Goal: Task Accomplishment & Management: Use online tool/utility

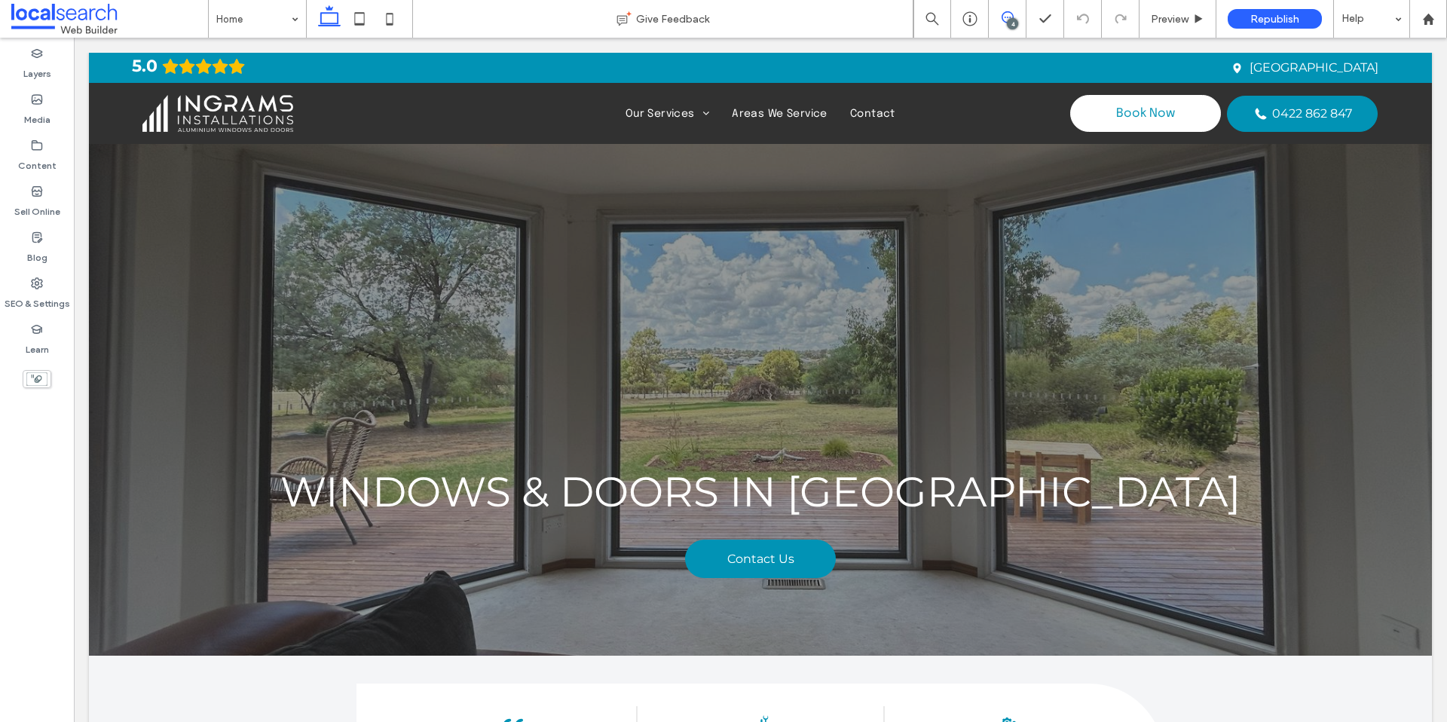
click at [1006, 18] on icon at bounding box center [1008, 17] width 12 height 12
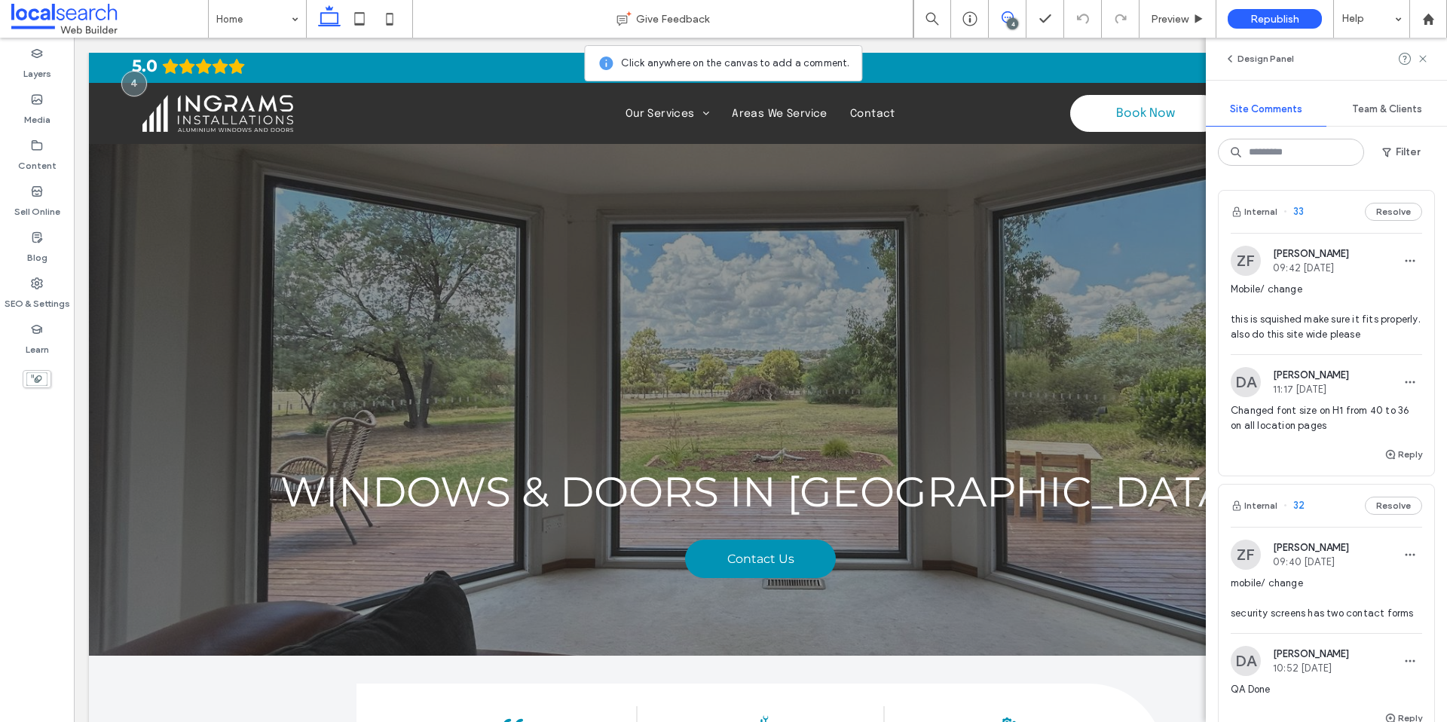
click at [1371, 298] on span "Mobile/ change this is squished make sure it fits properly. also do this site w…" at bounding box center [1326, 312] width 191 height 60
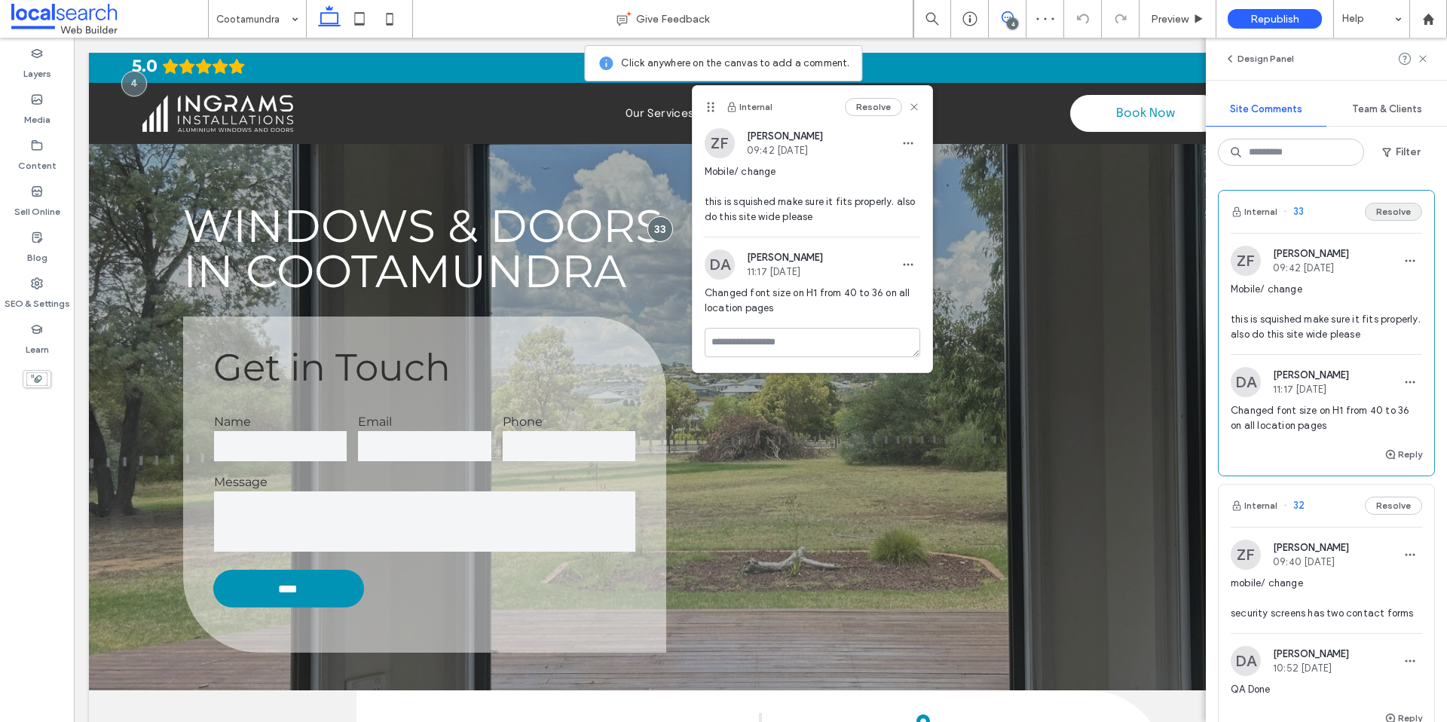
click at [1387, 213] on button "Resolve" at bounding box center [1393, 212] width 57 height 18
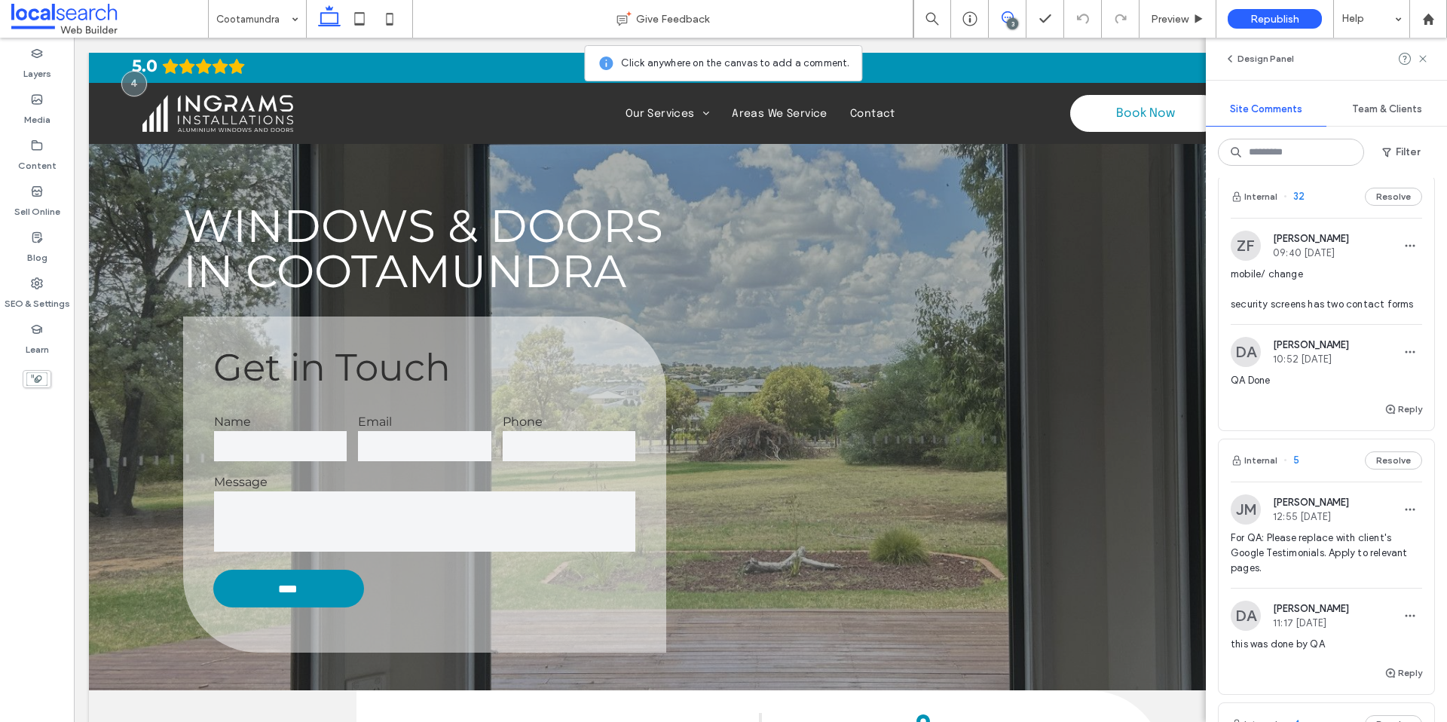
scroll to position [17, 0]
click at [1330, 267] on span "mobile/ change security screens has two contact forms" at bounding box center [1326, 287] width 191 height 45
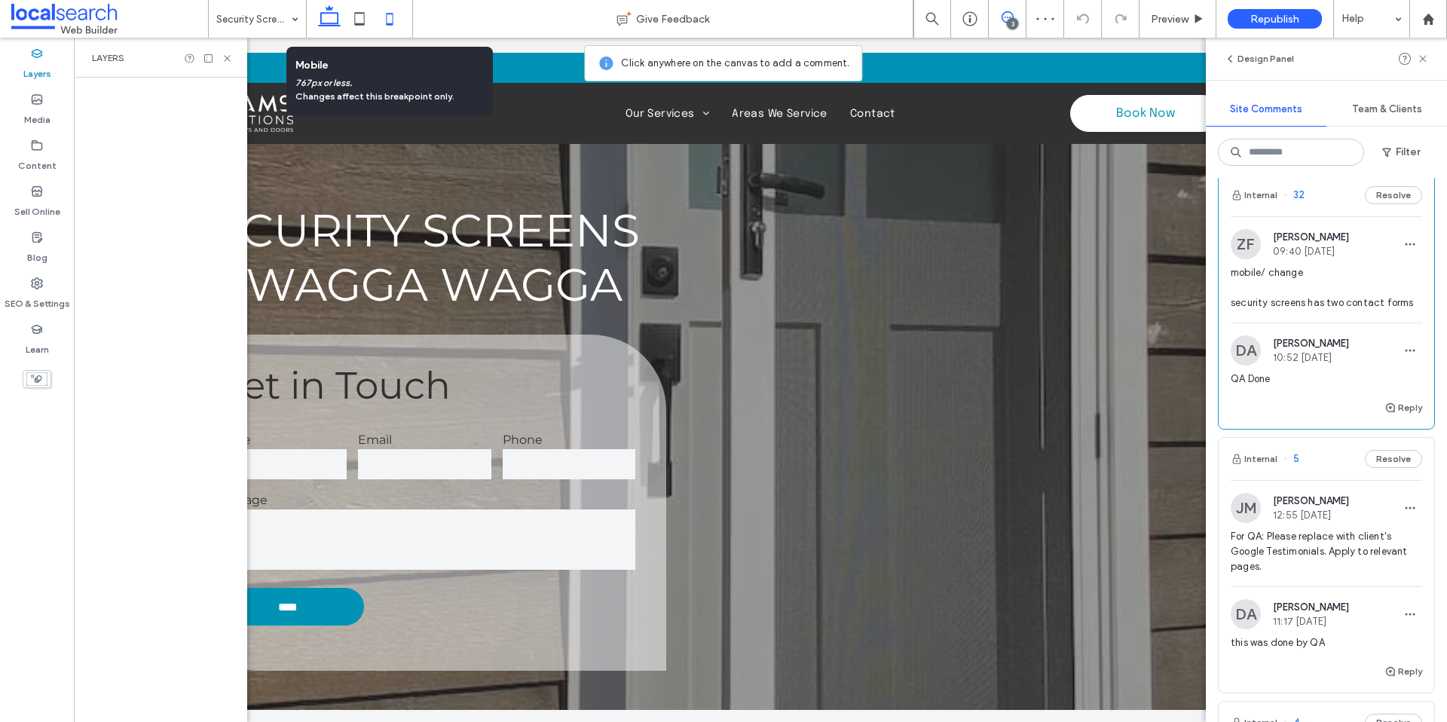
click at [393, 23] on icon at bounding box center [390, 19] width 30 height 30
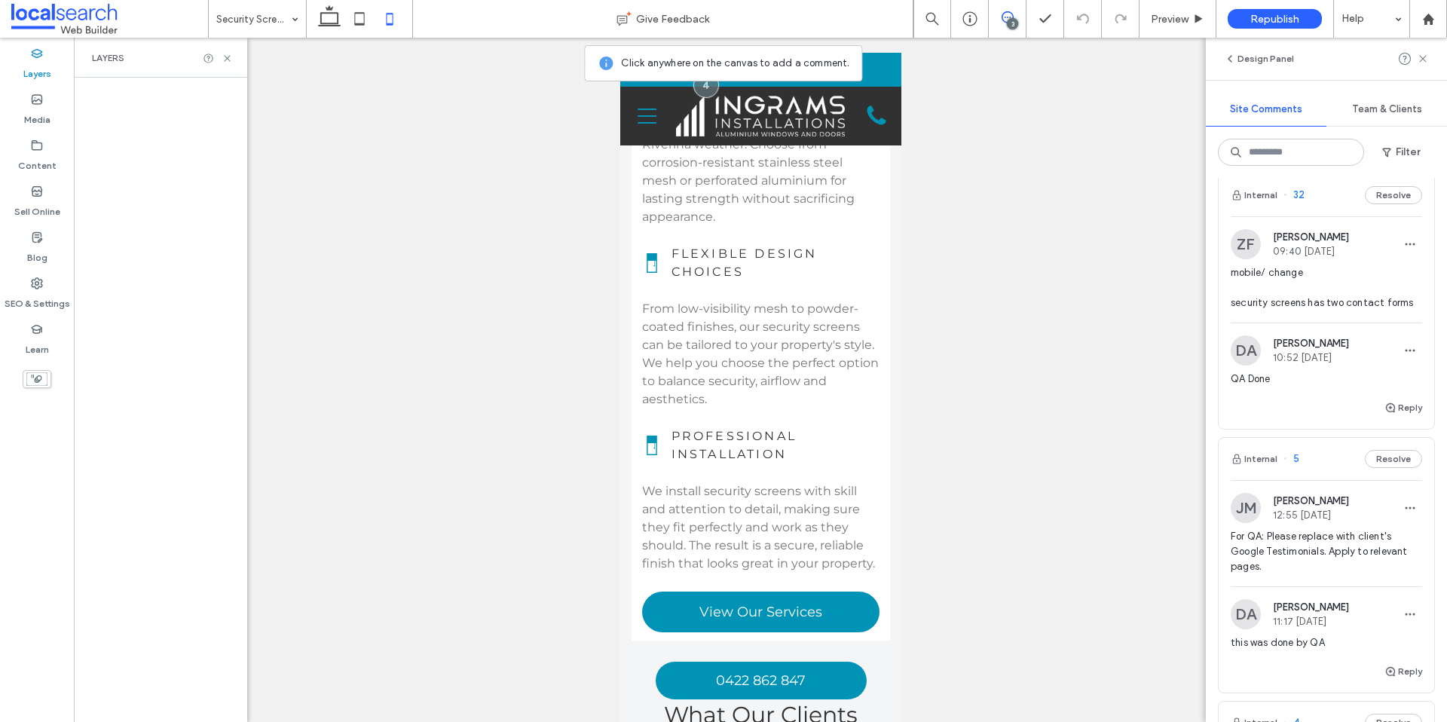
scroll to position [1196, 0]
click at [1395, 193] on button "Resolve" at bounding box center [1393, 195] width 57 height 18
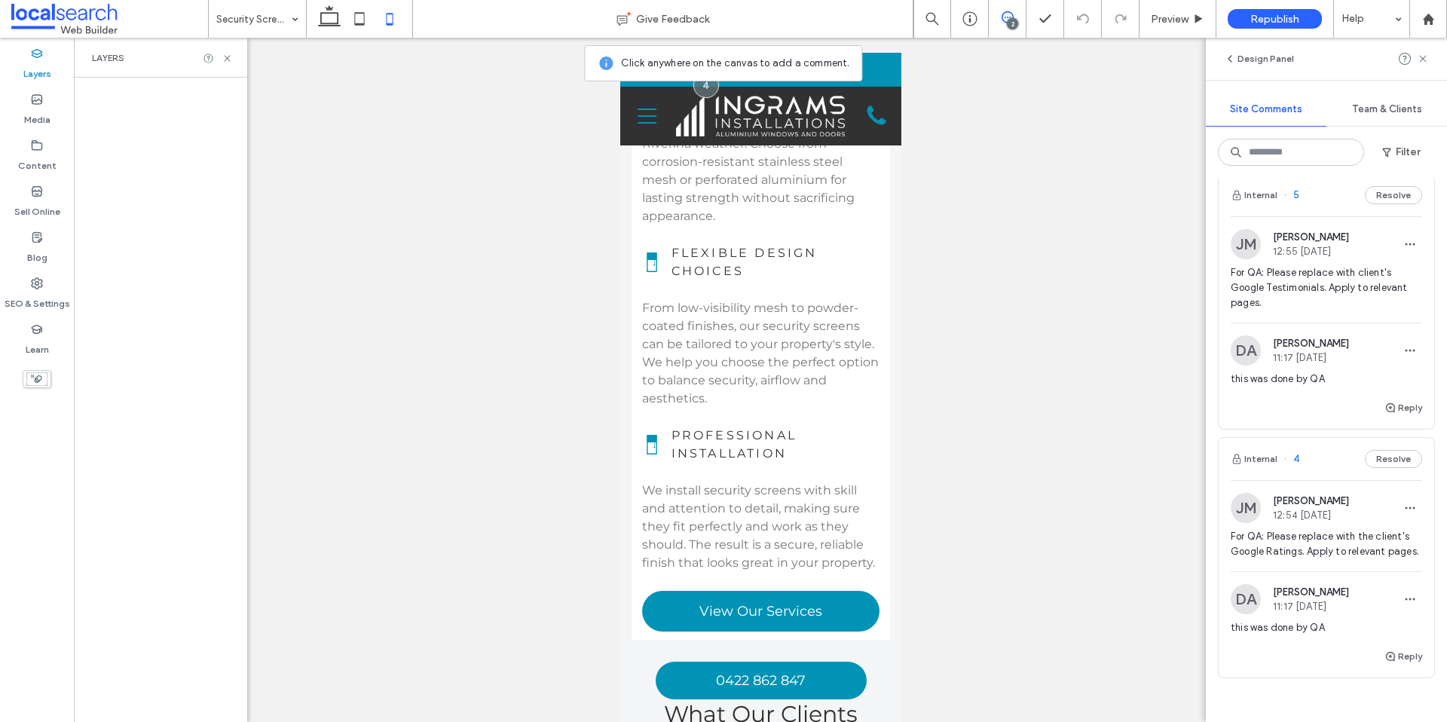
scroll to position [0, 0]
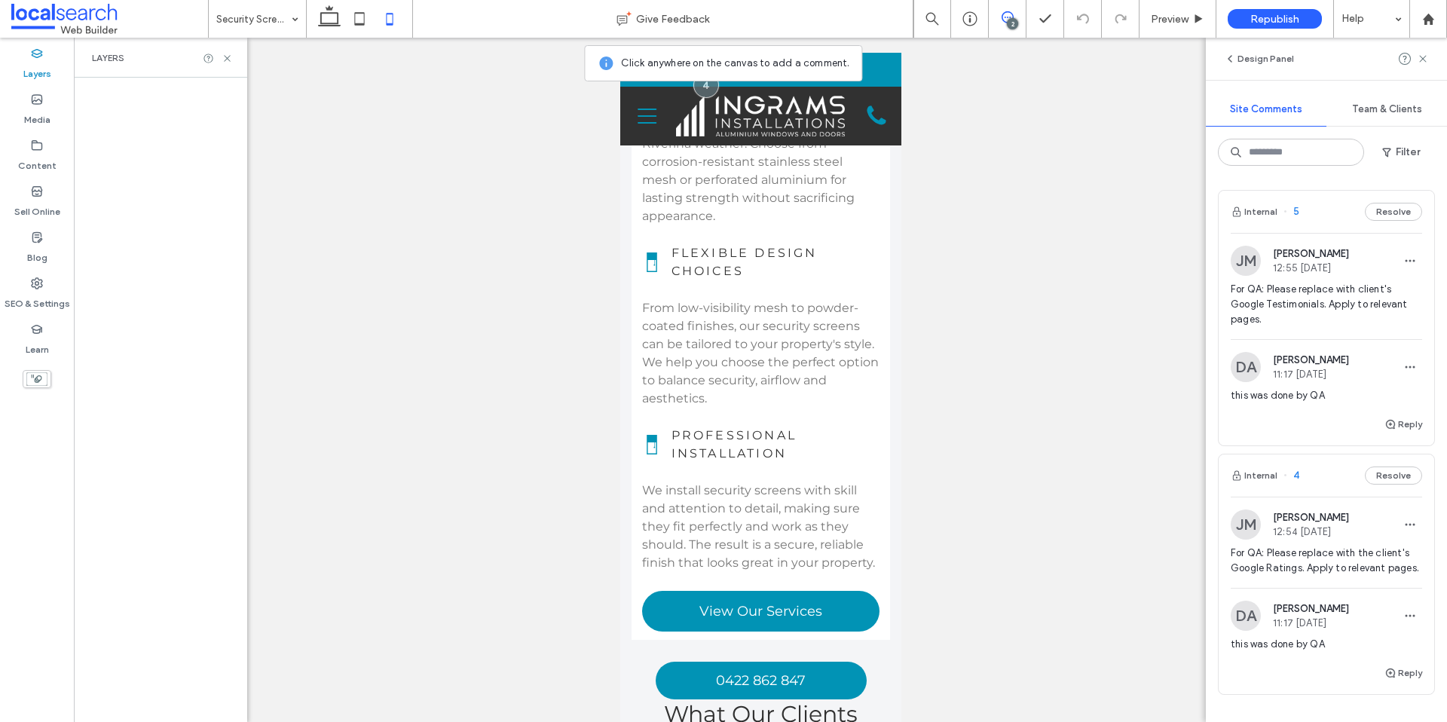
click at [1380, 315] on span "For QA: Please replace with client's Google Testimonials. Apply to relevant pag…" at bounding box center [1326, 304] width 191 height 45
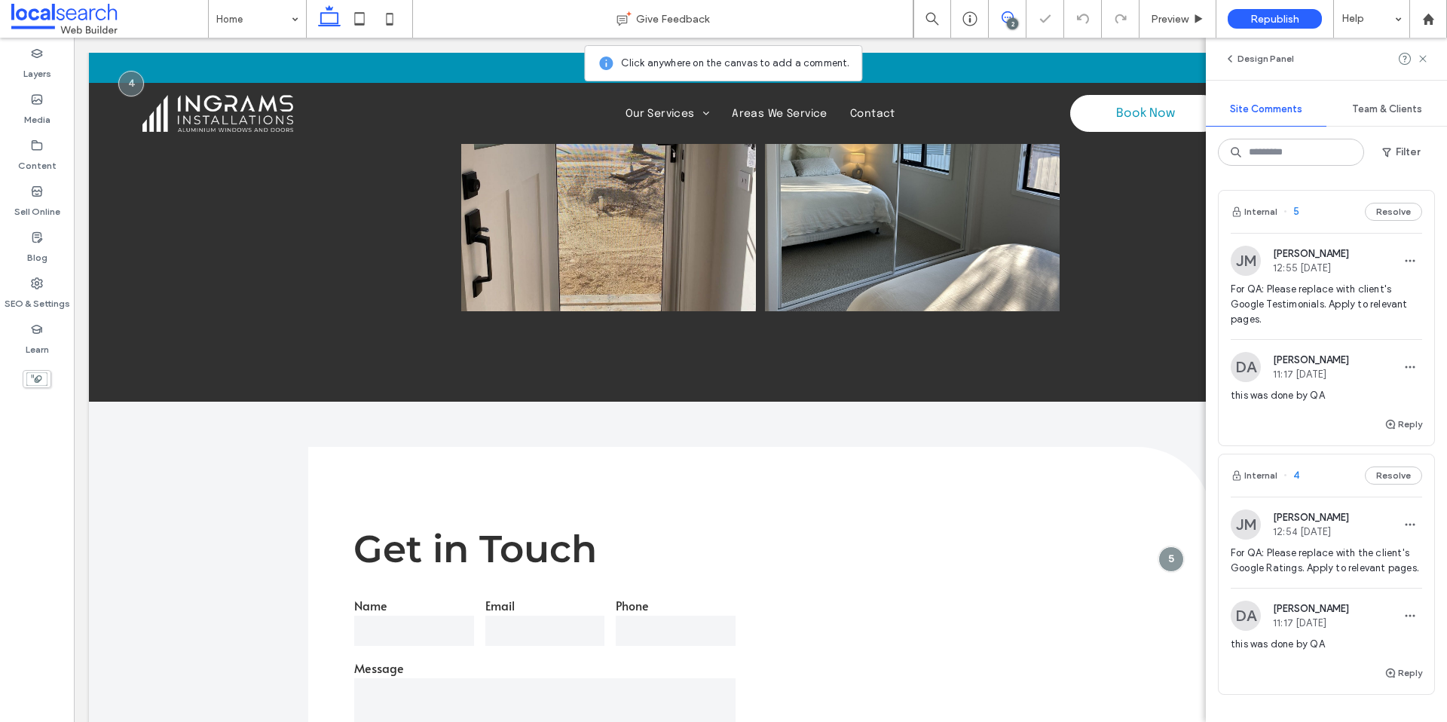
scroll to position [2920, 0]
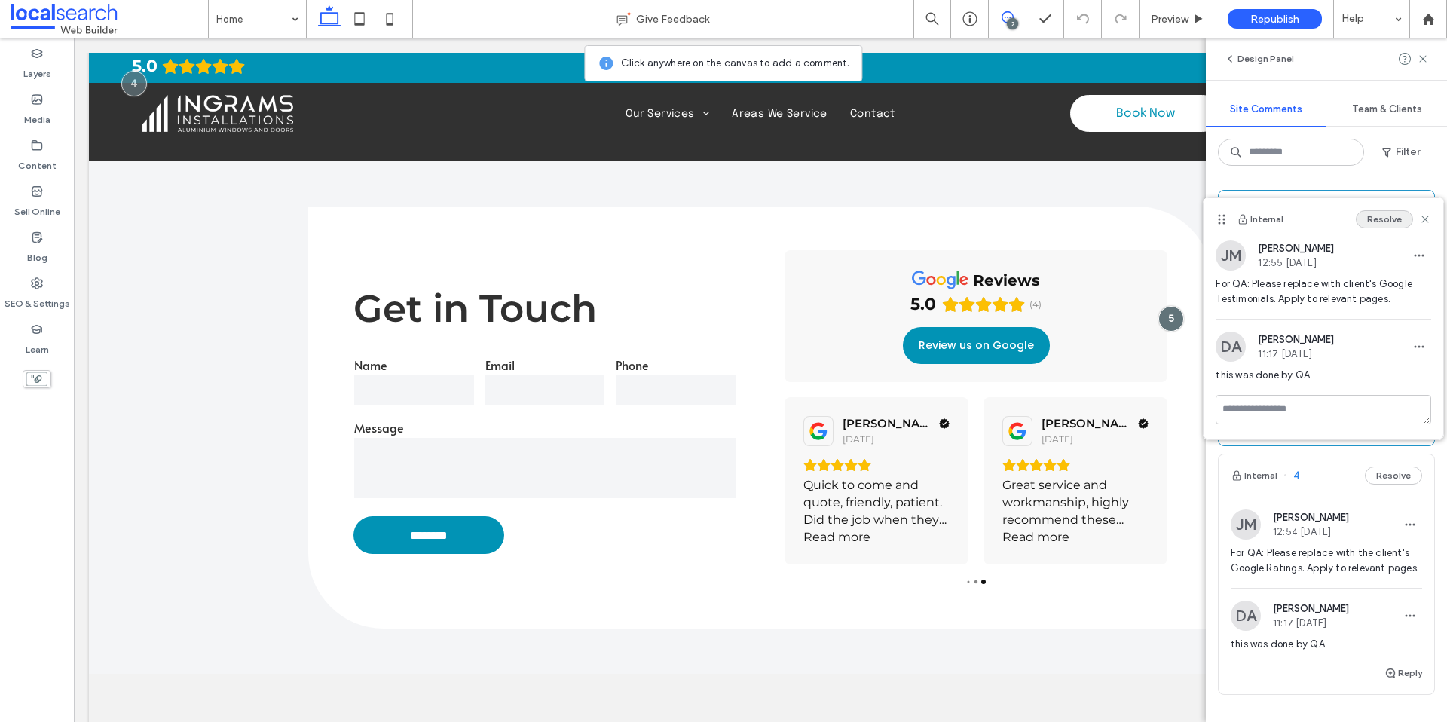
click at [1383, 216] on button "Resolve" at bounding box center [1384, 219] width 57 height 18
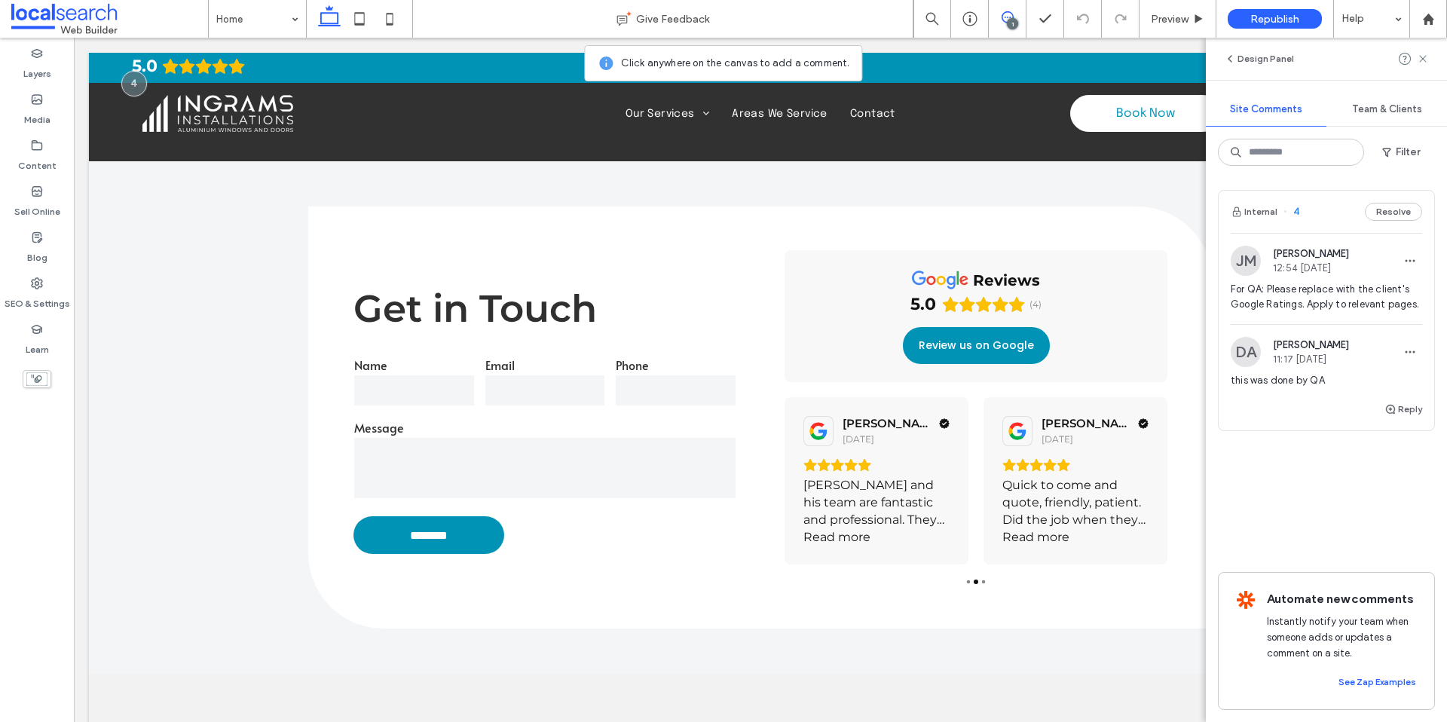
click at [1383, 216] on button "Resolve" at bounding box center [1393, 212] width 57 height 18
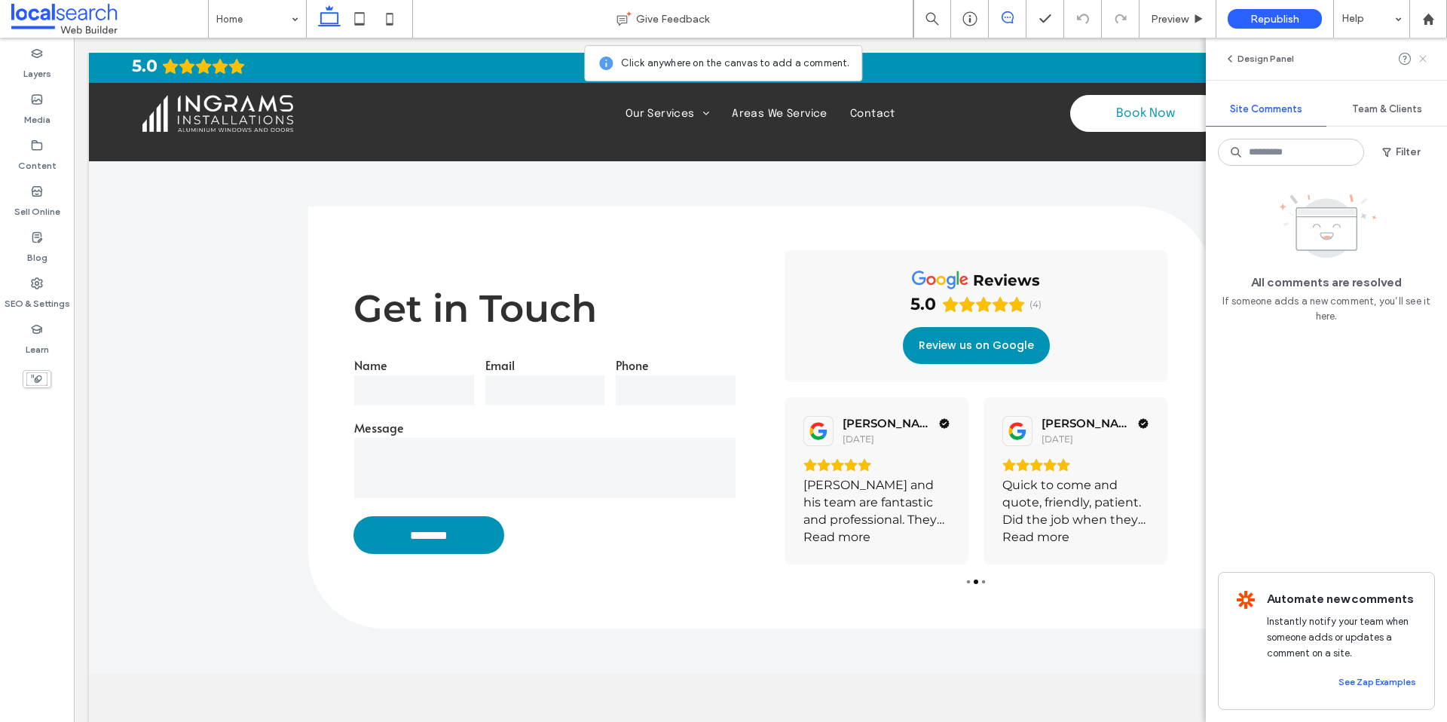
click at [1421, 55] on icon at bounding box center [1423, 59] width 12 height 12
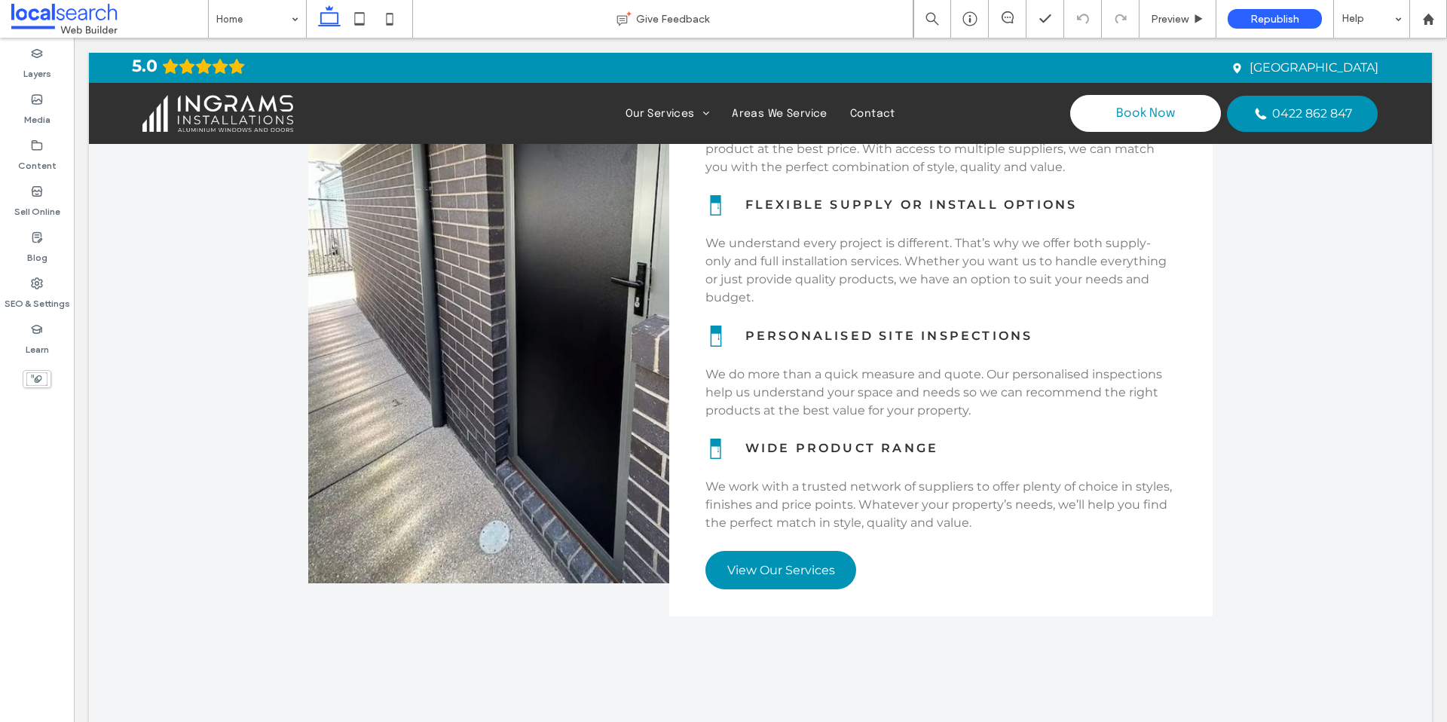
scroll to position [0, 0]
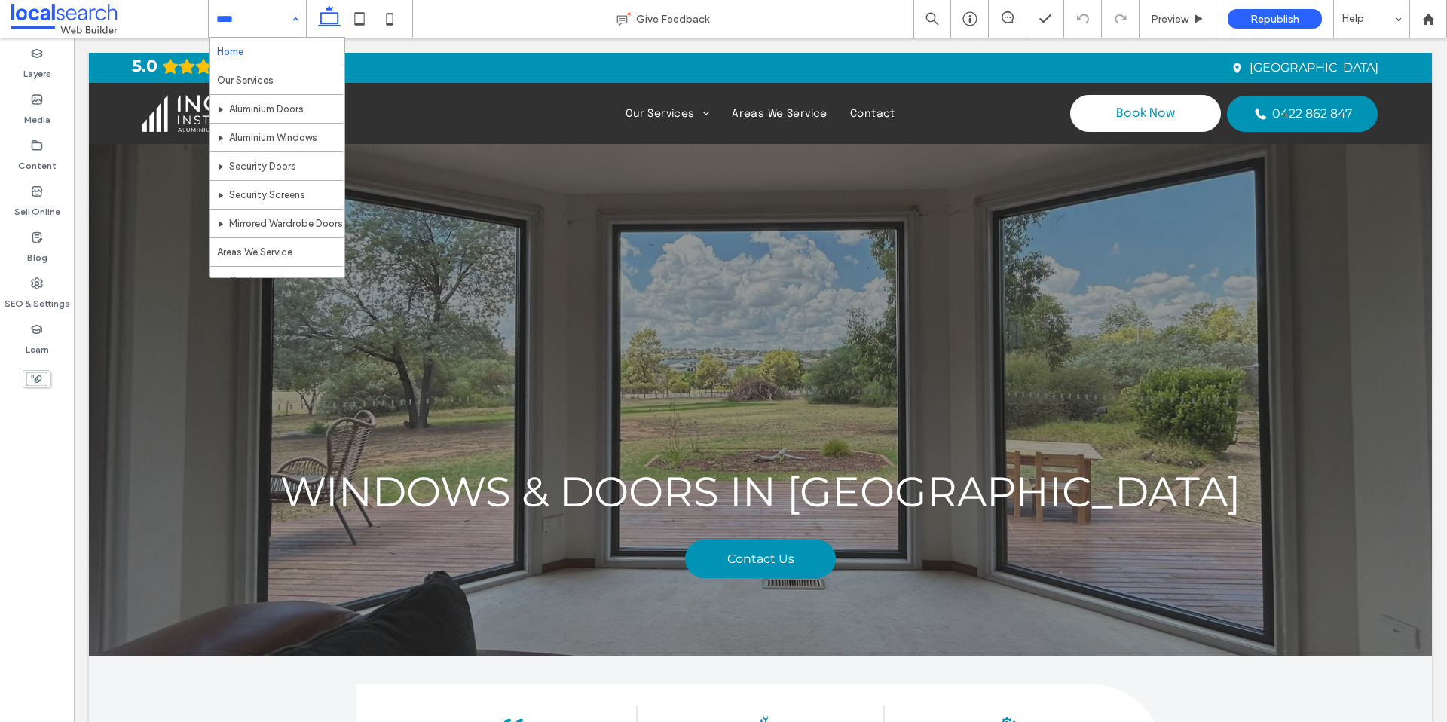
click at [260, 17] on input at bounding box center [253, 19] width 75 height 38
click at [291, 17] on div "Home Our Services Aluminium Doors Aluminium Windows Security Doors Security Scr…" at bounding box center [257, 19] width 97 height 38
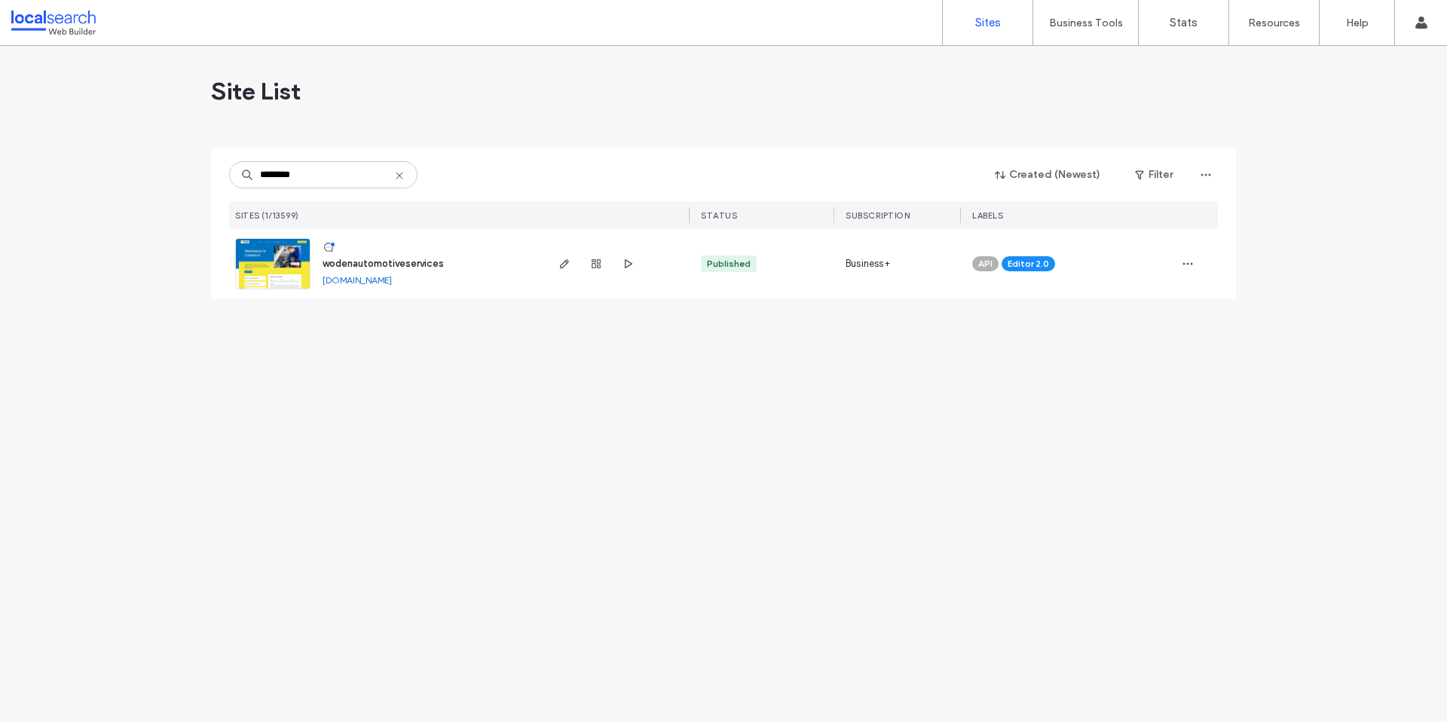
type input "********"
click at [384, 265] on span "wodenautomotiveservices" at bounding box center [383, 263] width 121 height 11
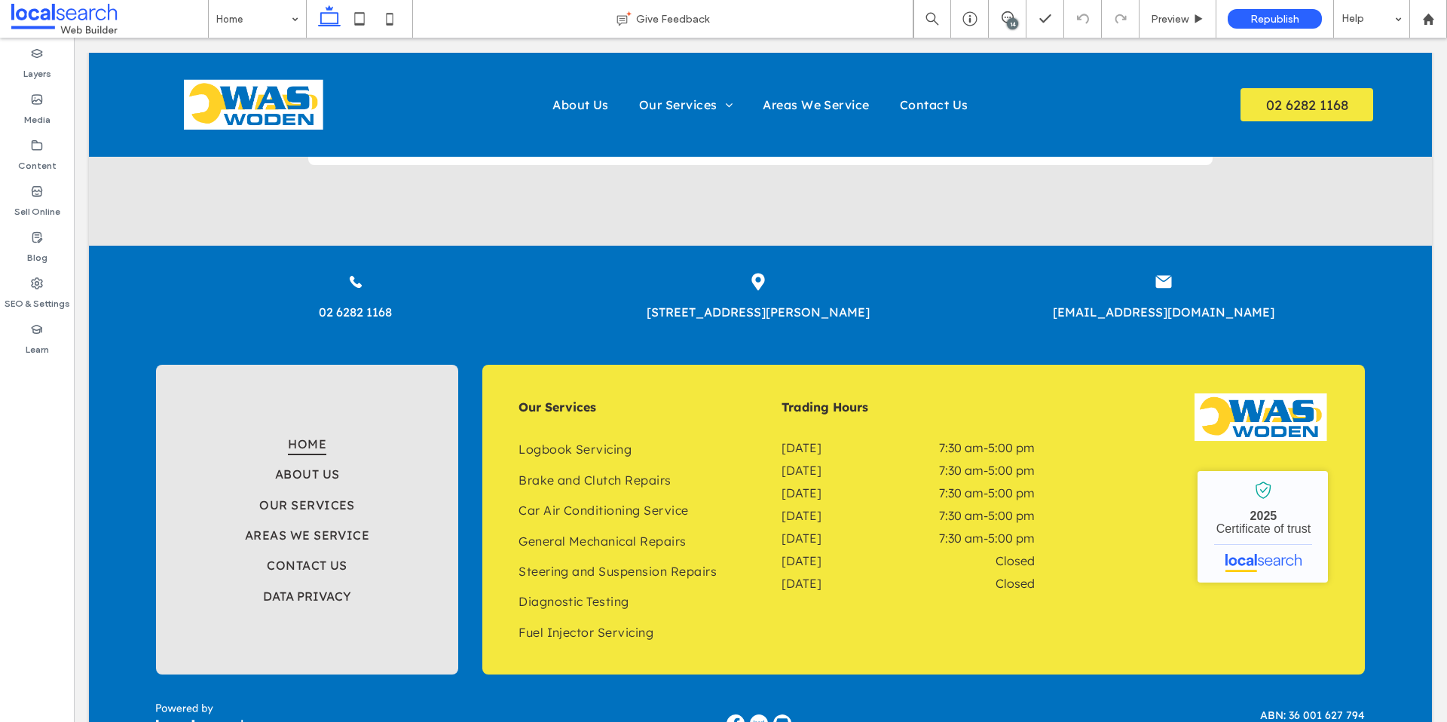
scroll to position [3715, 0]
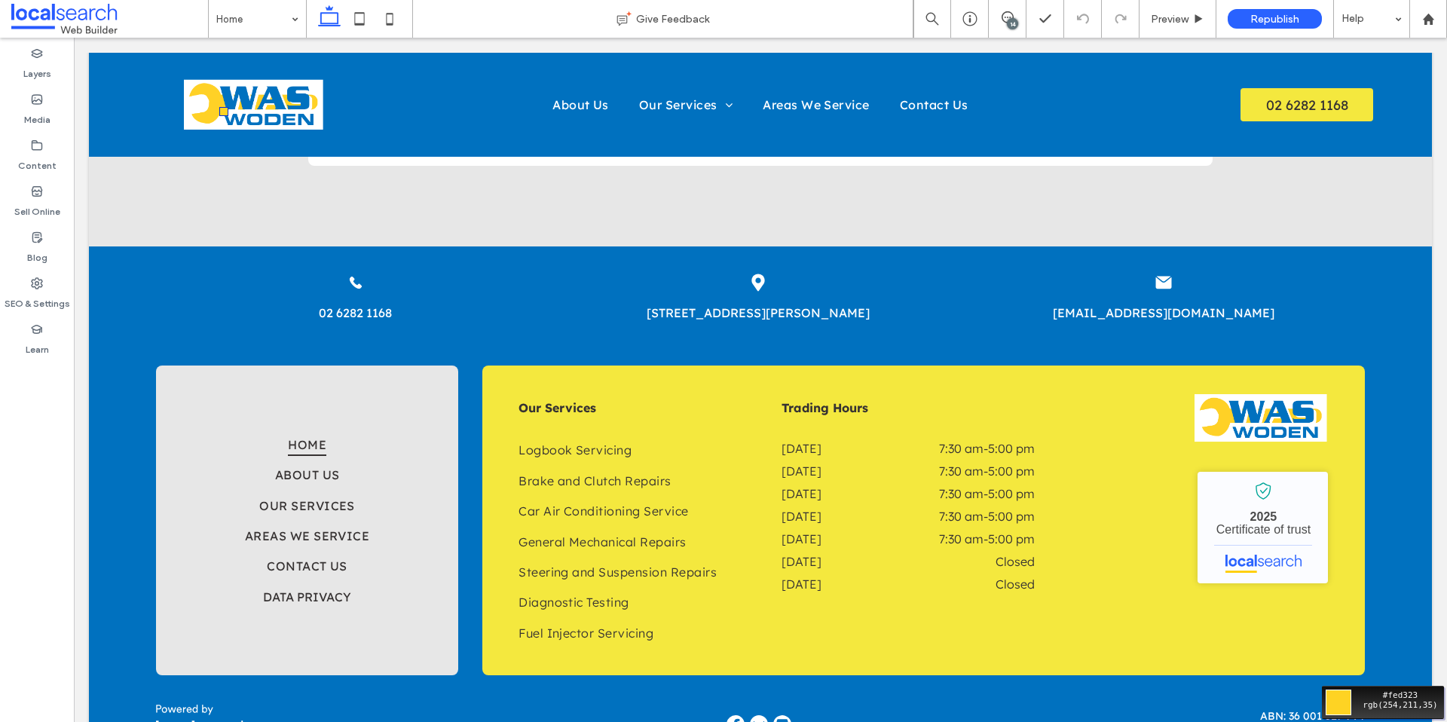
click at [208, 92] on div "Move your 🖱️ to pick a color #fed323 rgb(254,211,35)" at bounding box center [723, 361] width 1447 height 722
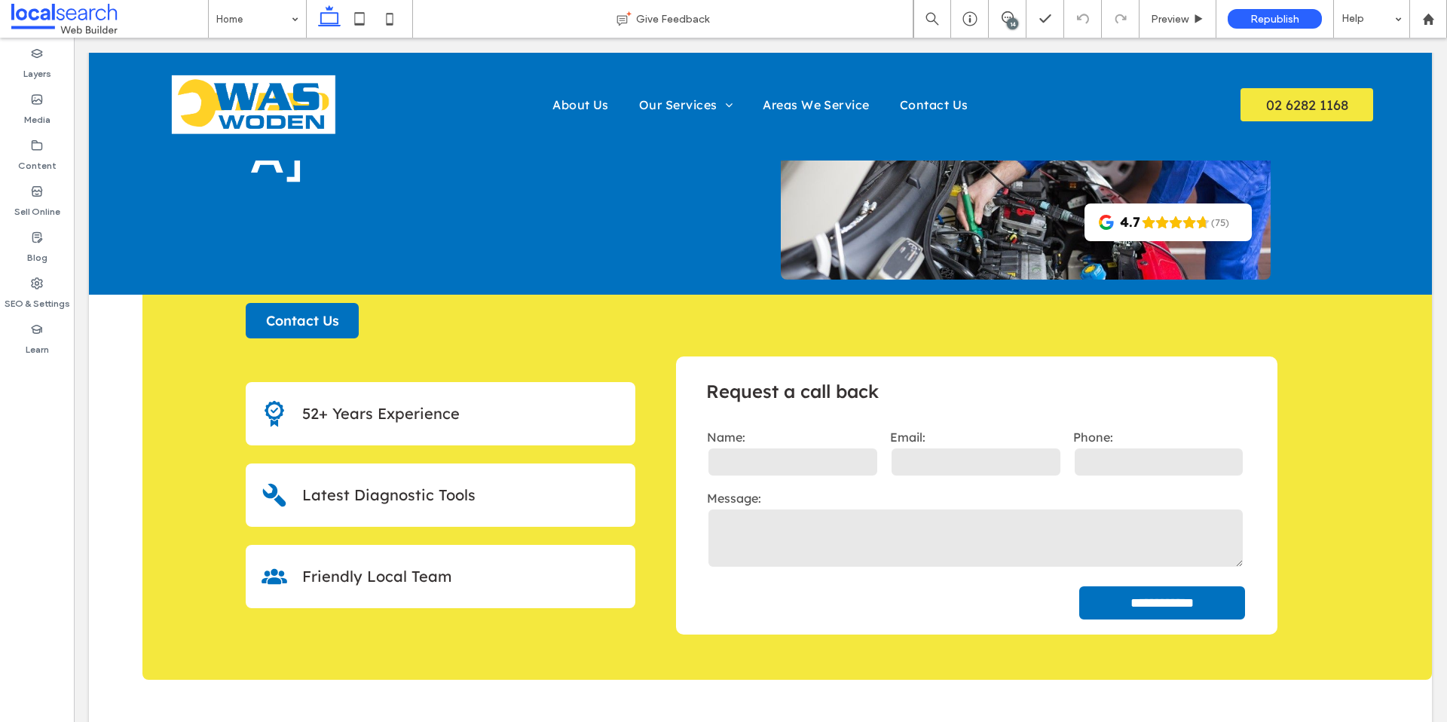
scroll to position [0, 0]
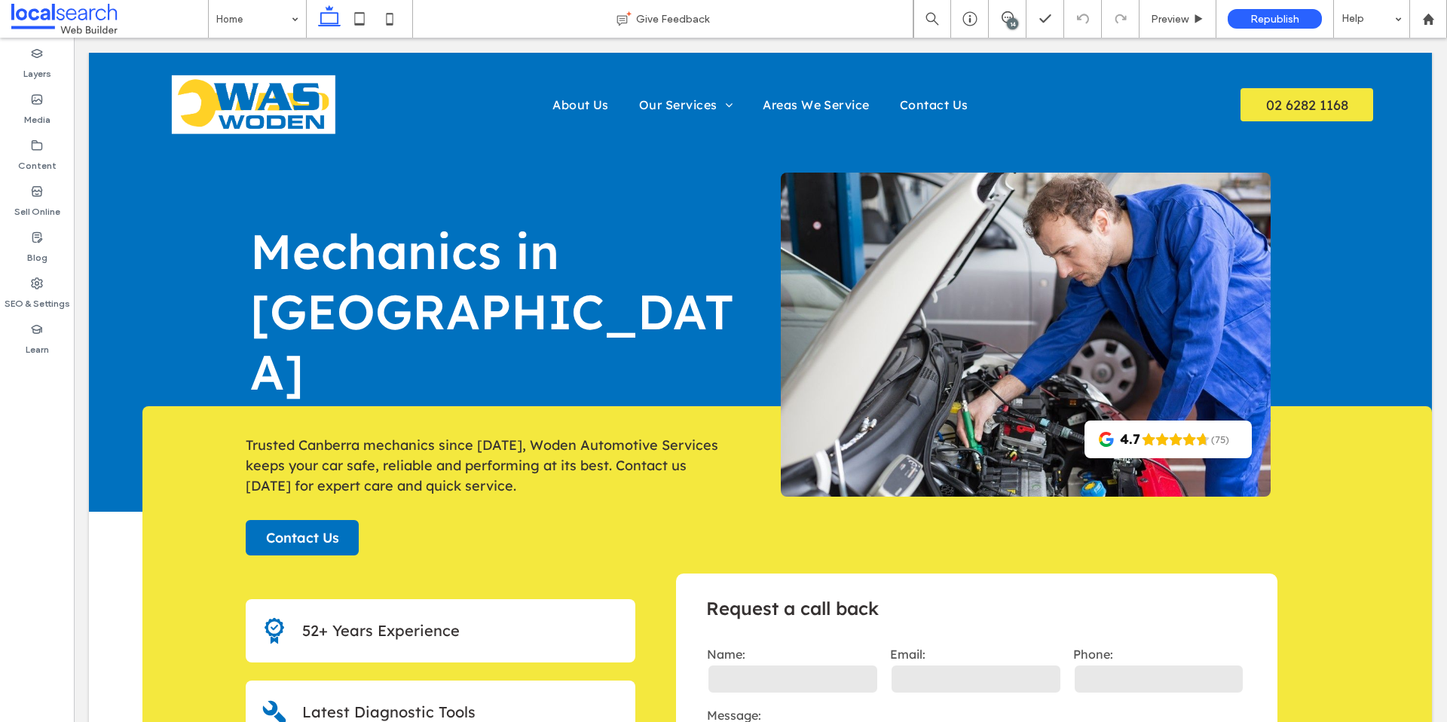
click at [1014, 22] on div "14" at bounding box center [1012, 23] width 11 height 11
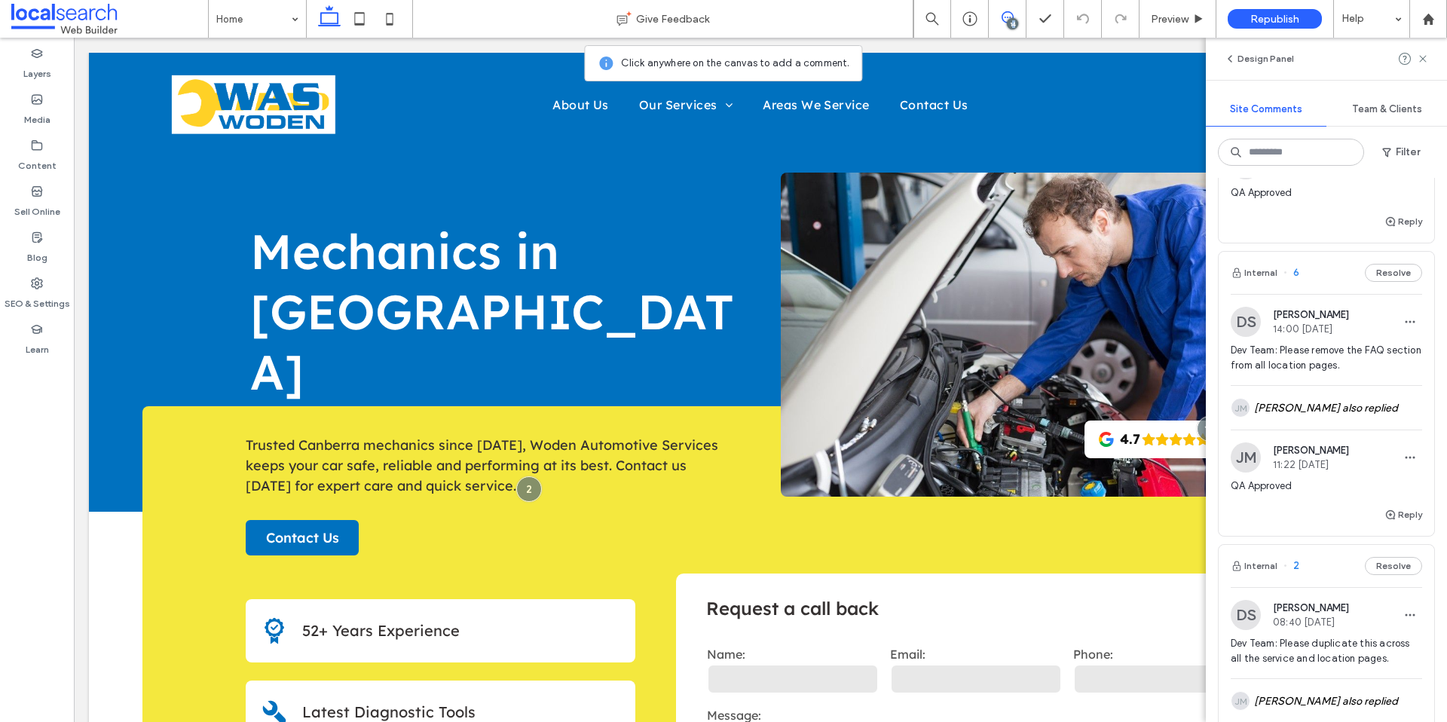
scroll to position [3728, 0]
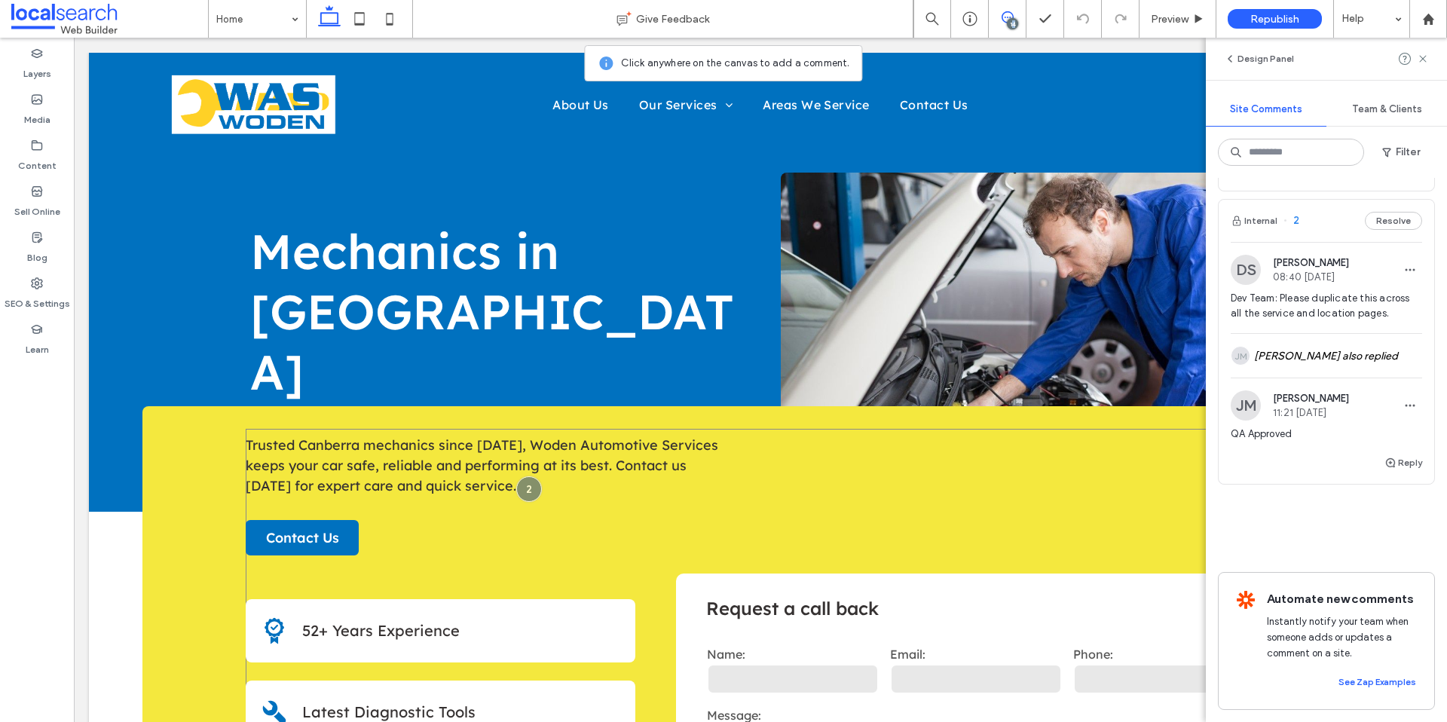
click at [747, 459] on div "**********" at bounding box center [762, 640] width 1032 height 423
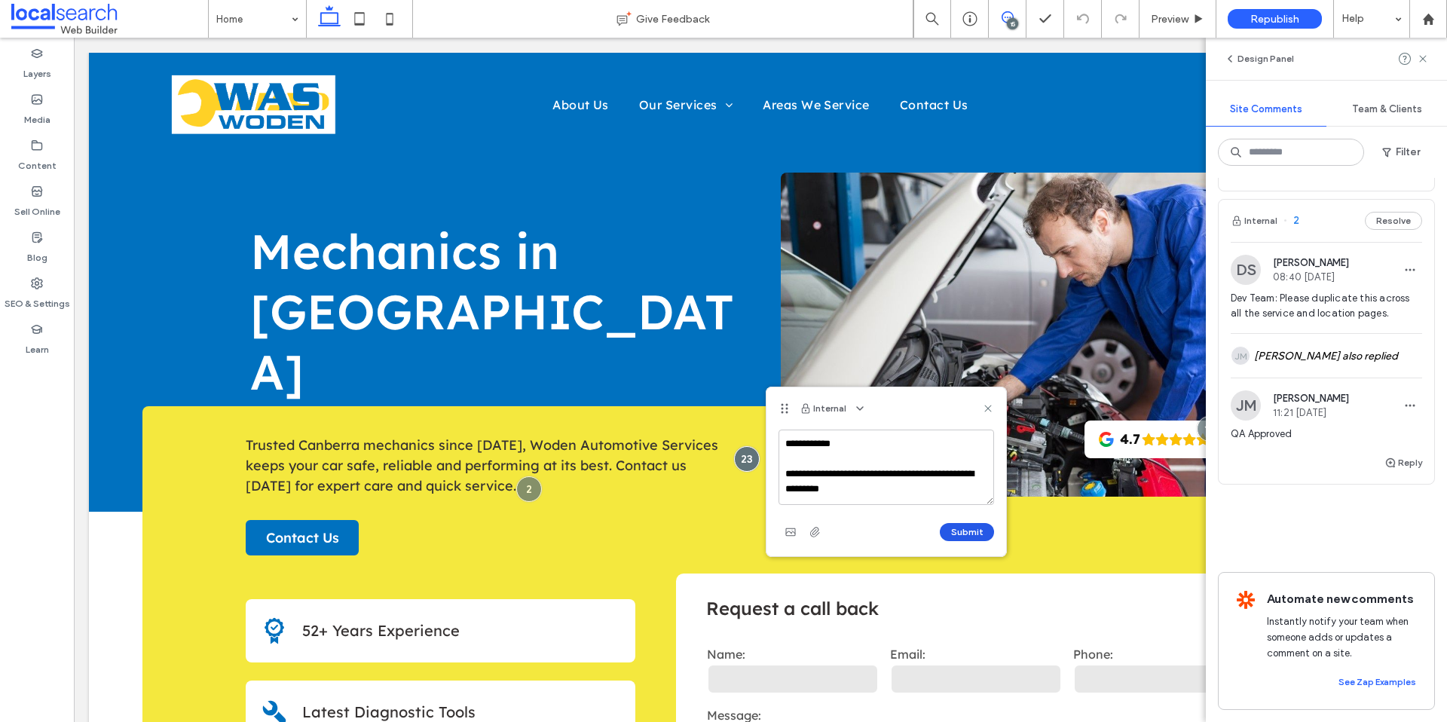
type textarea "**********"
click at [966, 534] on button "Submit" at bounding box center [967, 532] width 54 height 18
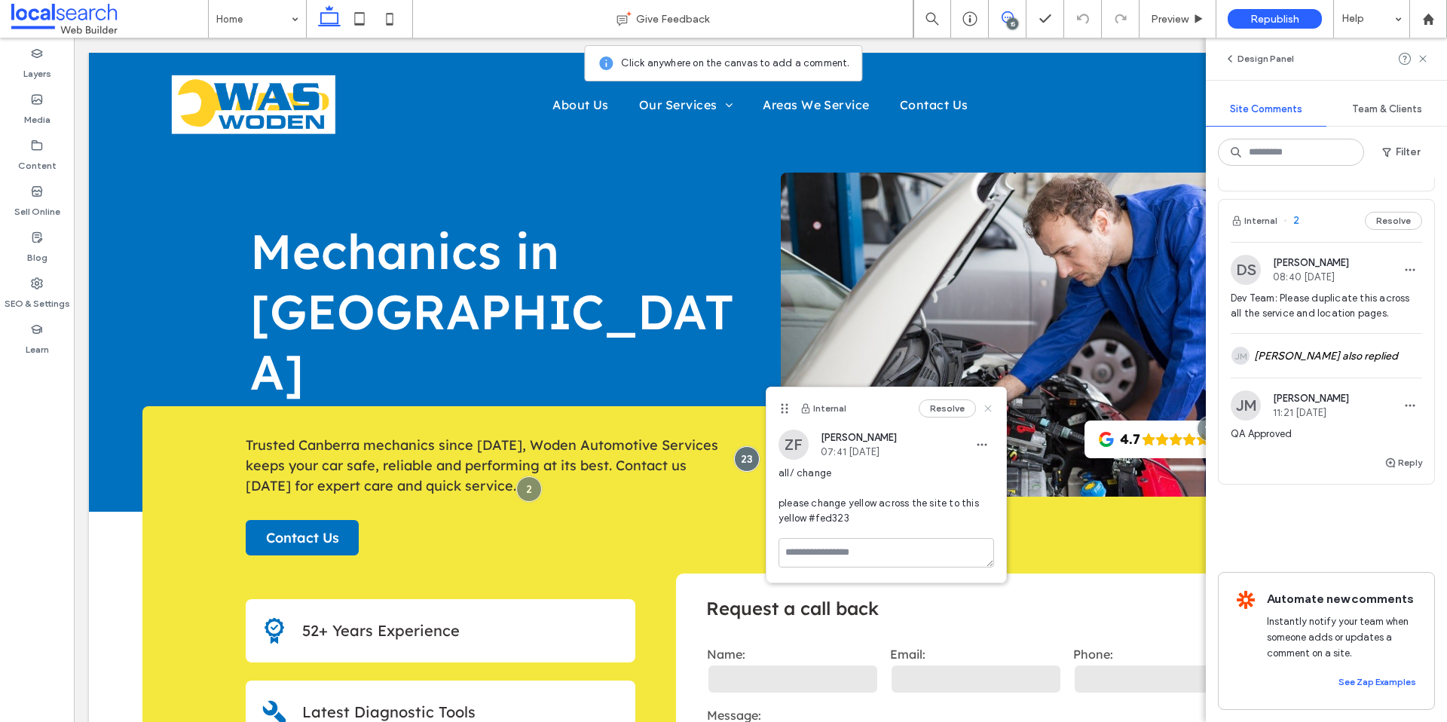
click at [987, 406] on icon at bounding box center [988, 408] width 12 height 12
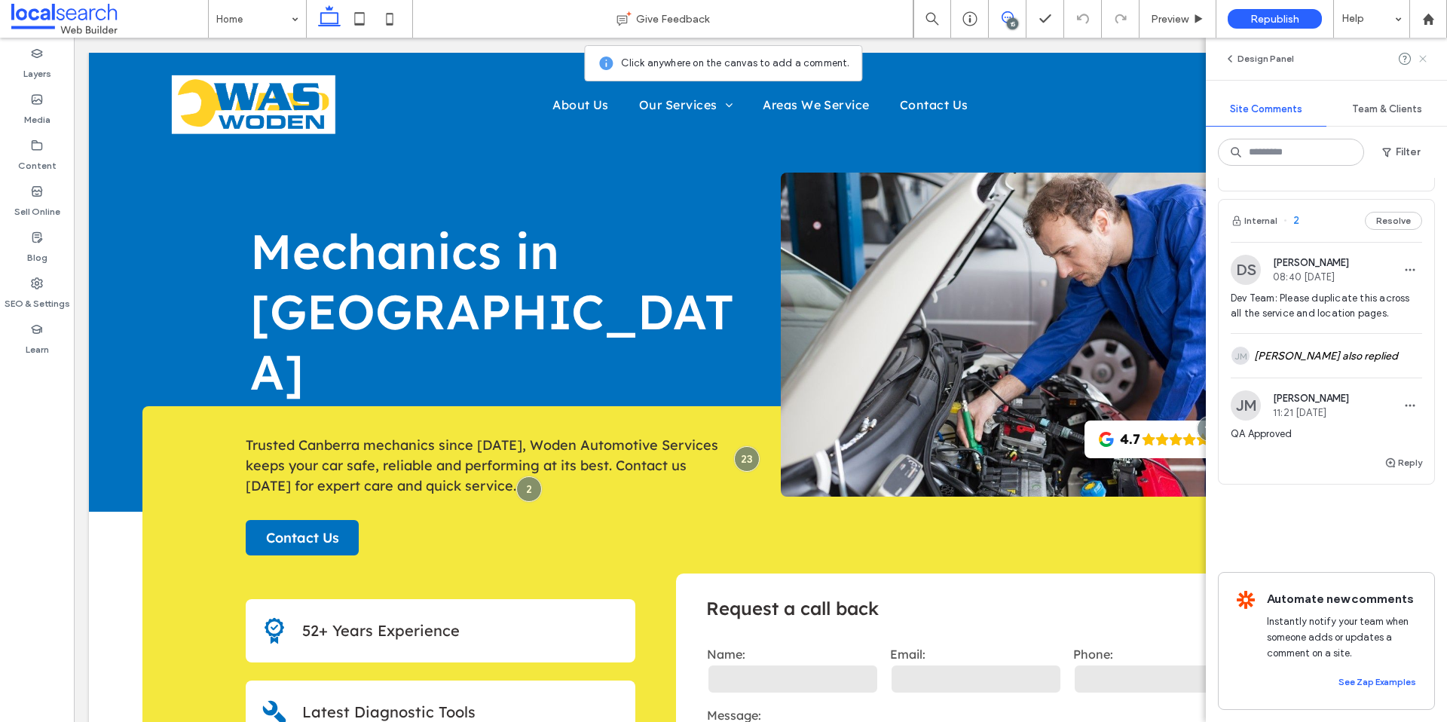
click at [1427, 57] on icon at bounding box center [1423, 59] width 12 height 12
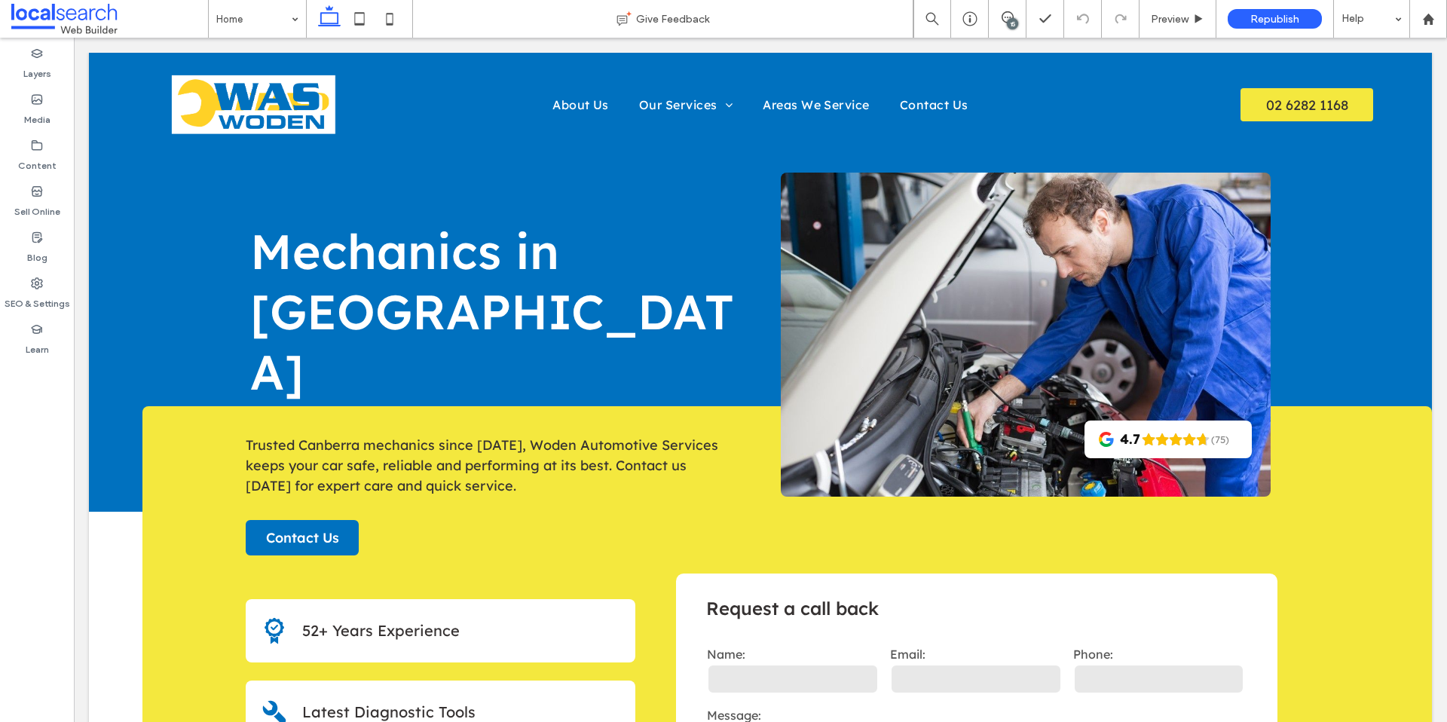
scroll to position [0, 0]
click at [1173, 23] on span "Preview" at bounding box center [1170, 19] width 38 height 13
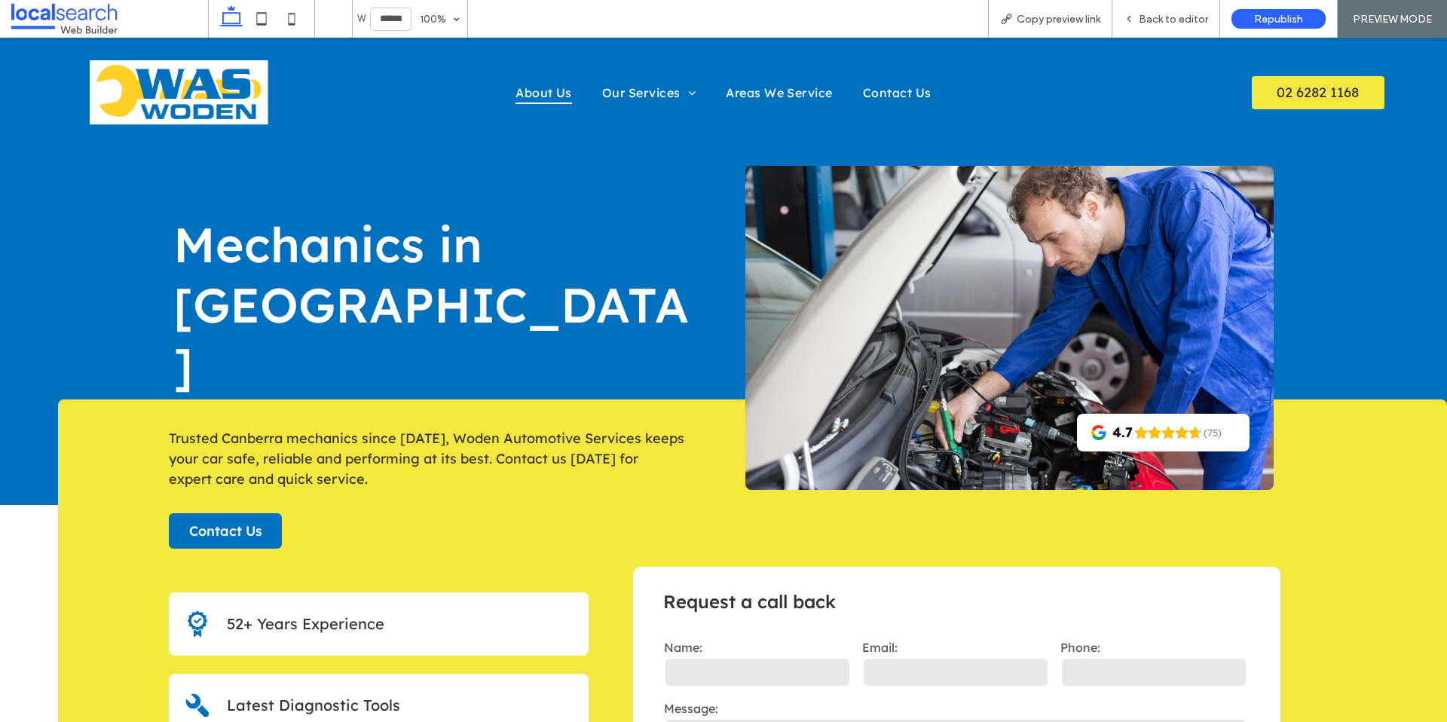
click at [546, 102] on span "About Us" at bounding box center [543, 92] width 57 height 23
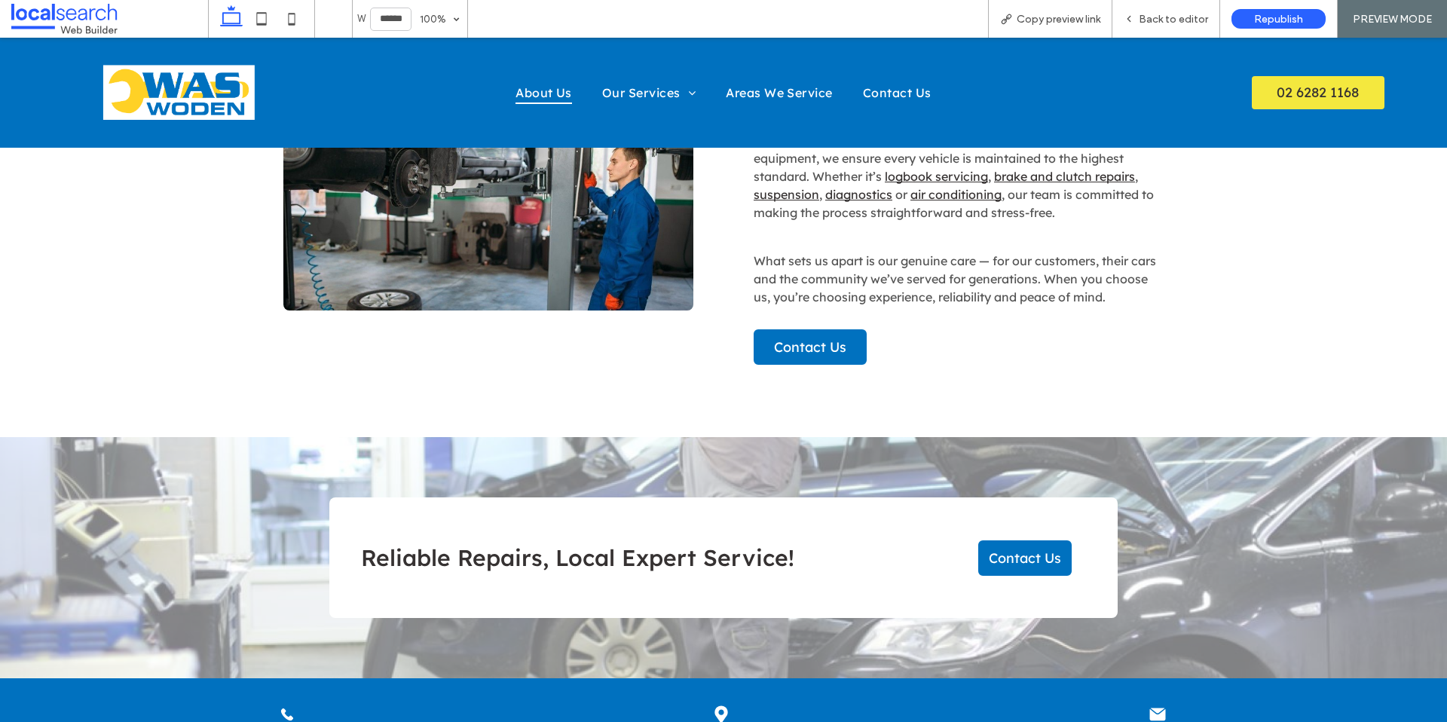
scroll to position [1063, 0]
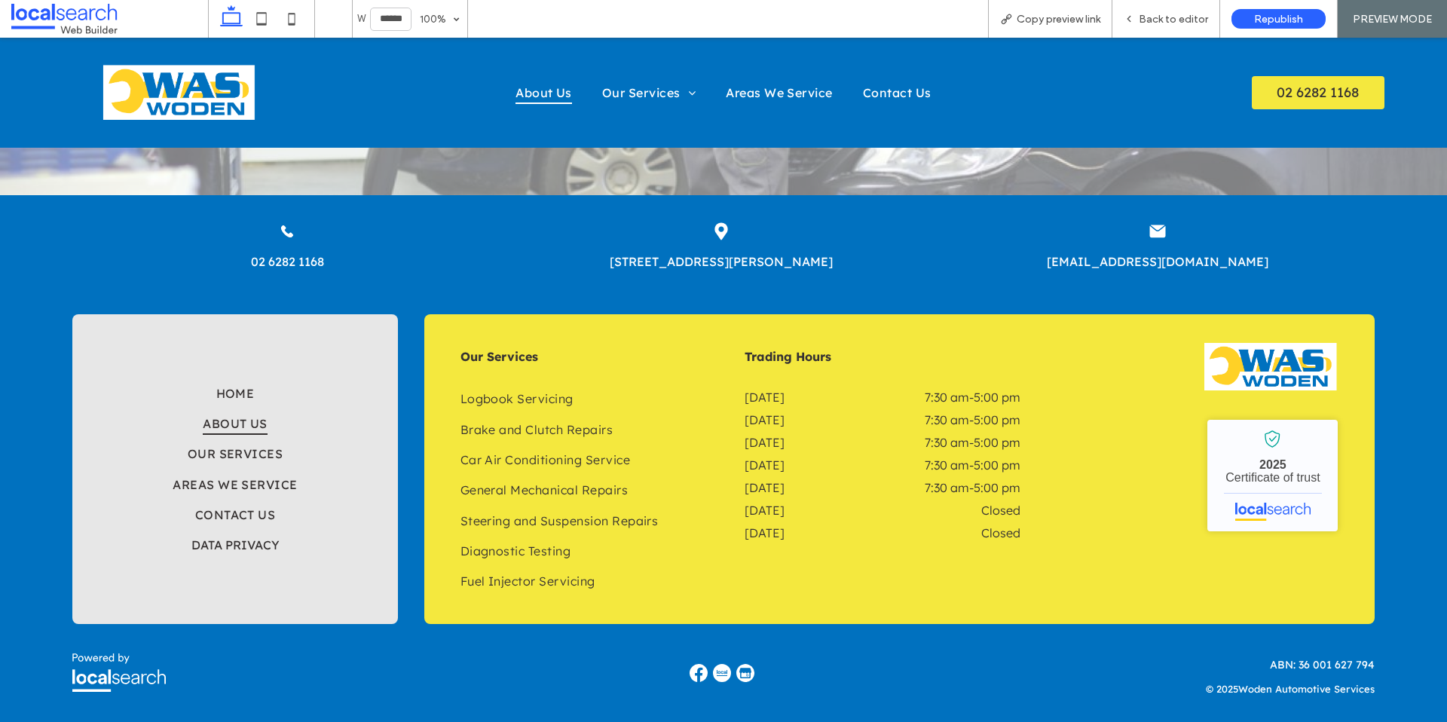
click at [1152, 264] on span "jomel.malvar@eclerx.com" at bounding box center [1158, 261] width 222 height 15
click at [950, 252] on div "Email Icon email New Paragraph" at bounding box center [1158, 258] width 434 height 96
click at [1139, 251] on div "New Paragraph" at bounding box center [1158, 261] width 410 height 30
drag, startPoint x: 1139, startPoint y: 251, endPoint x: 1143, endPoint y: 261, distance: 10.5
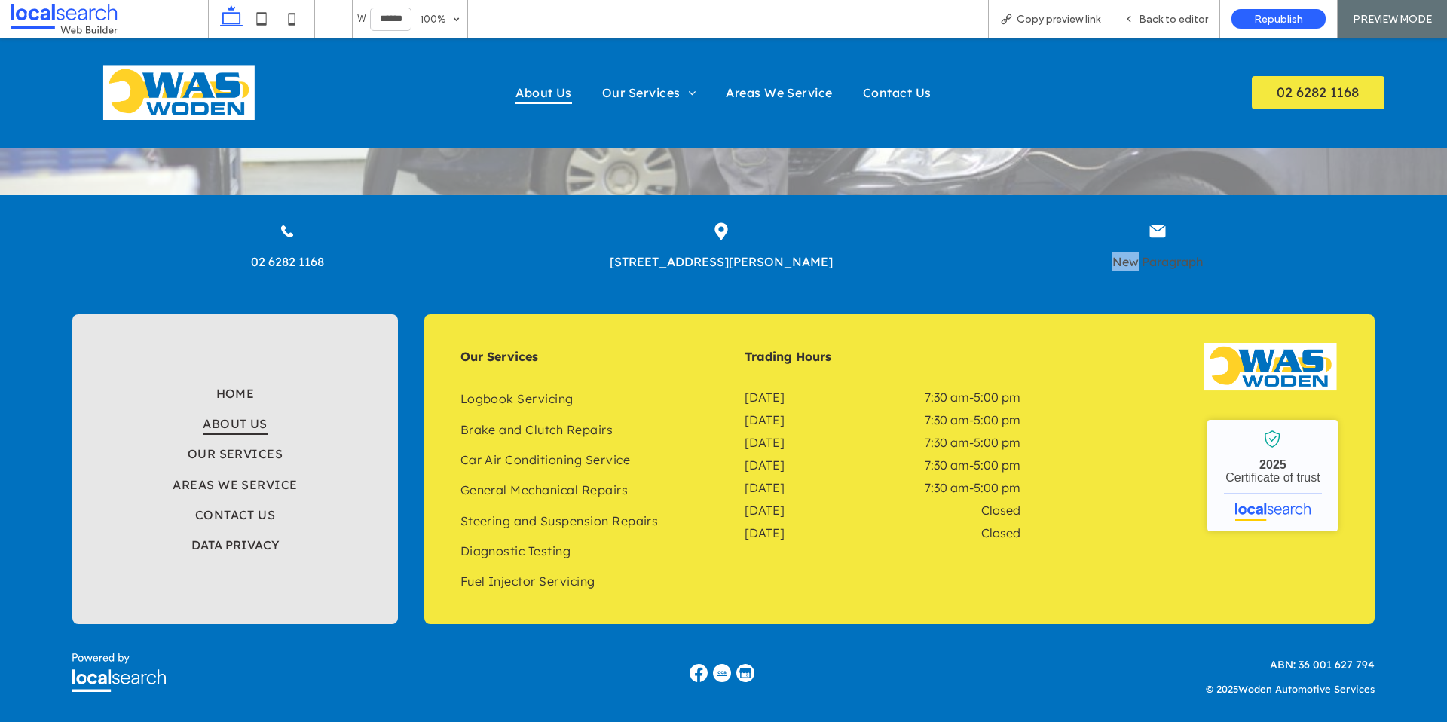
click at [1139, 251] on div "New Paragraph" at bounding box center [1158, 261] width 410 height 30
click at [1145, 259] on p "New Paragraph" at bounding box center [1158, 261] width 410 height 18
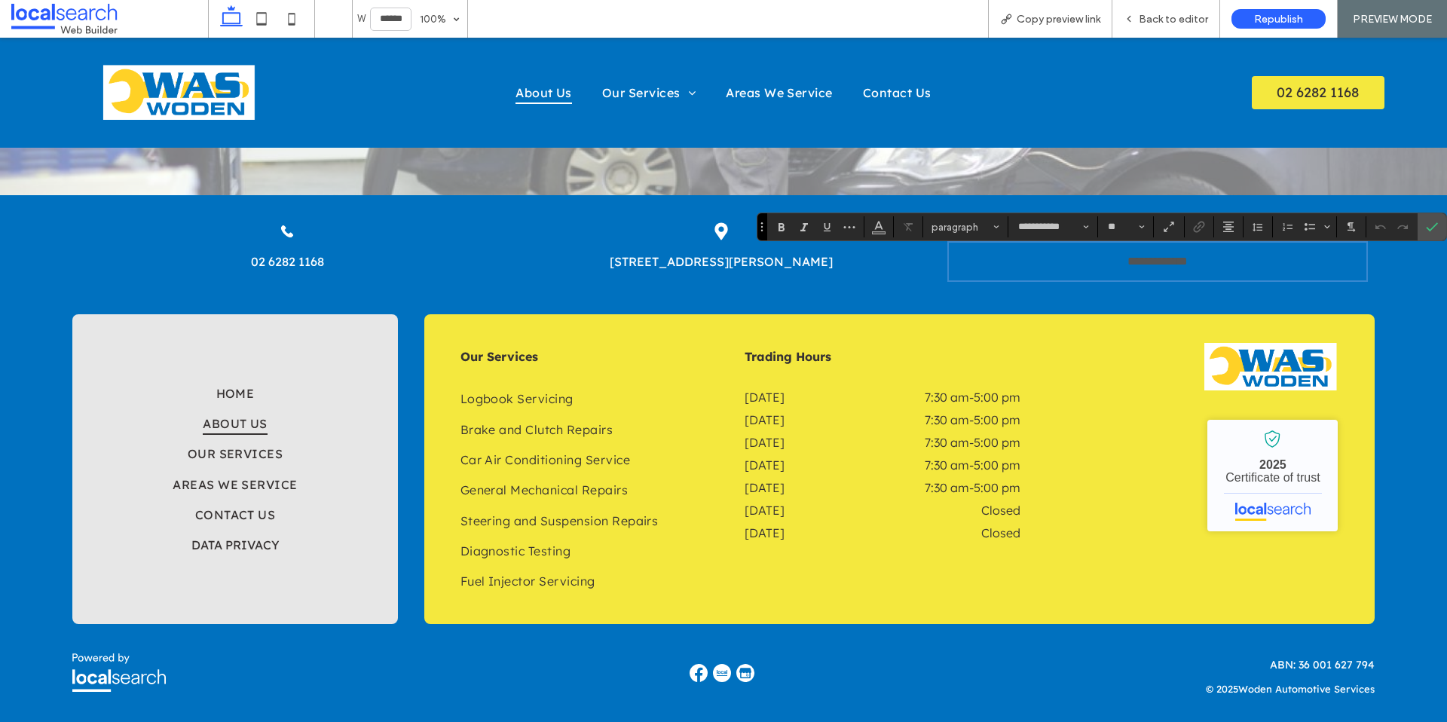
click at [1403, 310] on div "**********" at bounding box center [723, 254] width 1447 height 119
drag, startPoint x: 1436, startPoint y: 222, endPoint x: 1430, endPoint y: 185, distance: 38.0
click at [1436, 222] on icon "Confirm" at bounding box center [1432, 227] width 12 height 12
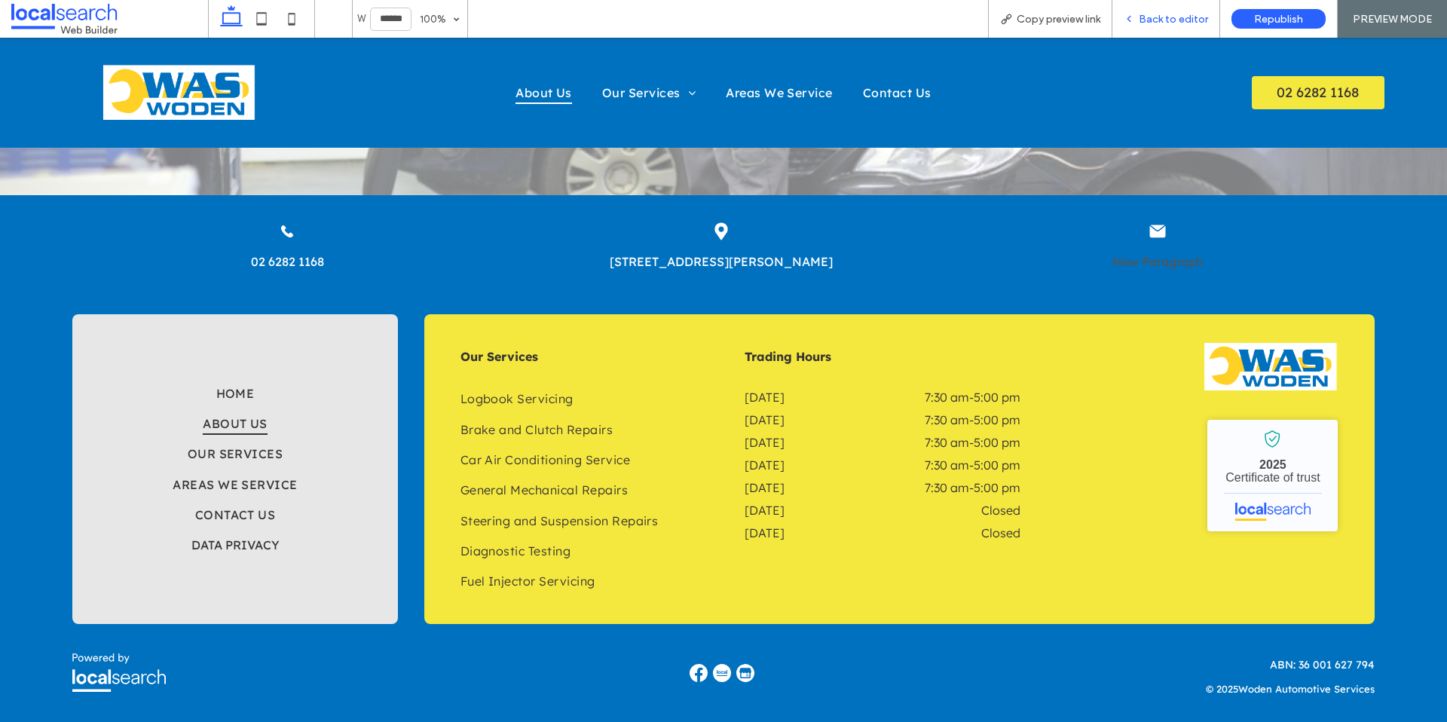
click at [1142, 16] on span "Back to editor" at bounding box center [1173, 19] width 69 height 13
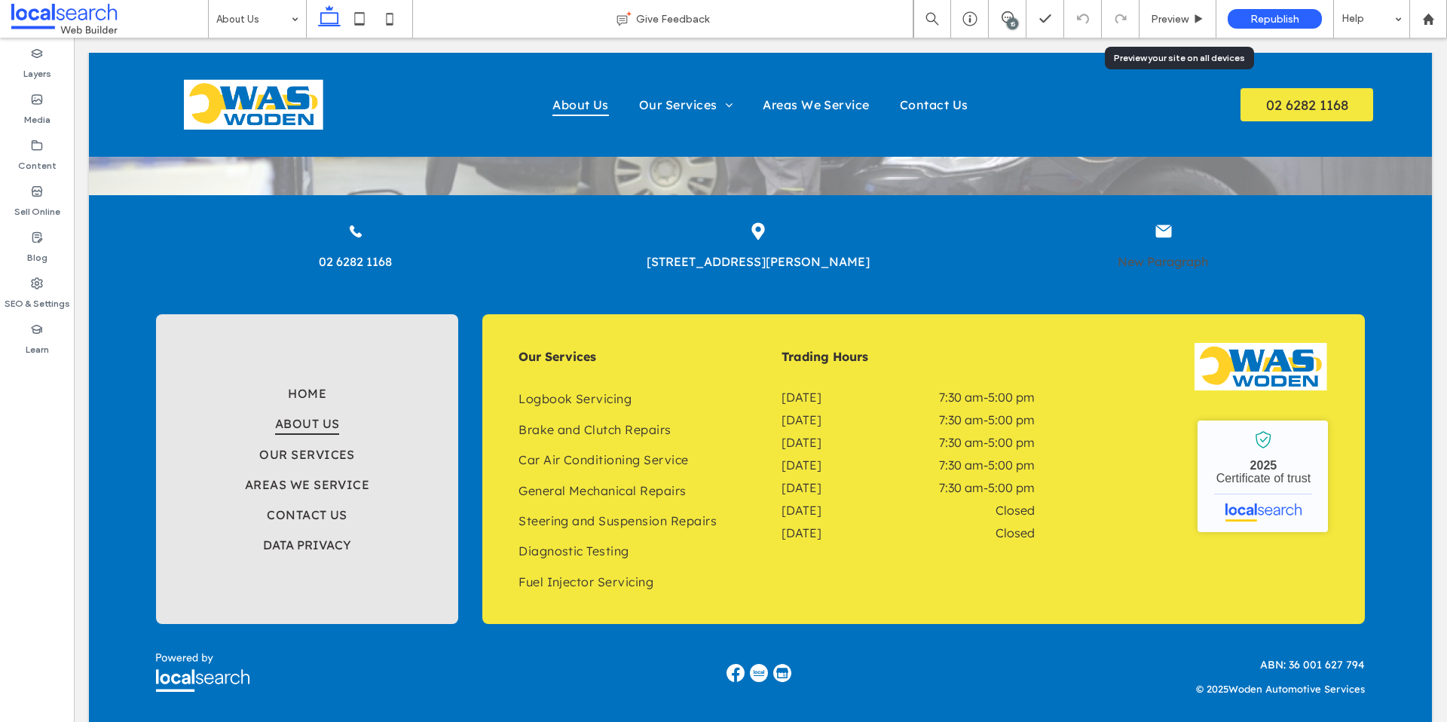
scroll to position [1068, 0]
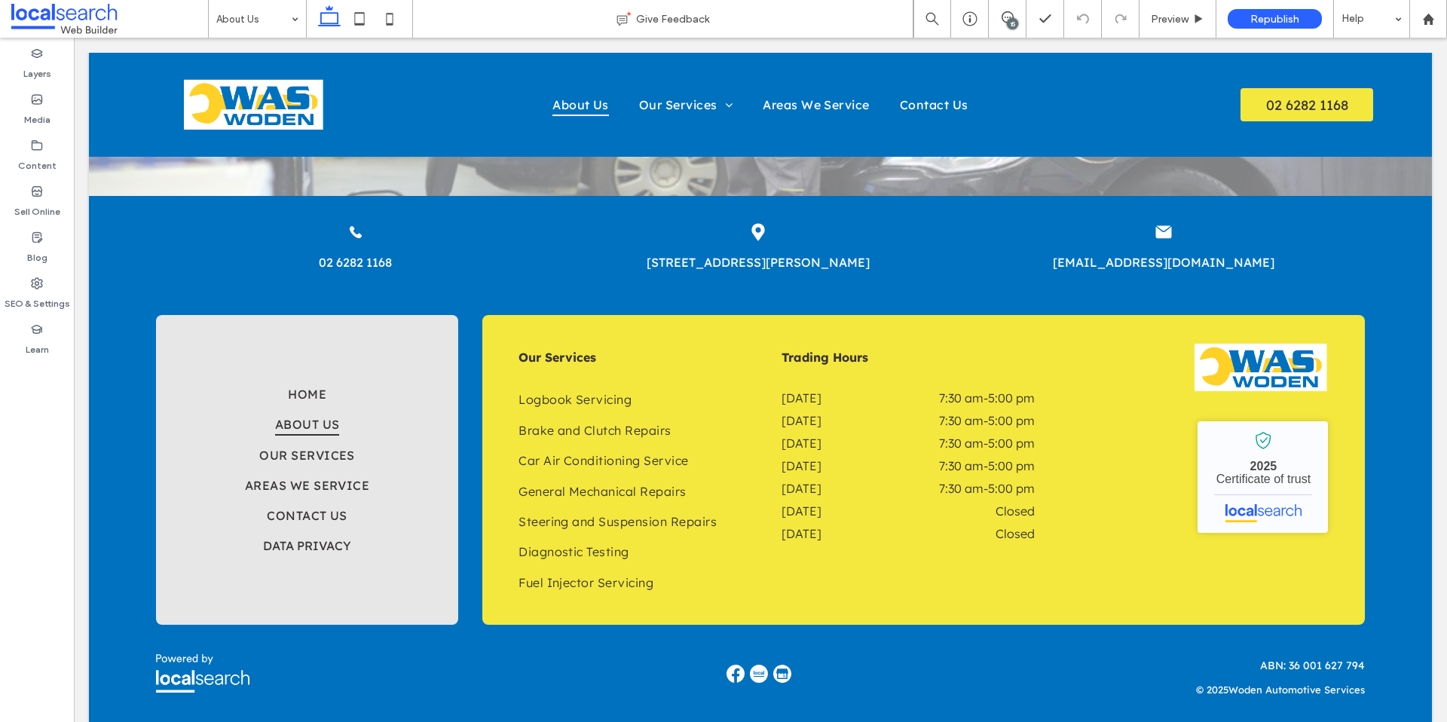
click at [1002, 17] on icon at bounding box center [1008, 17] width 12 height 12
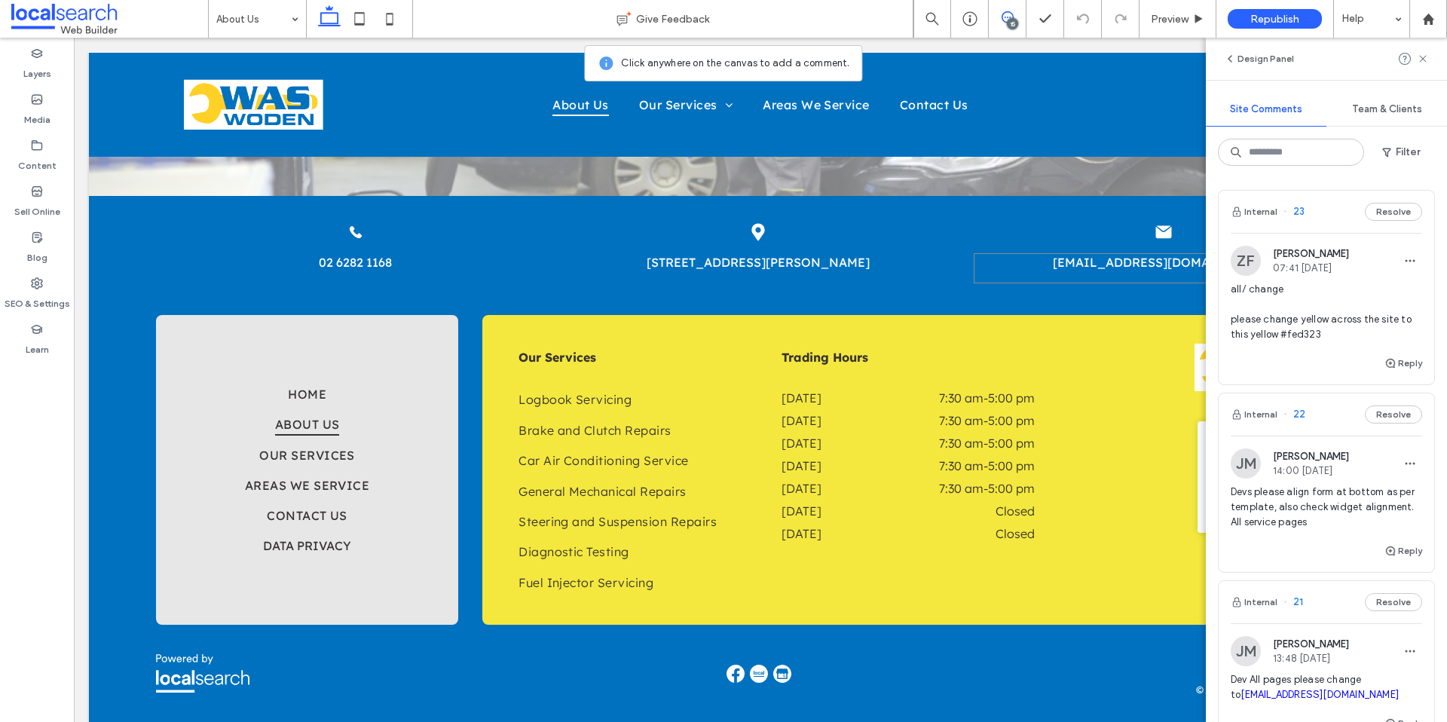
click at [1133, 276] on div "jomel.malvar@eclerx.com" at bounding box center [1163, 268] width 379 height 30
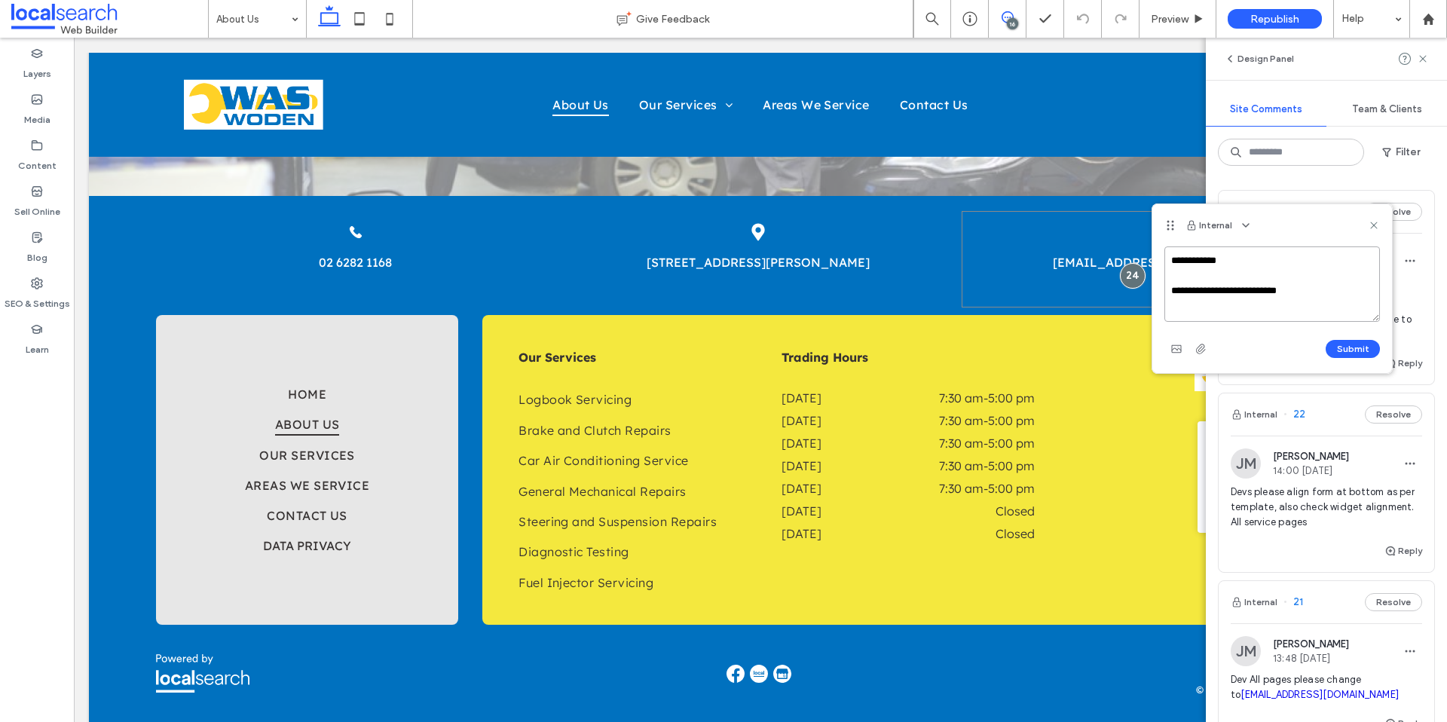
paste textarea "**********"
type textarea "**********"
click at [1360, 346] on button "Submit" at bounding box center [1353, 349] width 54 height 18
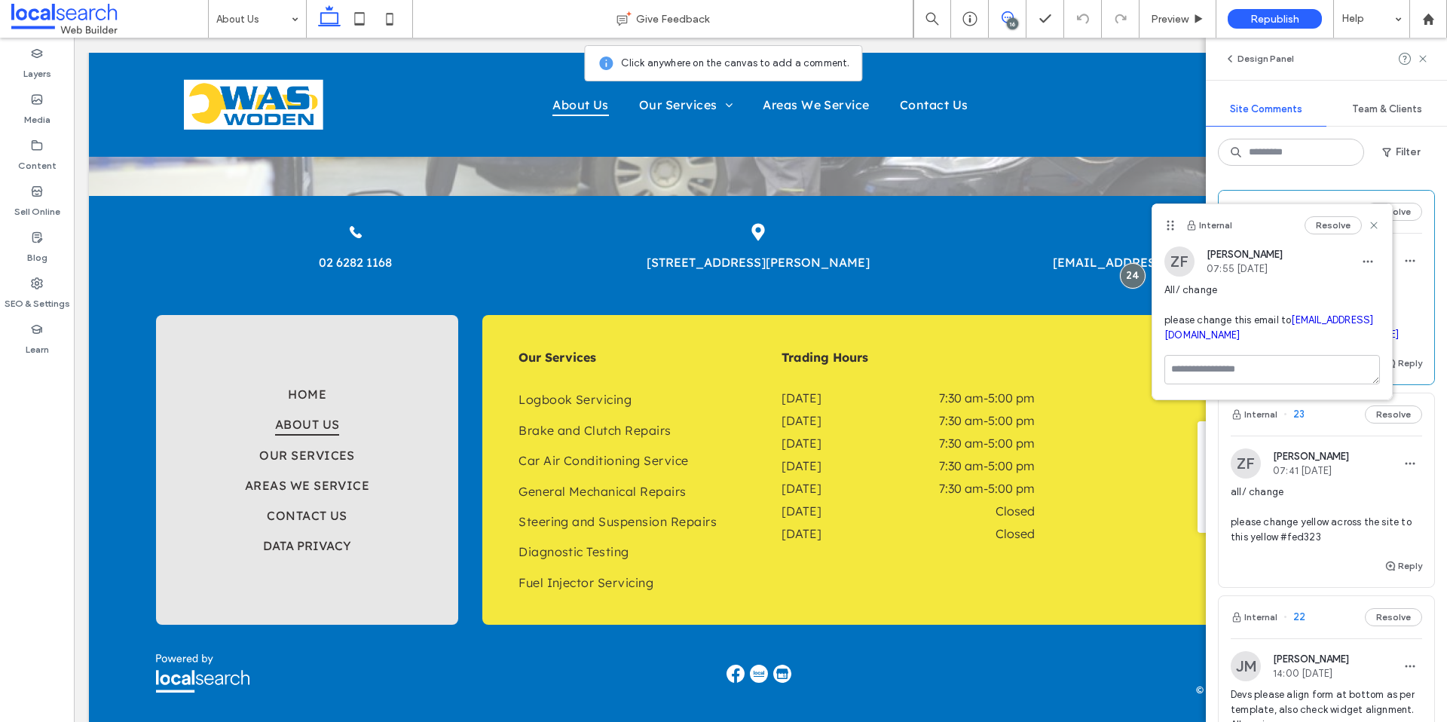
click at [1379, 218] on div "Resolve" at bounding box center [1342, 225] width 75 height 18
click at [1372, 225] on use at bounding box center [1373, 225] width 7 height 7
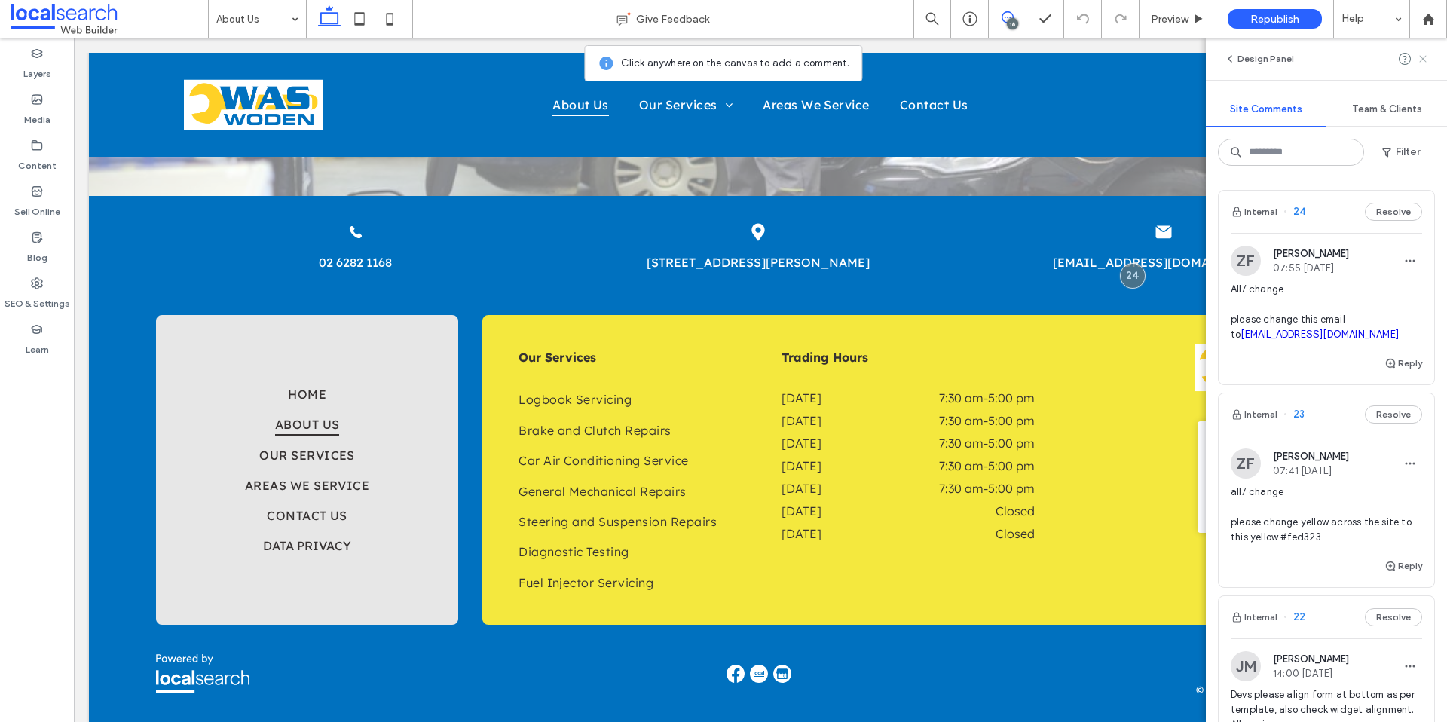
click at [1426, 57] on icon at bounding box center [1423, 59] width 12 height 12
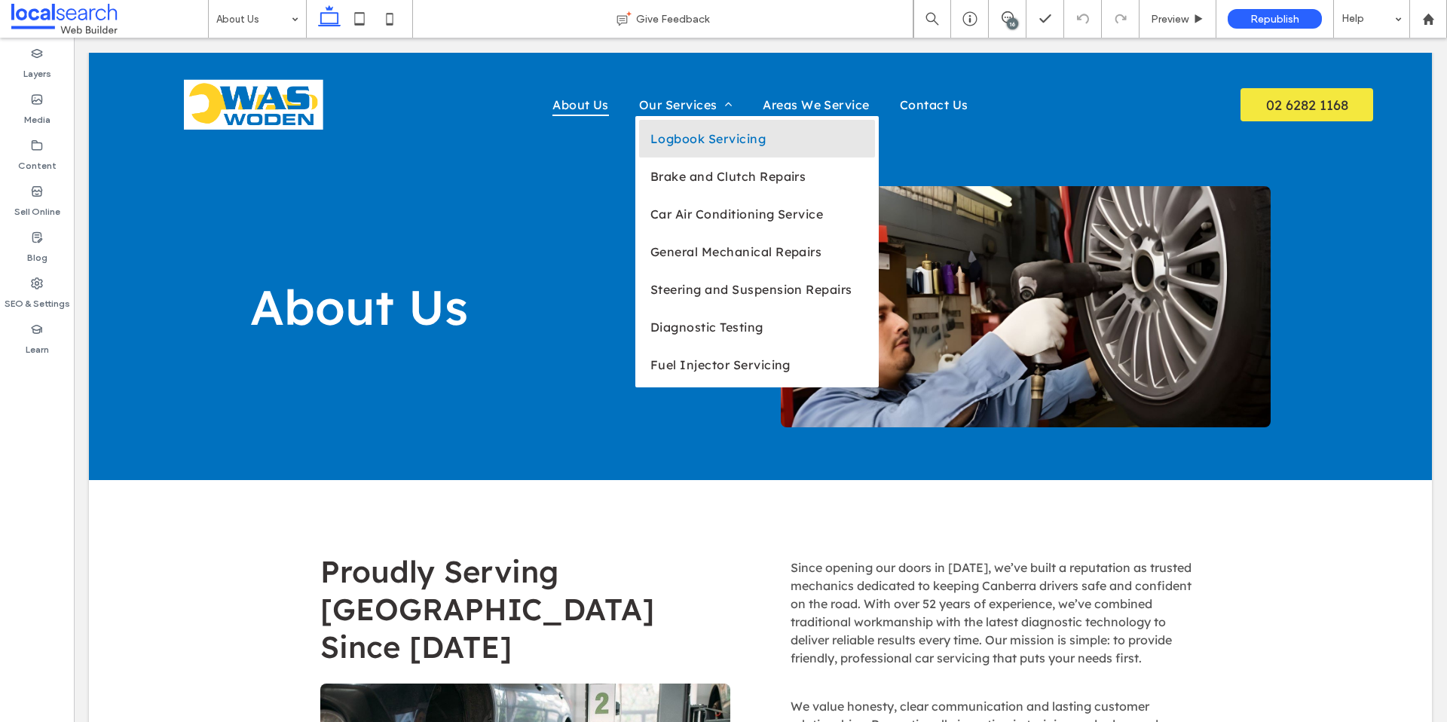
click at [681, 133] on span "Logbook Servicing" at bounding box center [707, 138] width 115 height 15
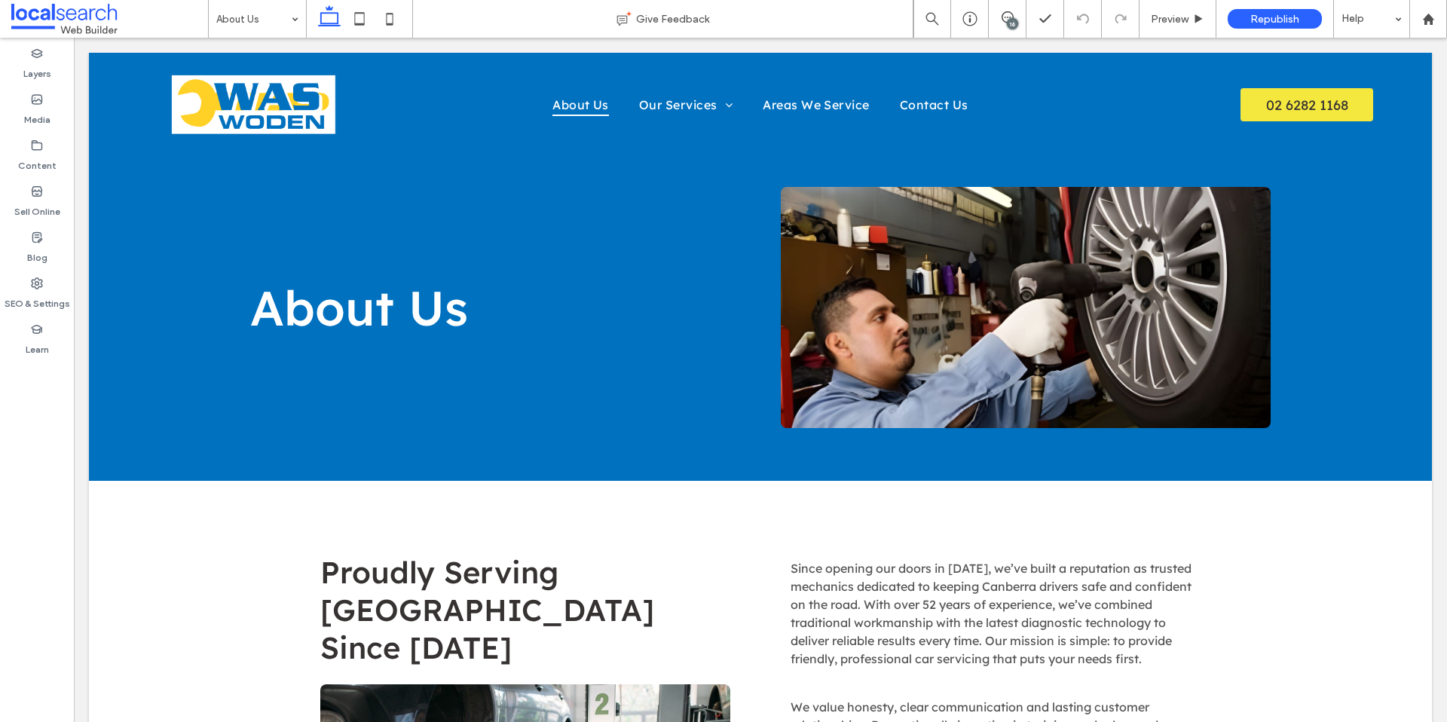
scroll to position [4, 0]
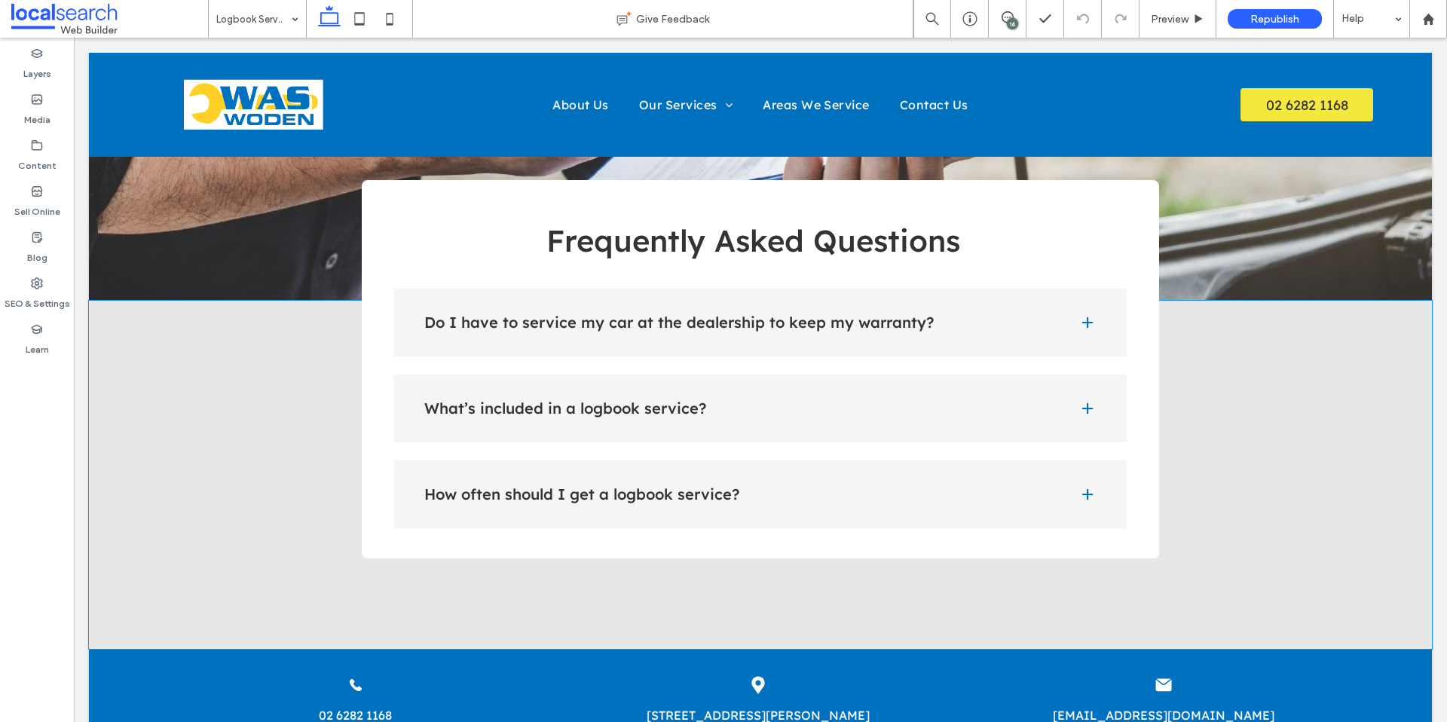
scroll to position [1591, 0]
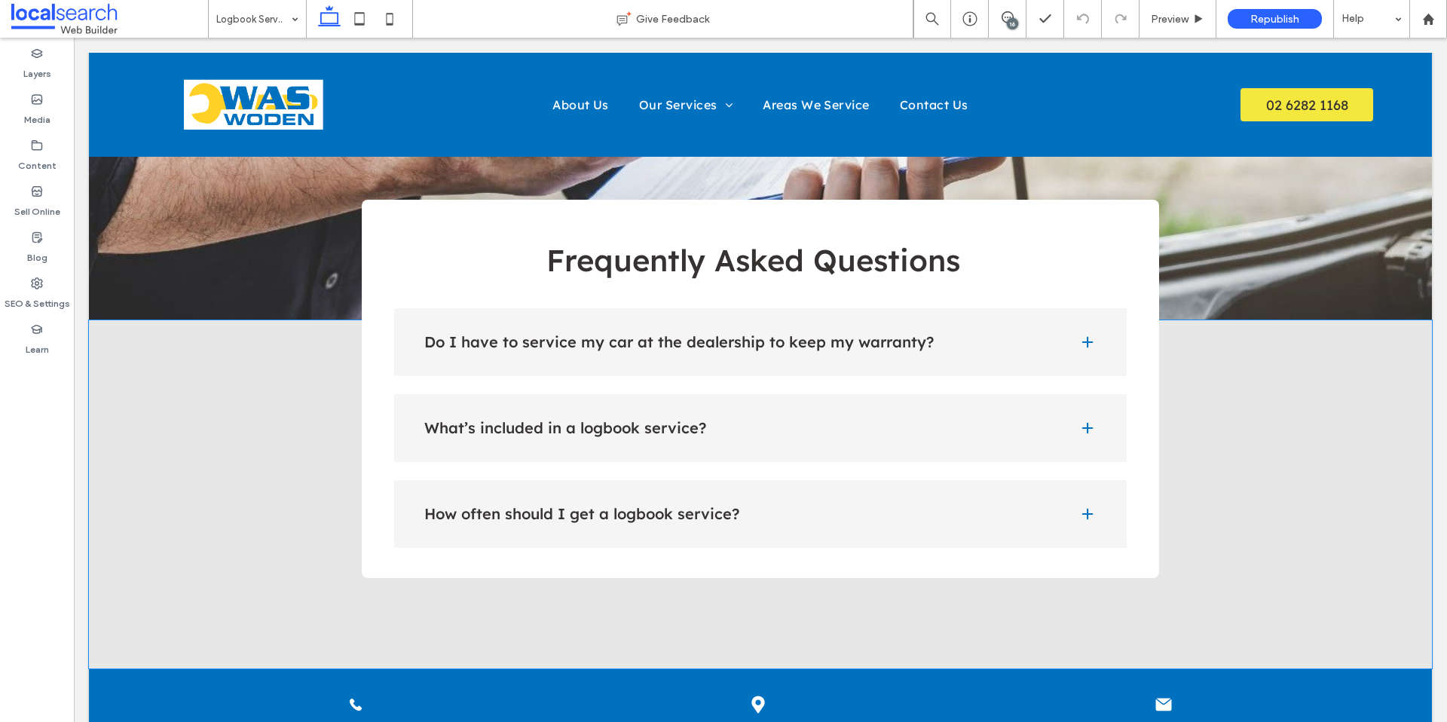
click at [1085, 335] on span at bounding box center [1087, 342] width 15 height 15
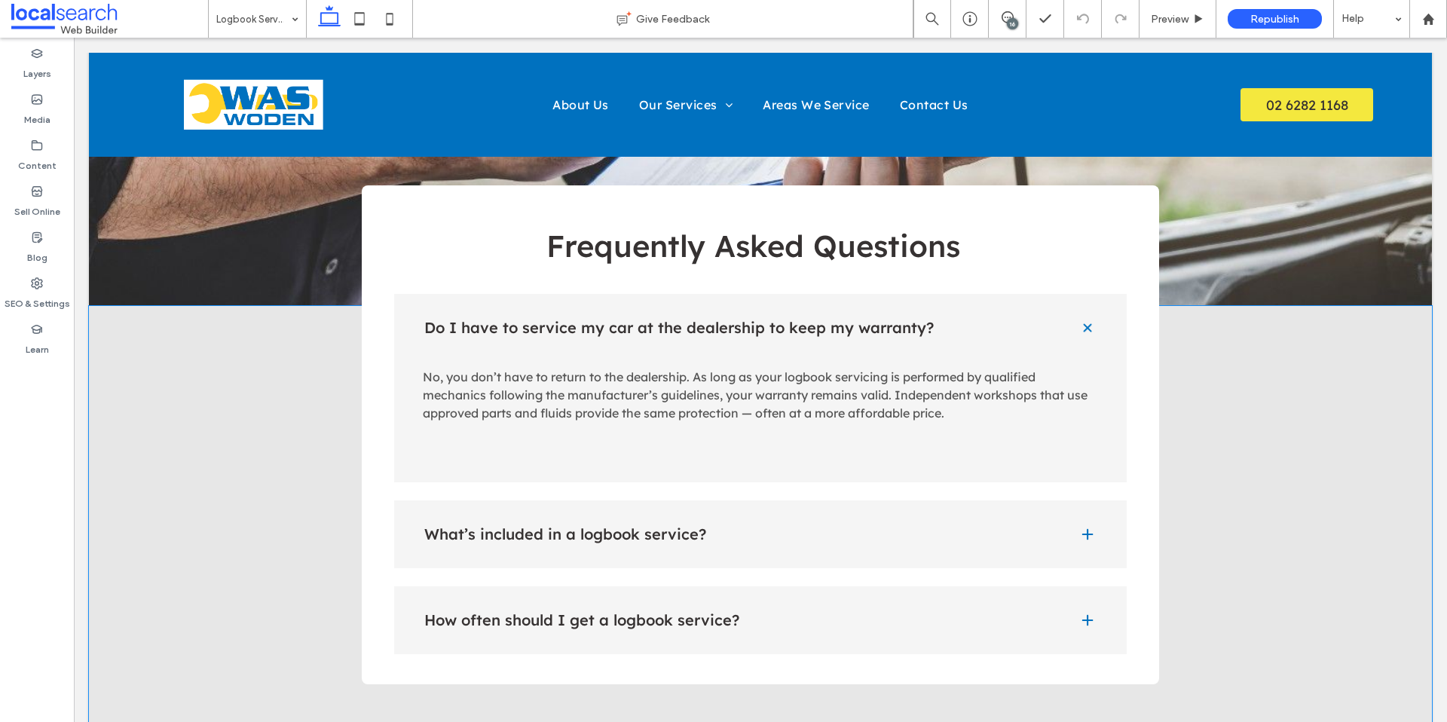
scroll to position [1604, 0]
click at [1037, 528] on h4 "What’s included in a logbook service?" at bounding box center [739, 535] width 631 height 15
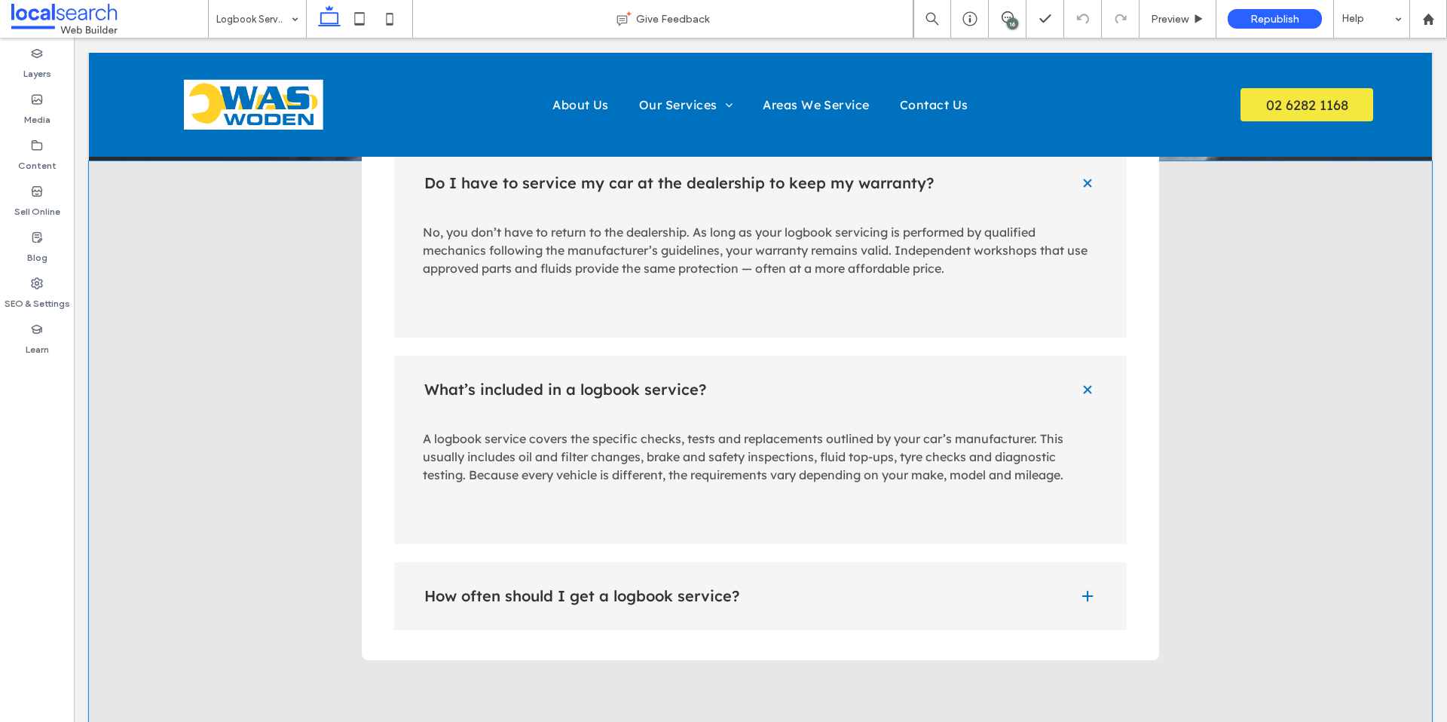
scroll to position [1804, 0]
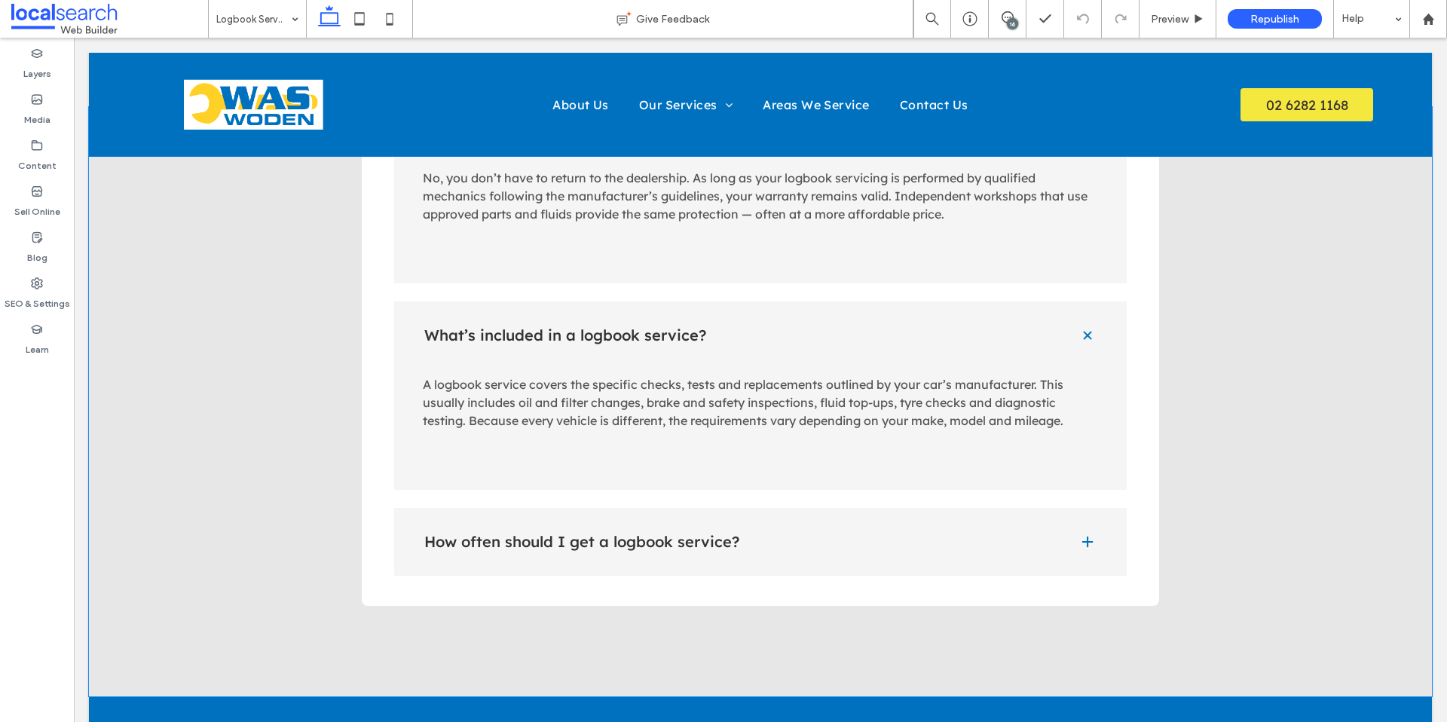
click at [825, 534] on h4 "How often should I get a logbook service?" at bounding box center [739, 541] width 631 height 15
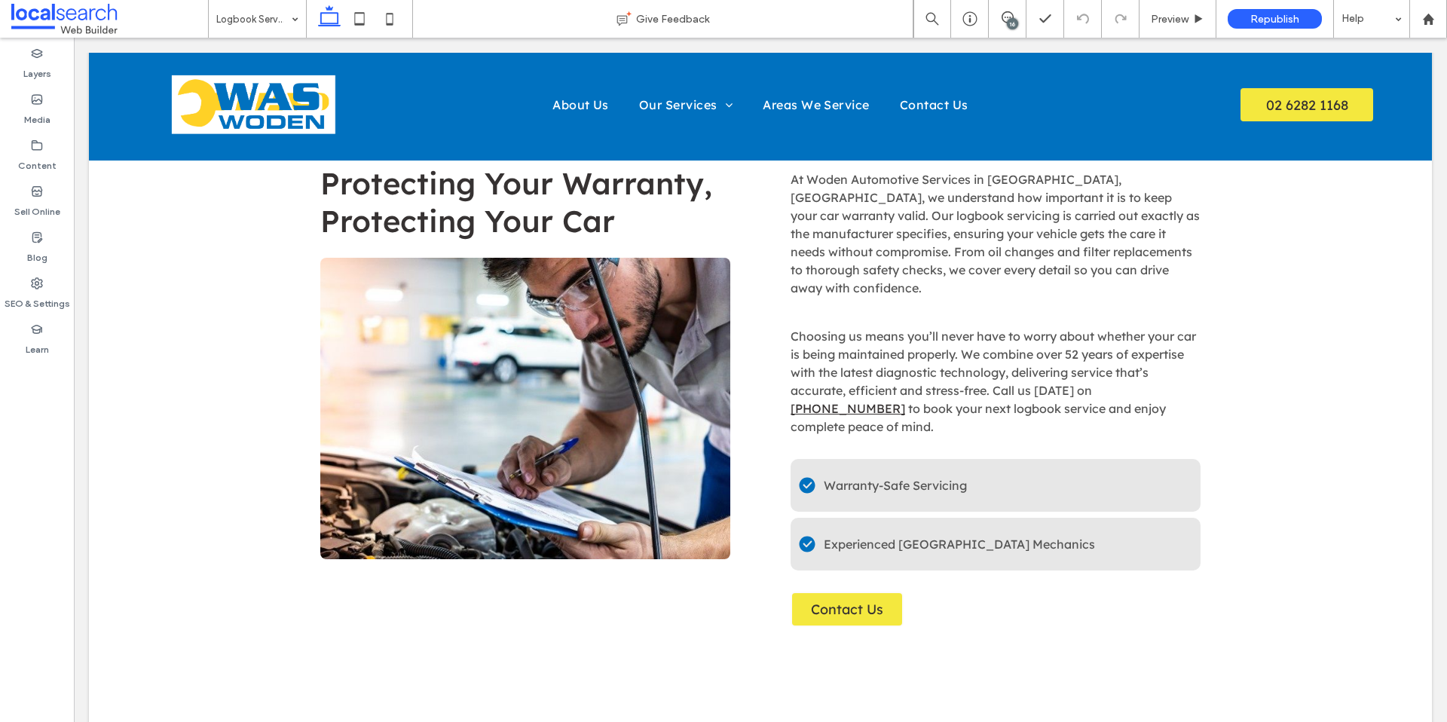
scroll to position [0, 0]
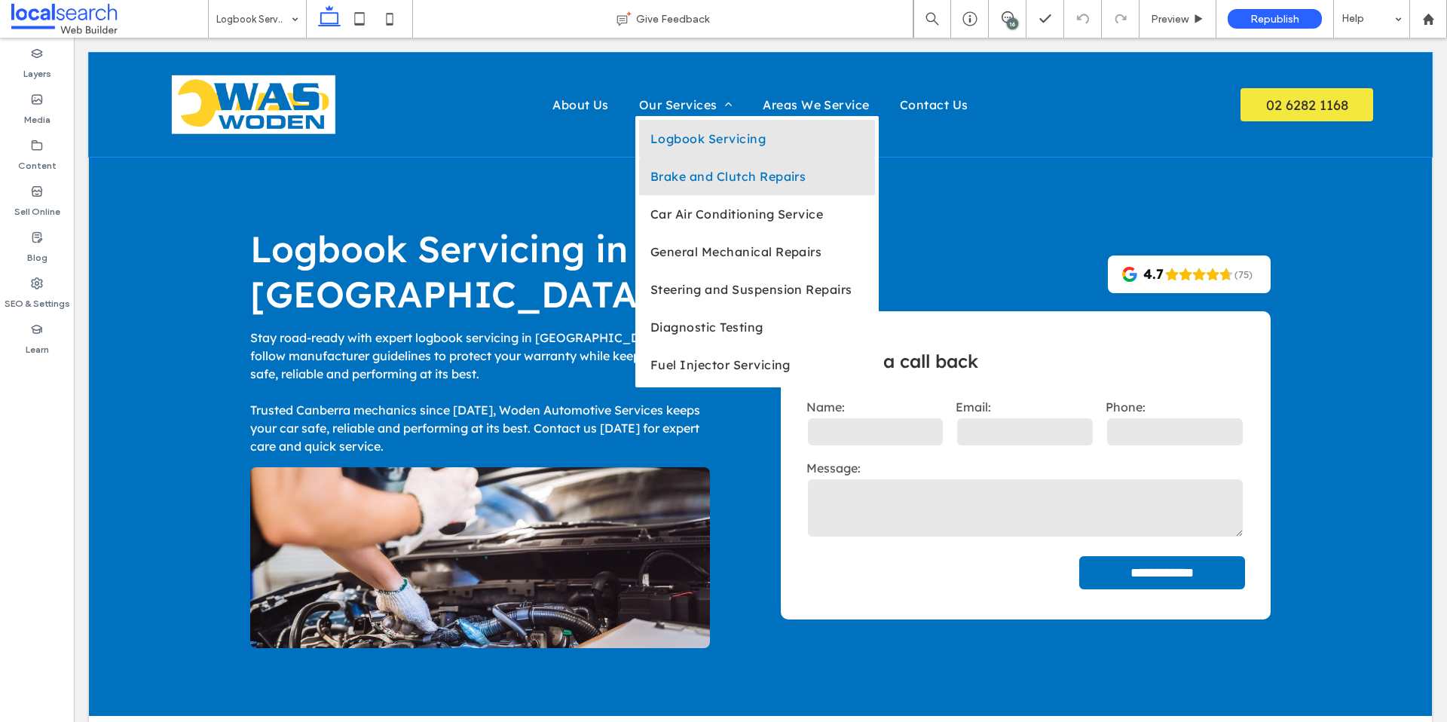
click at [707, 188] on link "Brake and Clutch Repairs" at bounding box center [757, 177] width 236 height 38
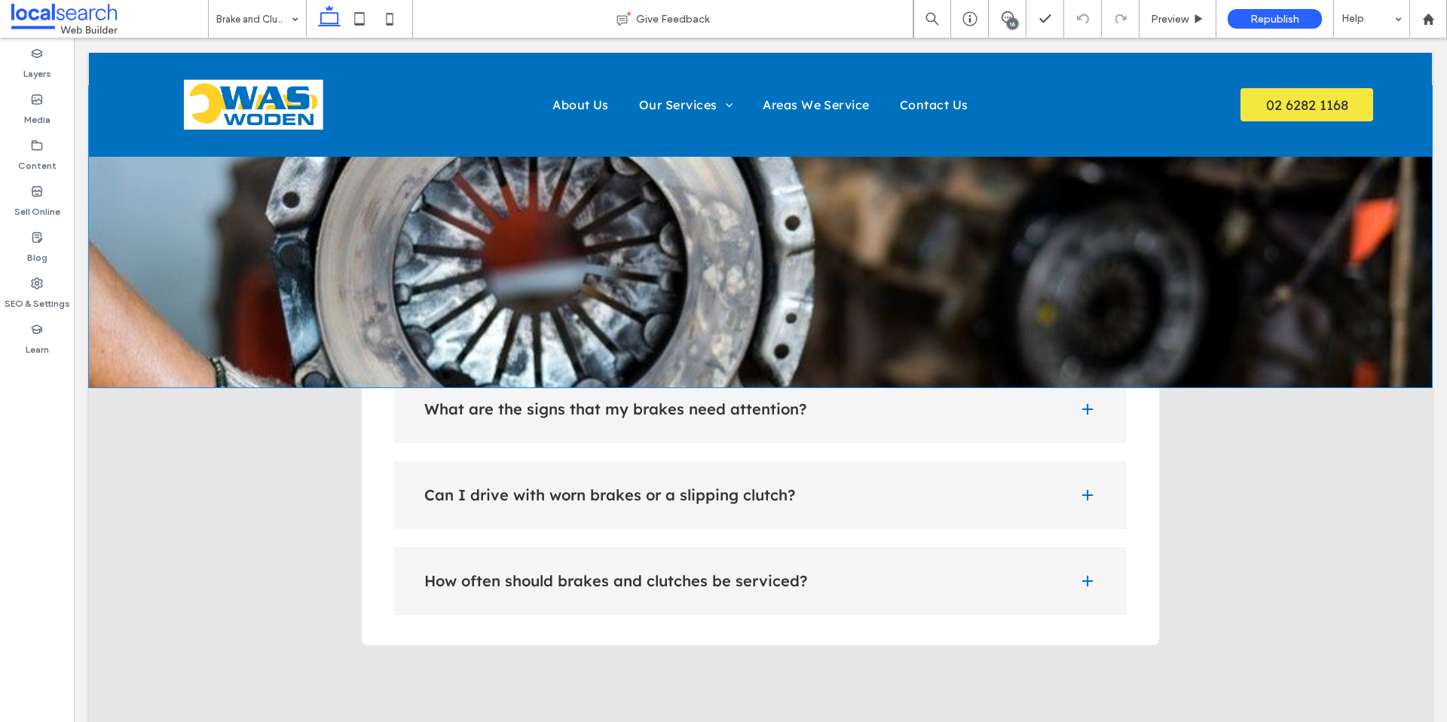
scroll to position [1580, 0]
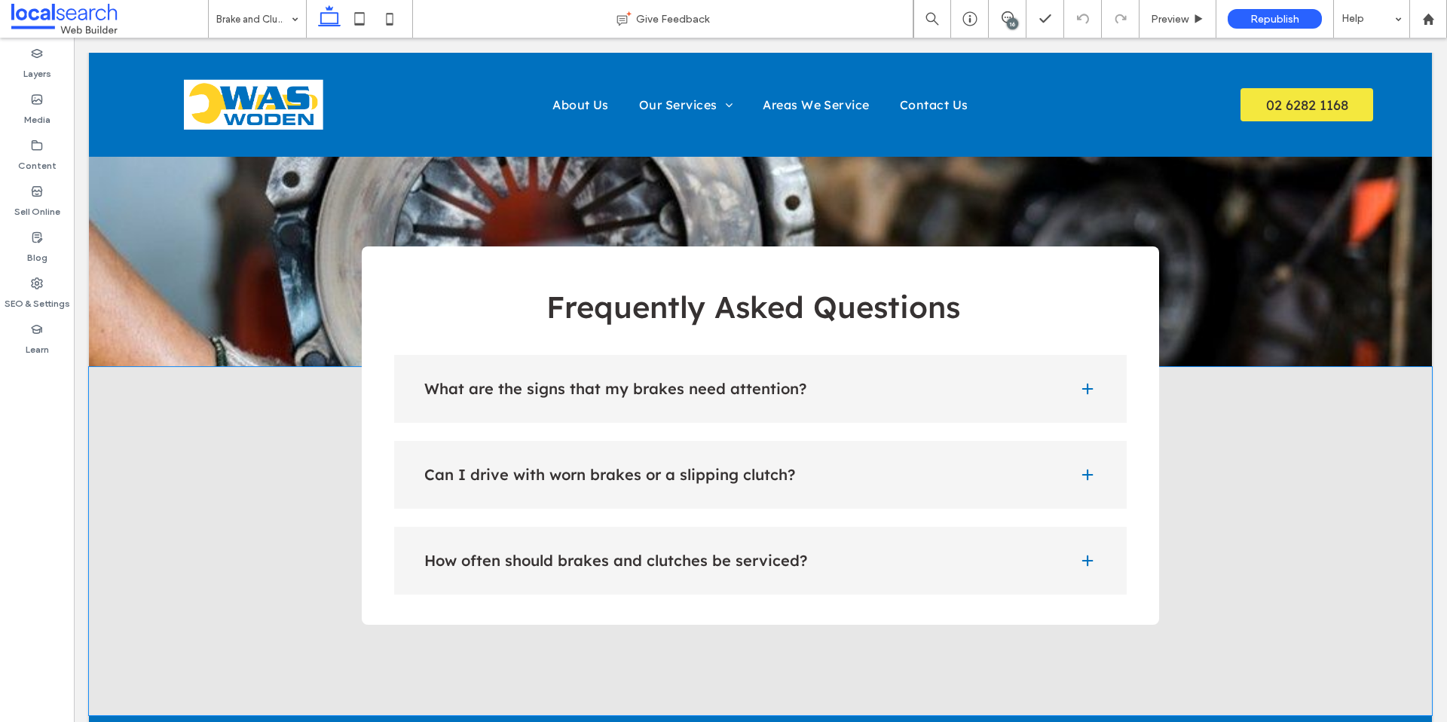
click at [650, 405] on div "What are the signs that my brakes need attention?" at bounding box center [760, 389] width 733 height 68
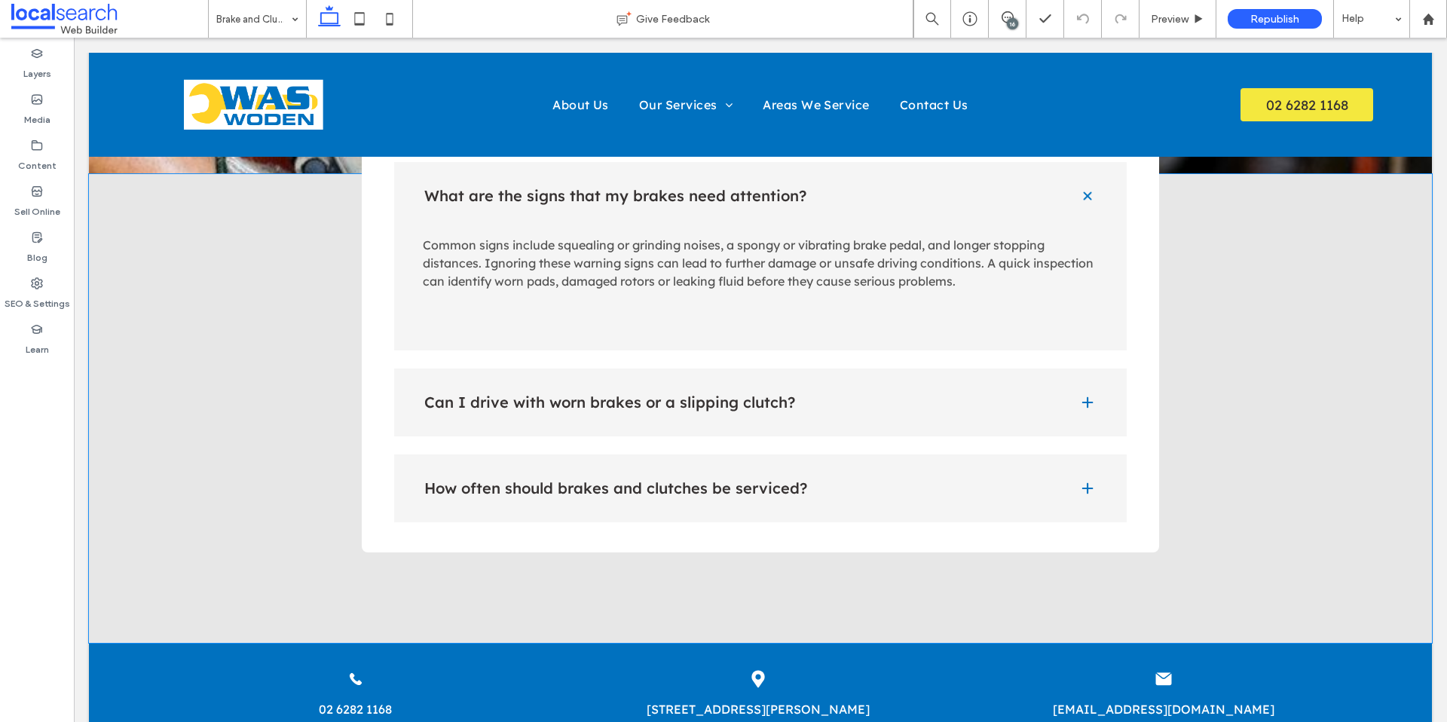
scroll to position [1847, 0]
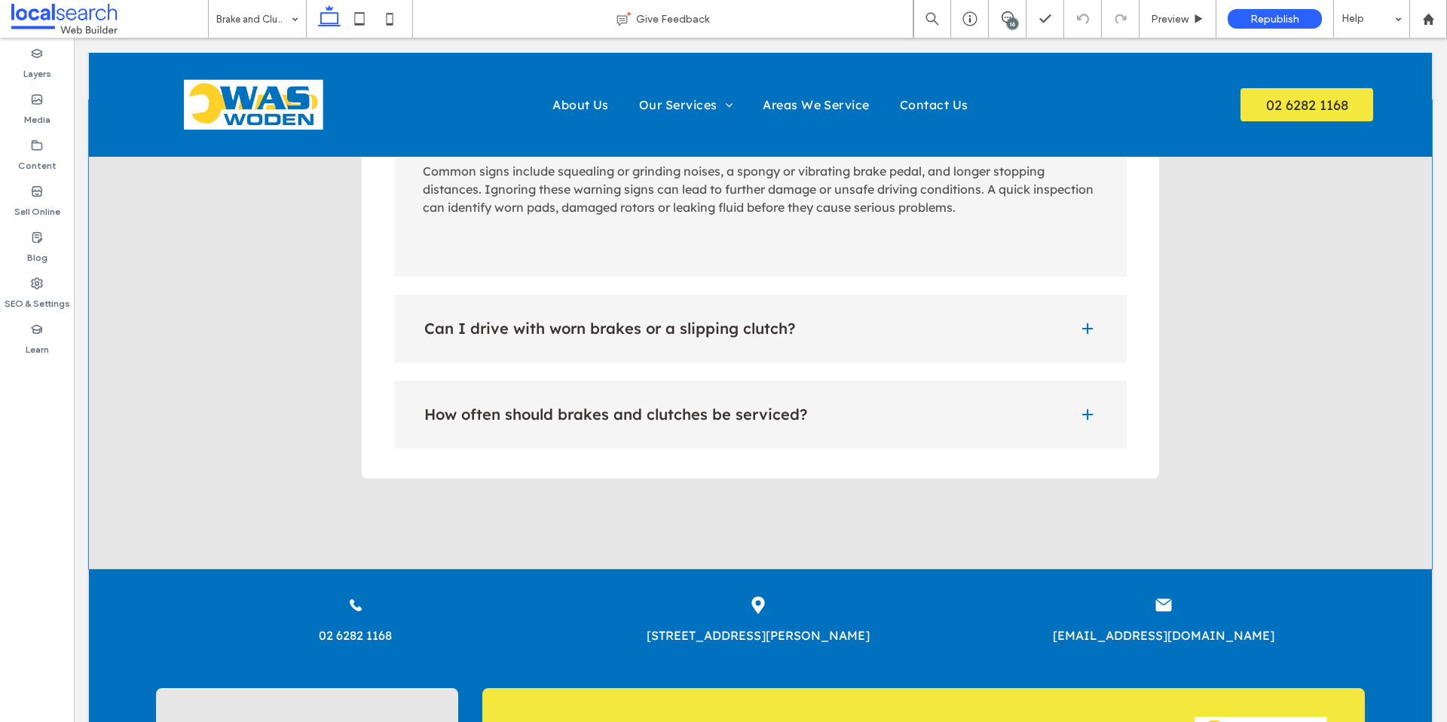
click at [646, 328] on h4 "Can I drive with worn brakes or a slipping clutch?" at bounding box center [739, 328] width 631 height 15
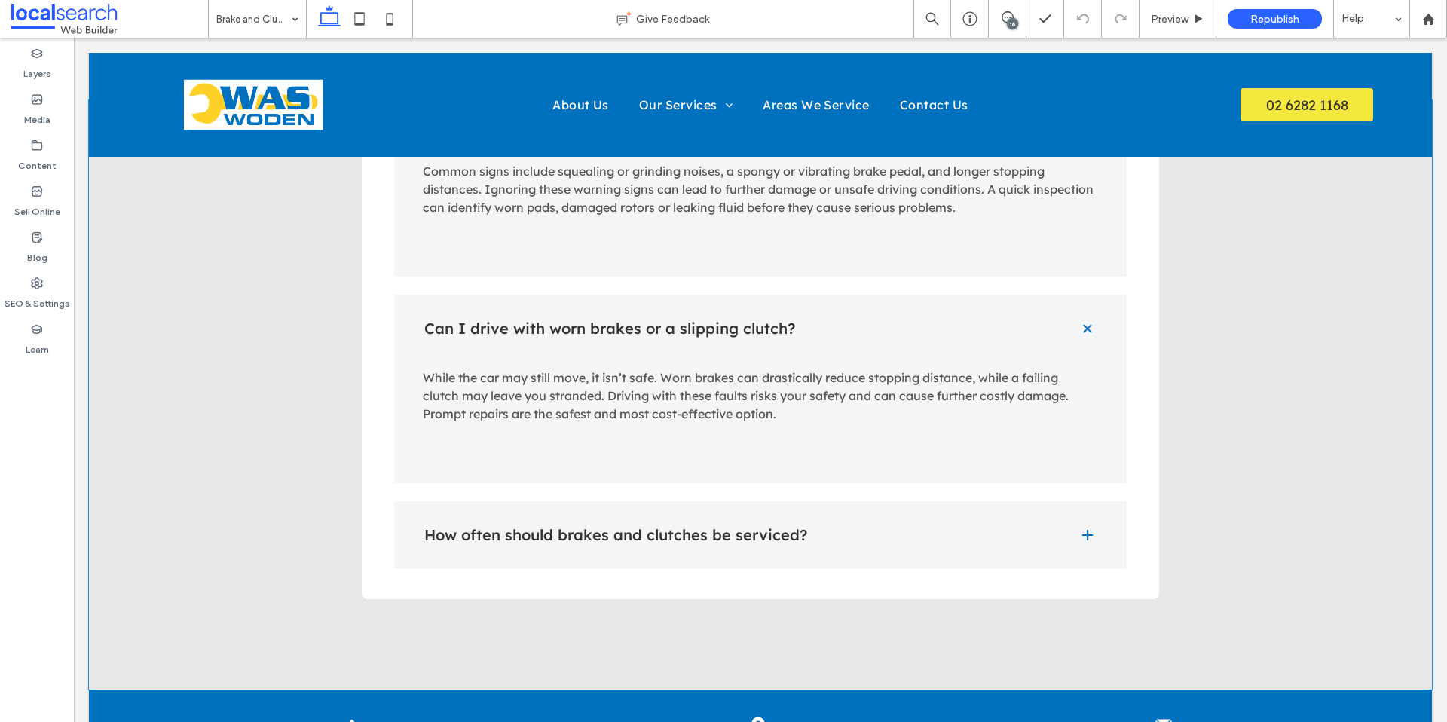
click at [651, 515] on div "How often should brakes and clutches be serviced?" at bounding box center [760, 535] width 733 height 68
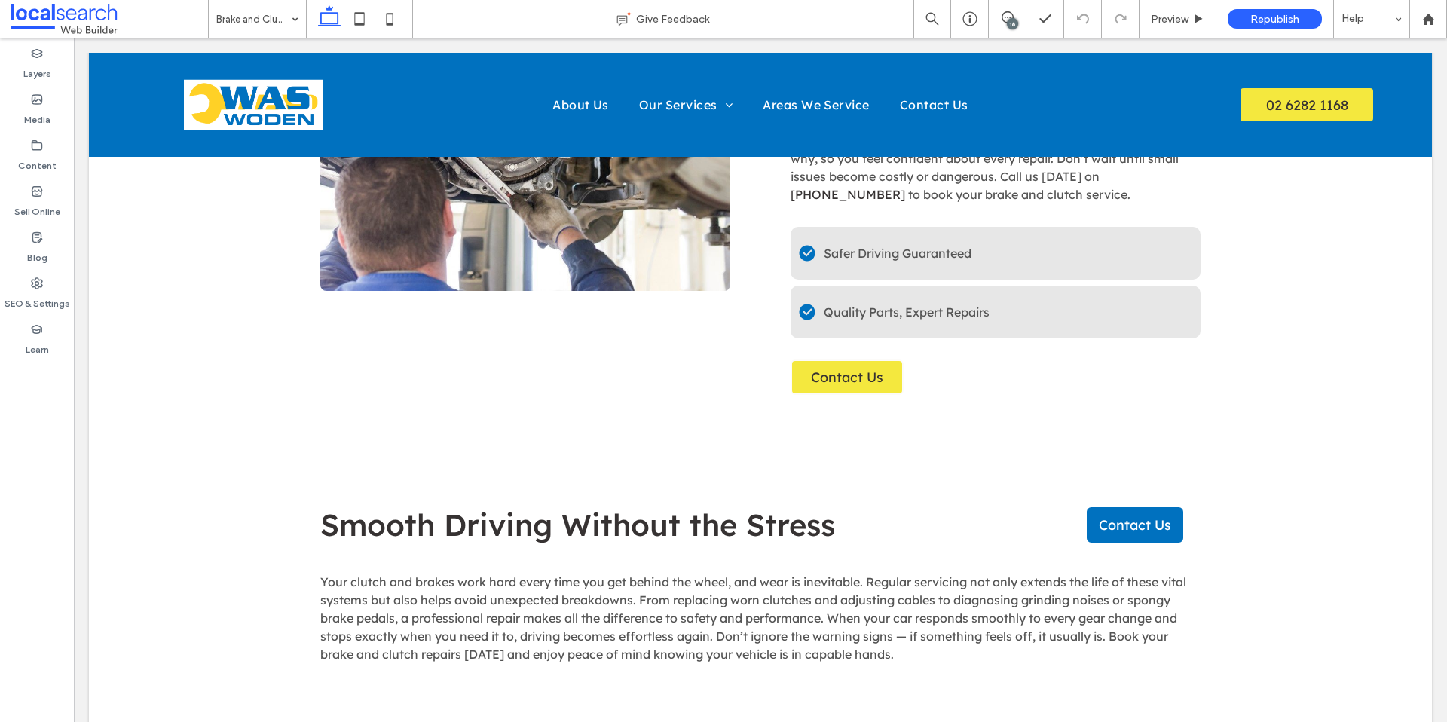
scroll to position [0, 0]
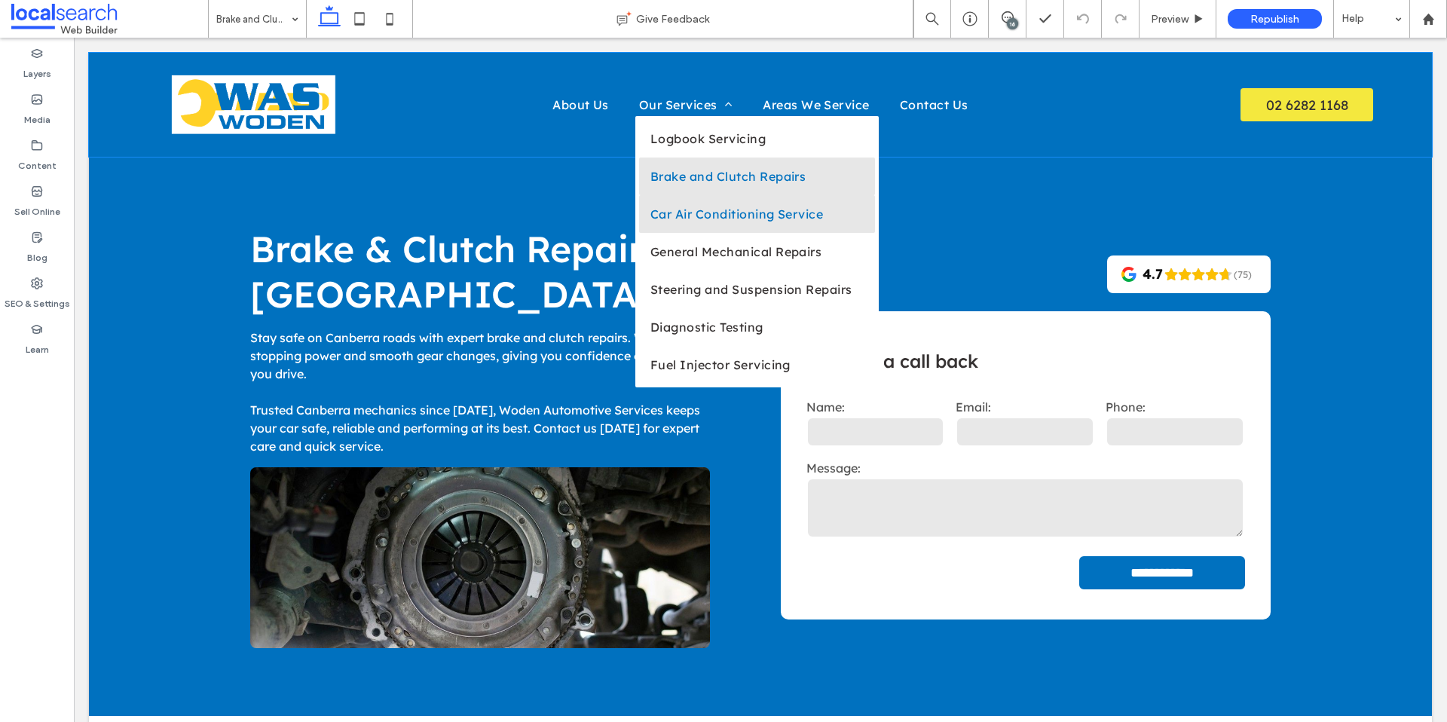
click at [697, 207] on span "Car Air Conditioning Service" at bounding box center [736, 213] width 173 height 15
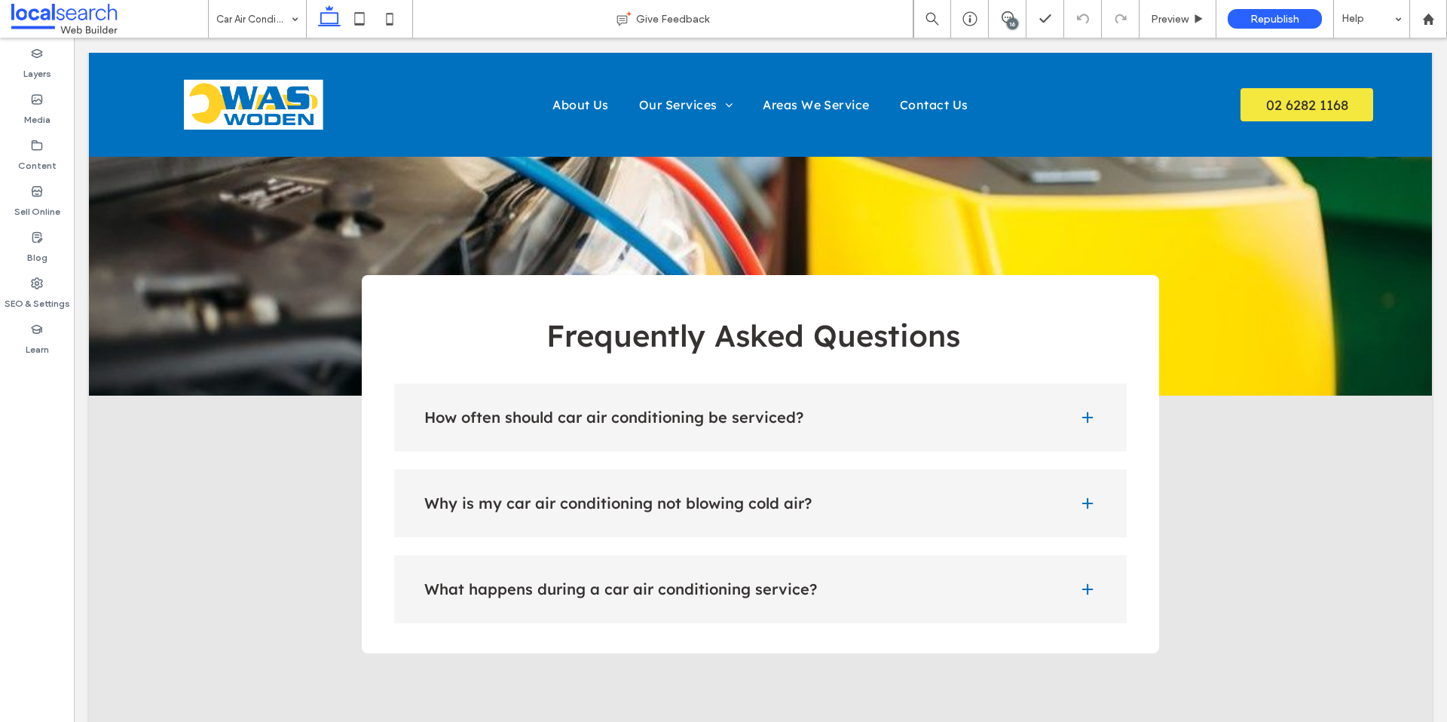
scroll to position [1574, 0]
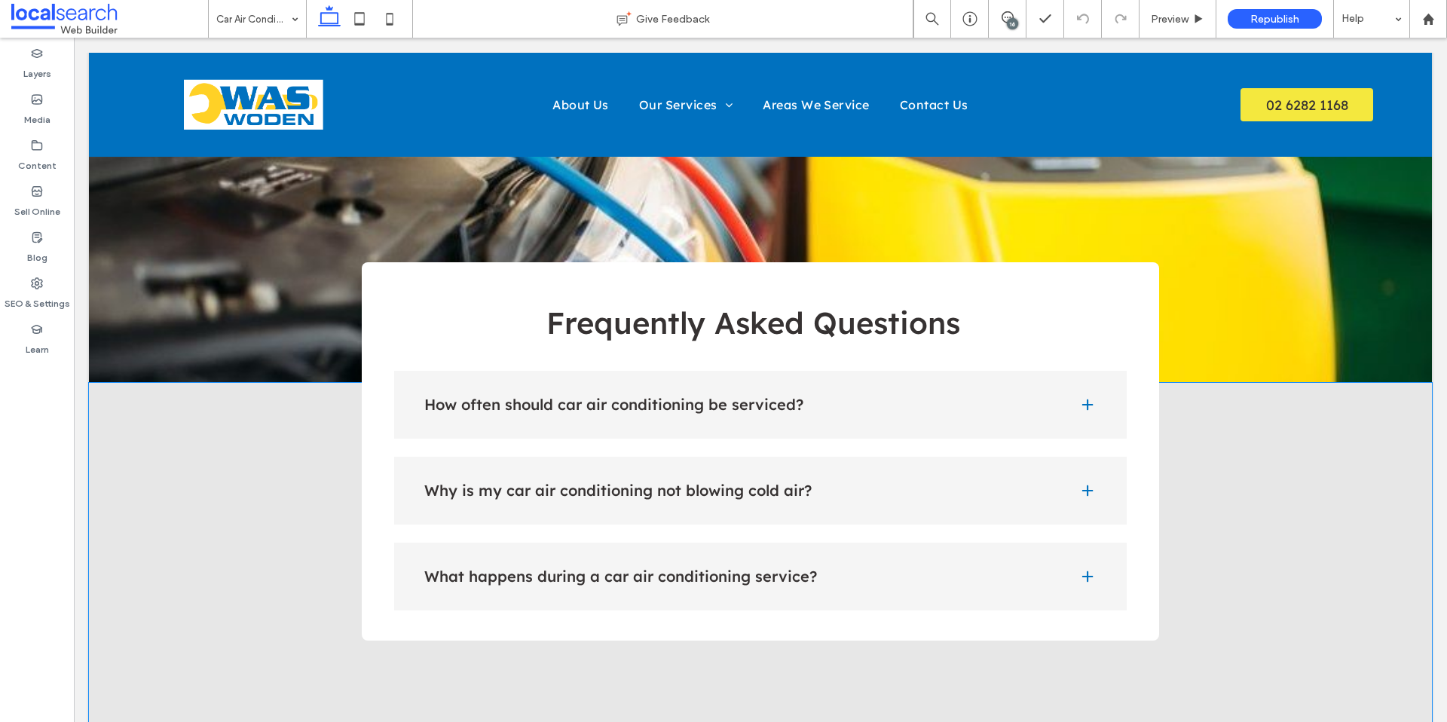
click at [775, 371] on div "How often should car air conditioning be serviced?" at bounding box center [760, 405] width 733 height 68
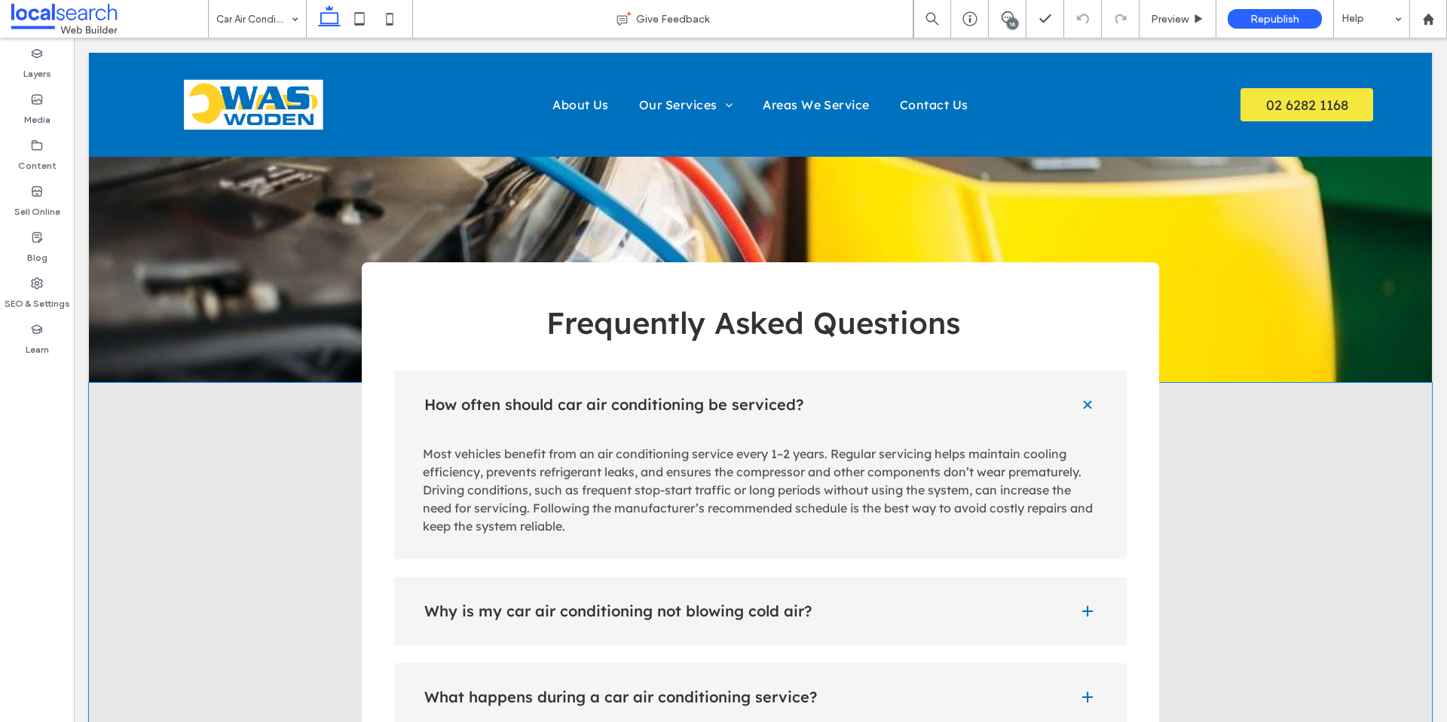
click at [879, 577] on div "Why is my car air conditioning not blowing cold air?" at bounding box center [760, 611] width 733 height 68
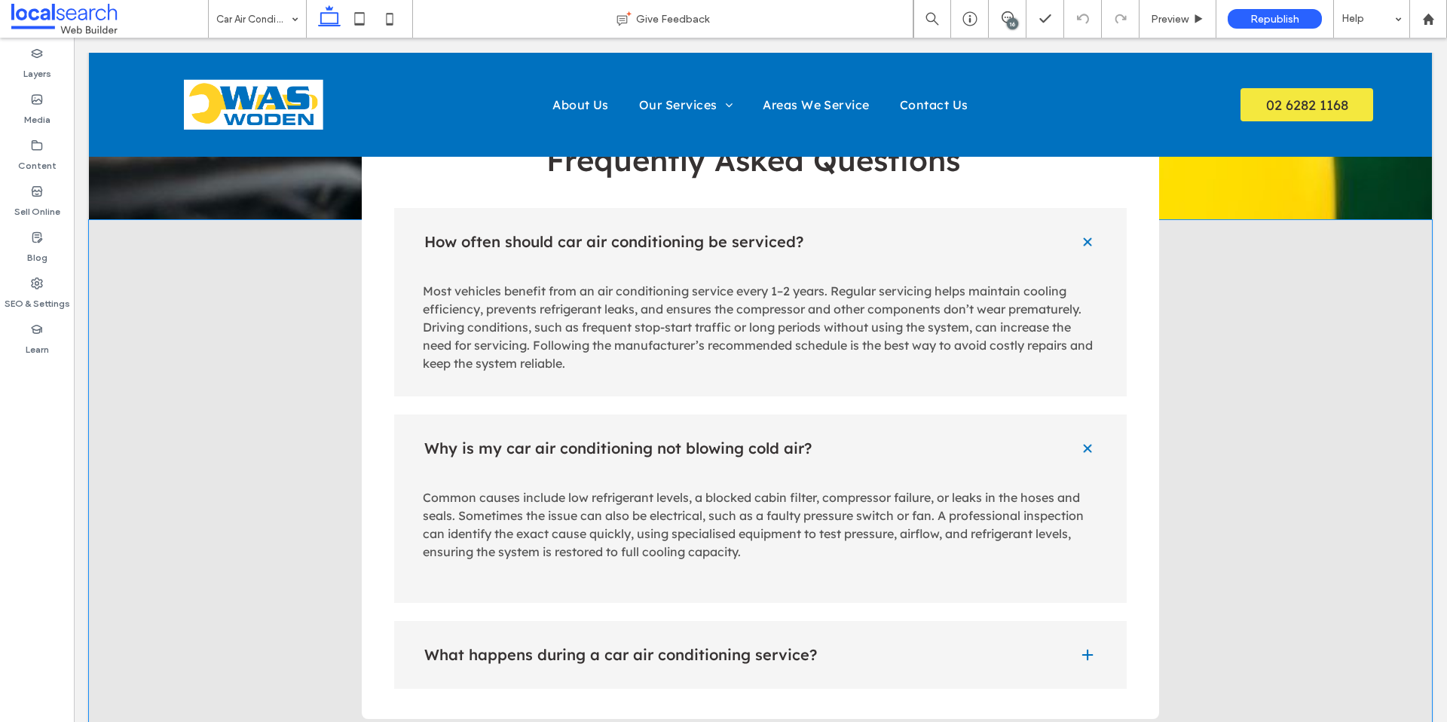
scroll to position [1735, 0]
click at [803, 649] on h4 "What happens during a car air conditioning service?" at bounding box center [739, 656] width 631 height 15
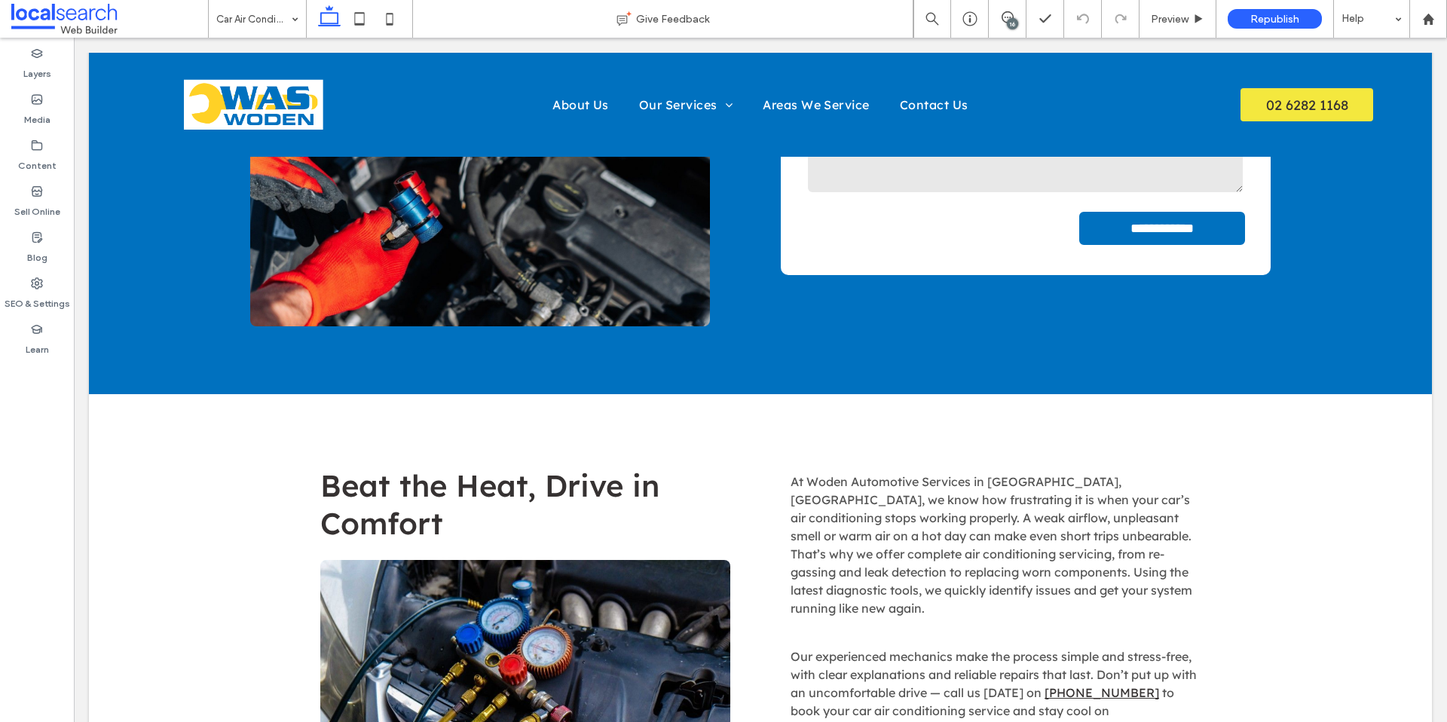
scroll to position [0, 0]
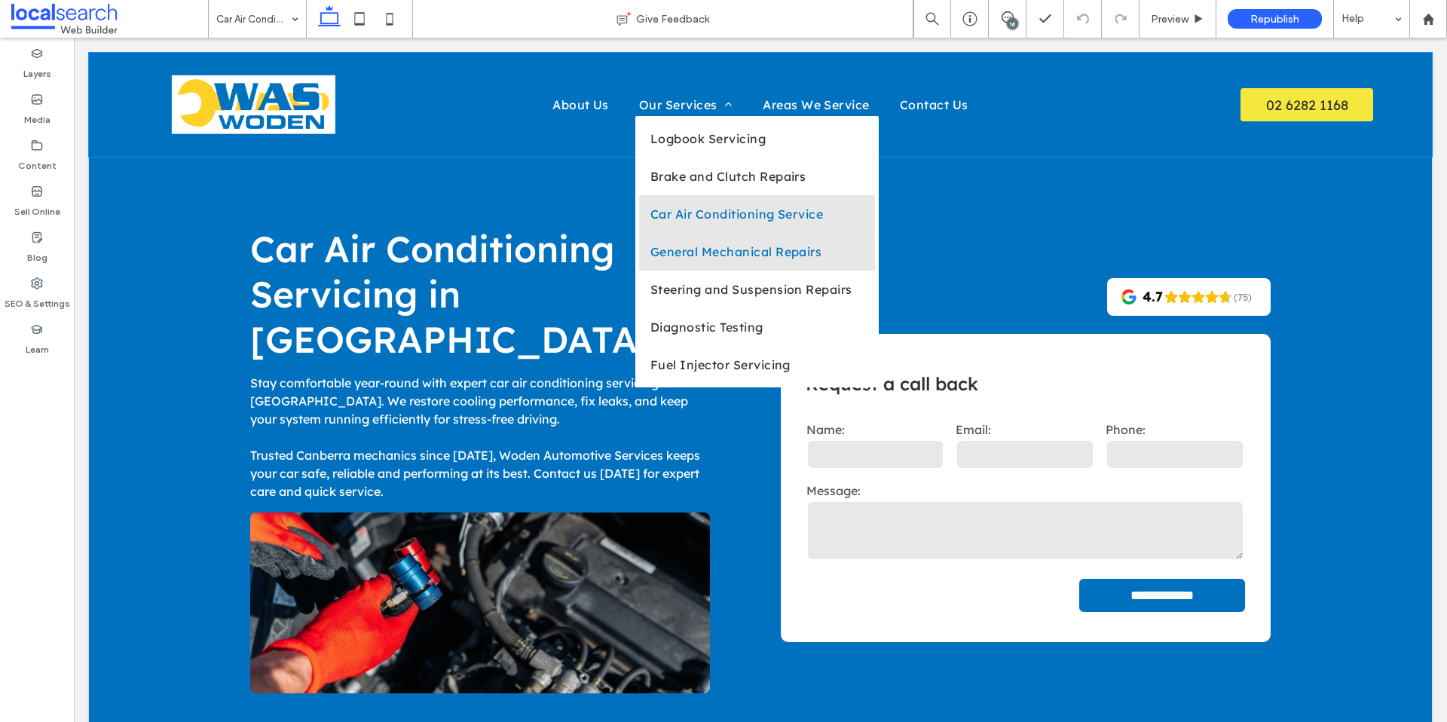
click at [699, 245] on span "General Mechanical Repairs" at bounding box center [735, 251] width 171 height 15
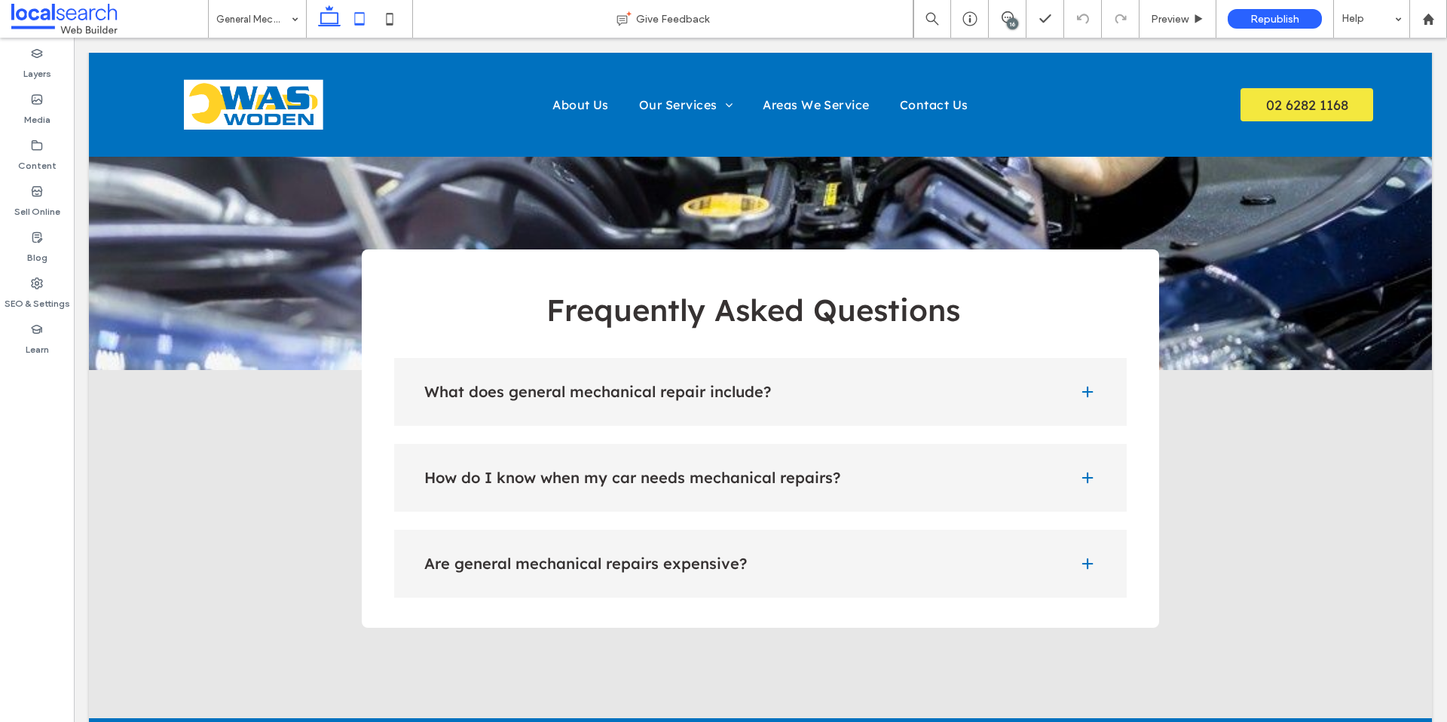
scroll to position [1582, 0]
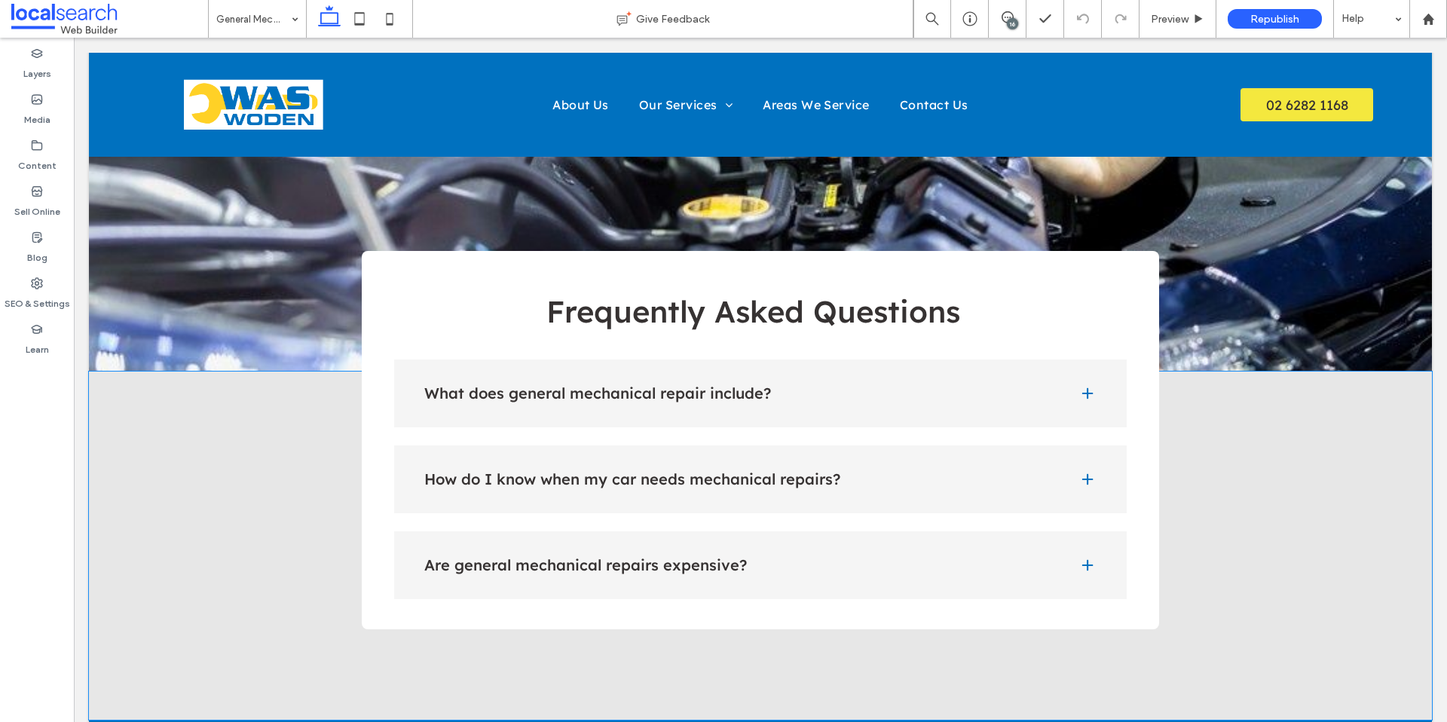
click at [598, 386] on h4 "What does general mechanical repair include?" at bounding box center [739, 393] width 631 height 15
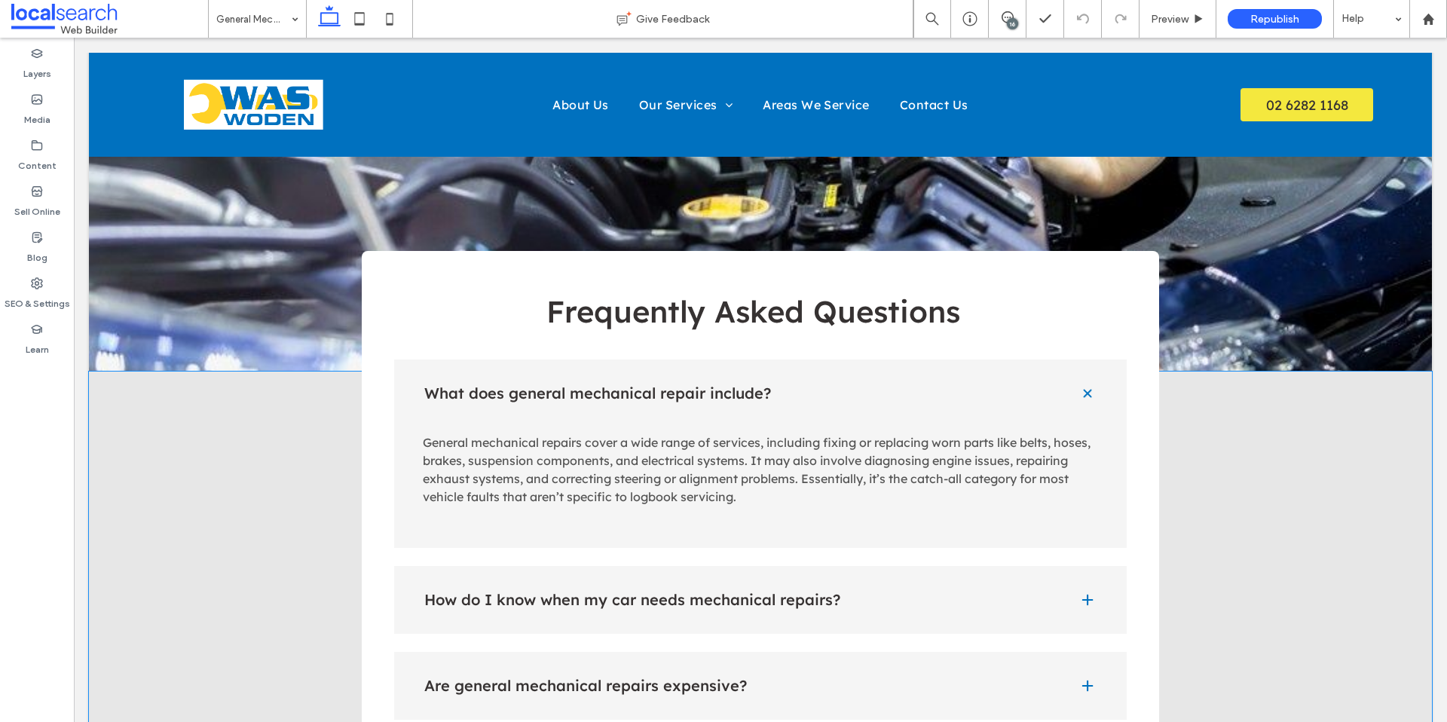
click at [629, 592] on h4 "How do I know when my car needs mechanical repairs?" at bounding box center [739, 599] width 631 height 15
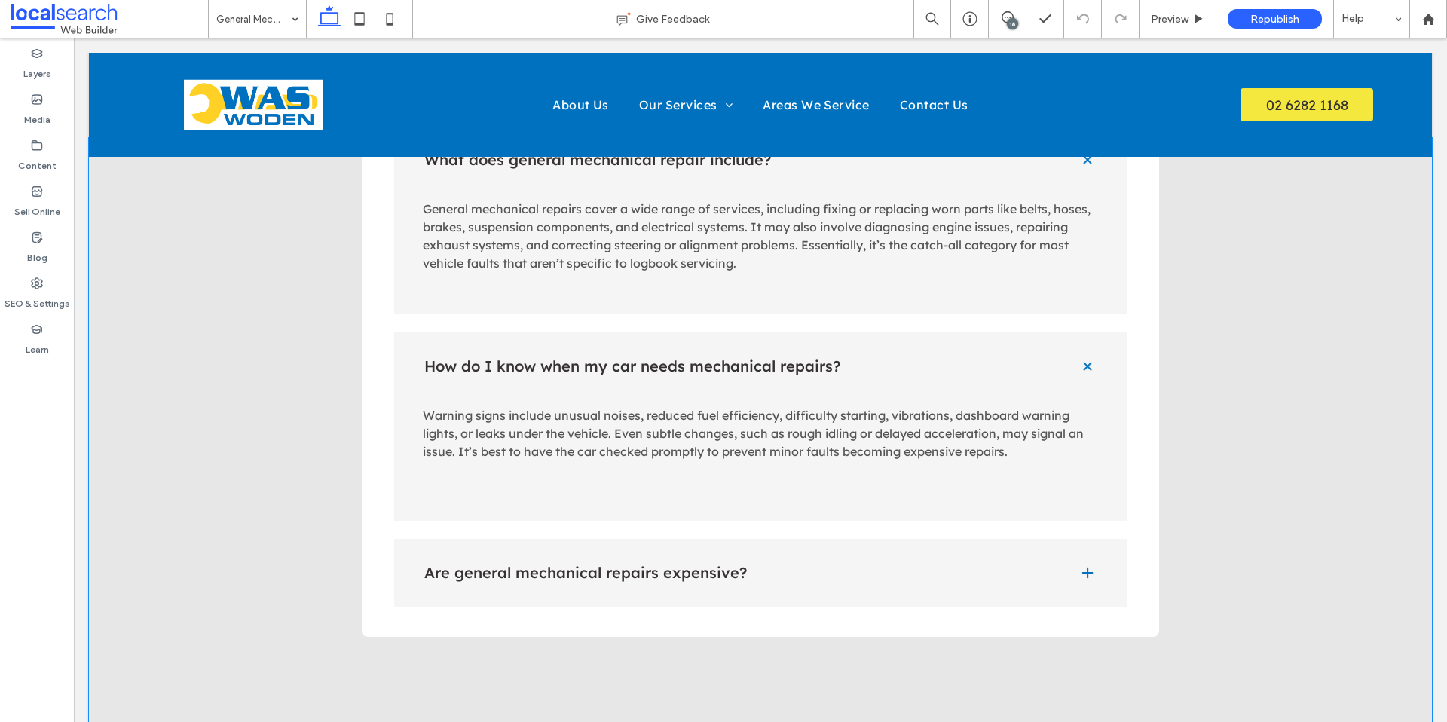
scroll to position [1821, 0]
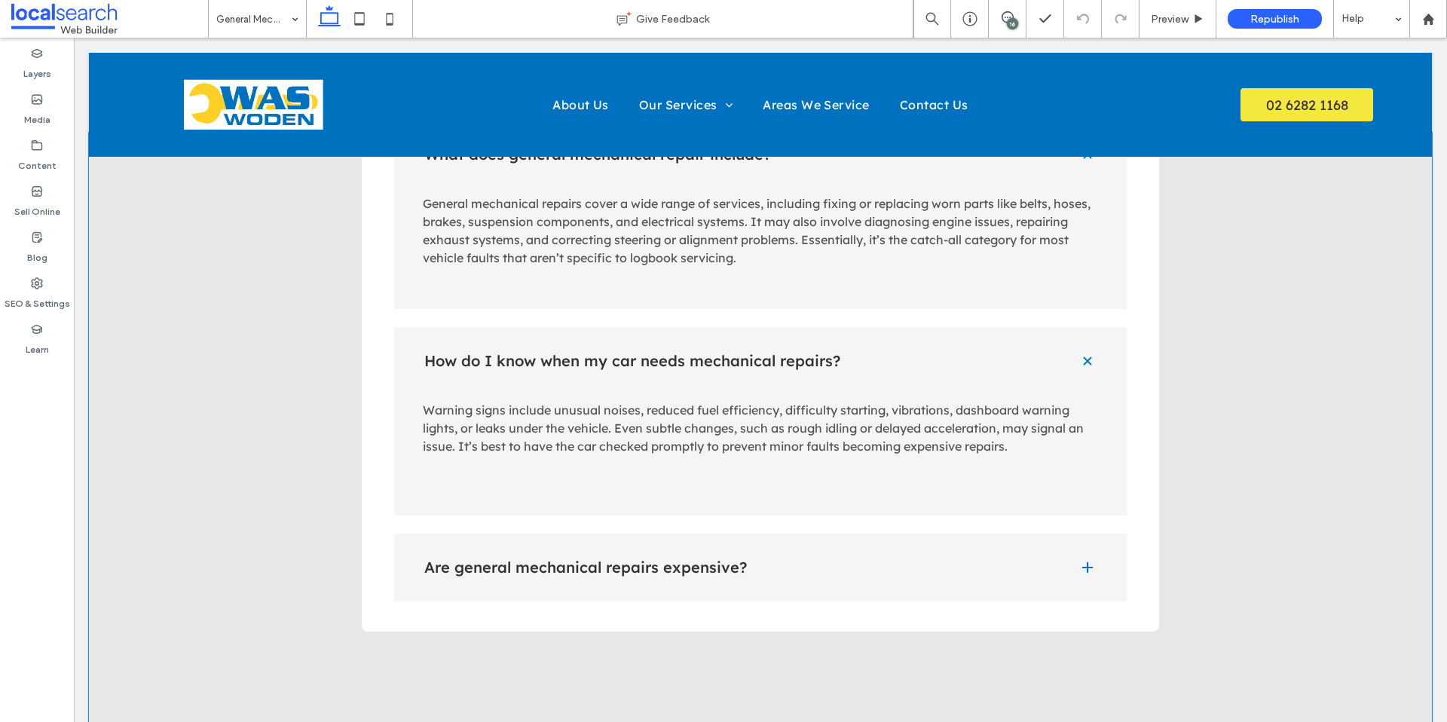
click at [646, 534] on div "Are general mechanical repairs expensive?" at bounding box center [760, 568] width 733 height 68
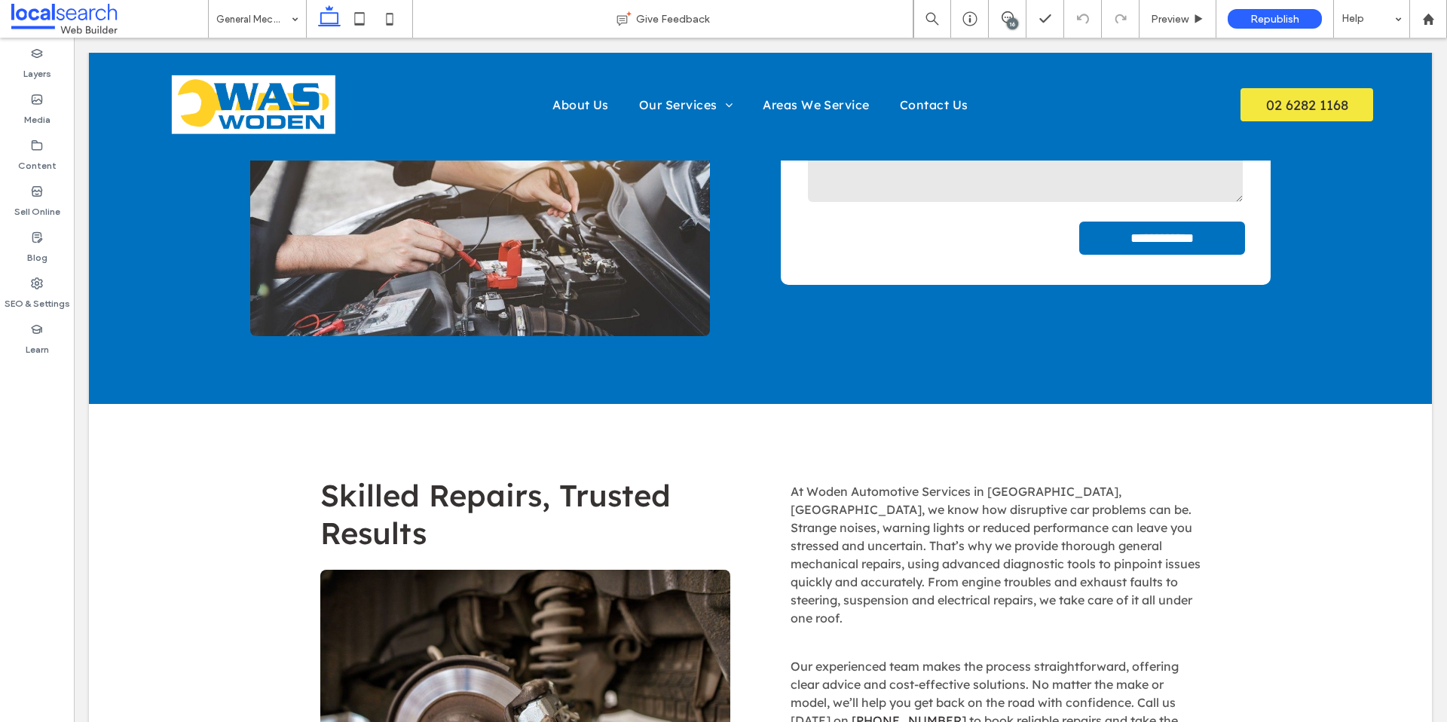
scroll to position [0, 0]
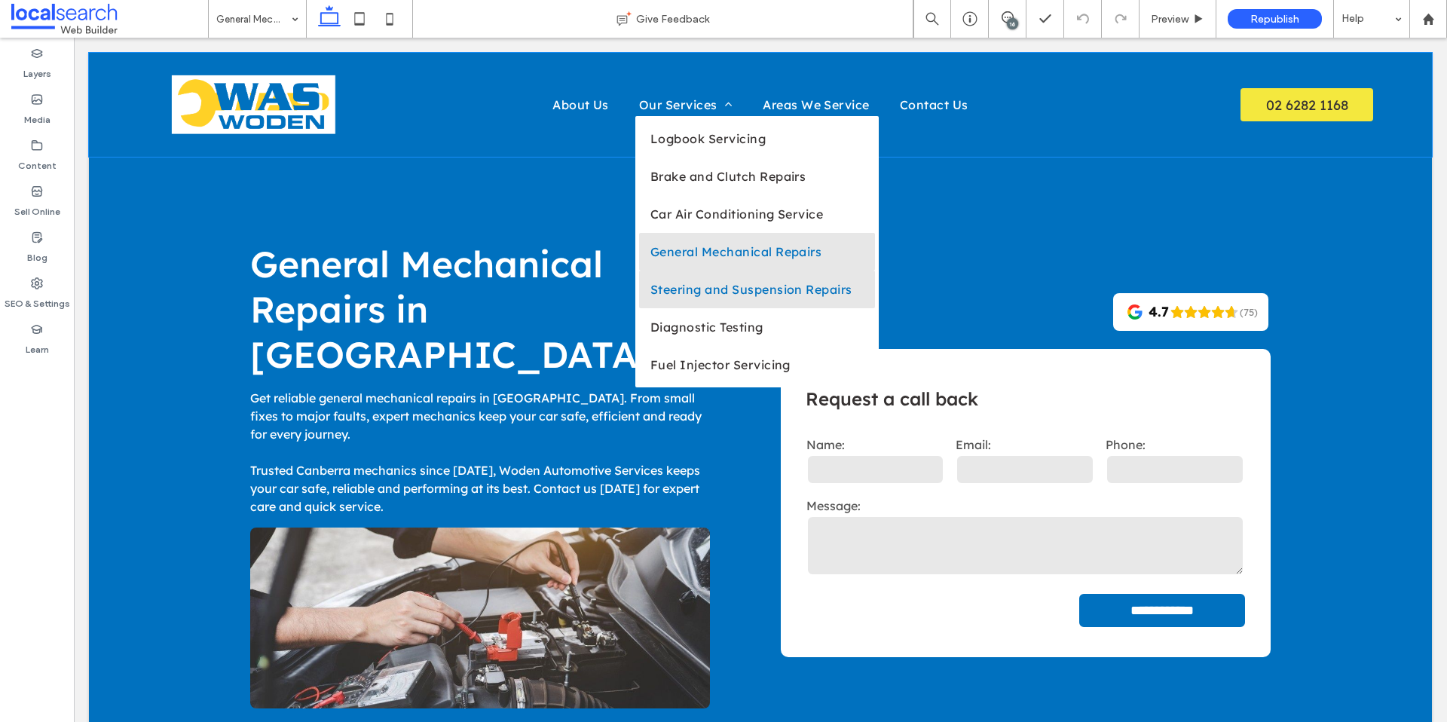
click at [714, 291] on span "Steering and Suspension Repairs" at bounding box center [751, 289] width 202 height 15
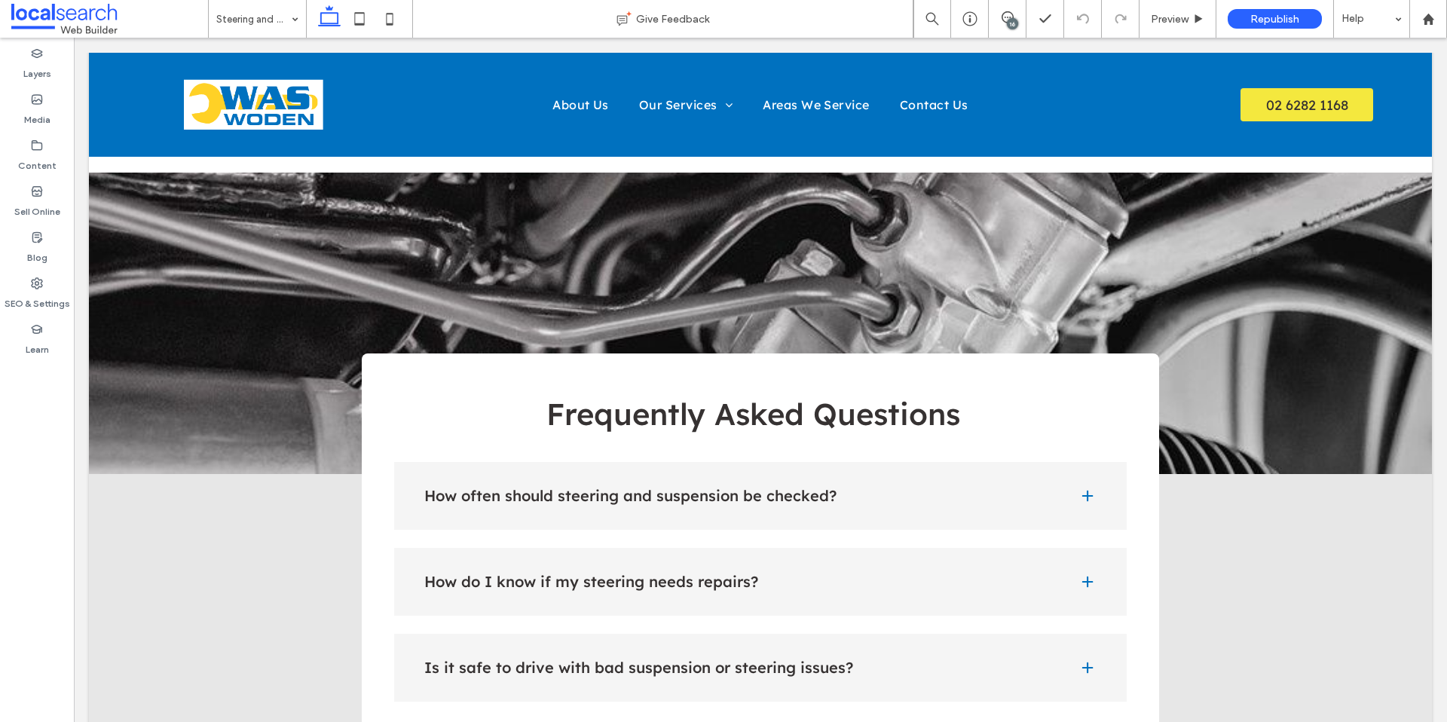
scroll to position [1541, 0]
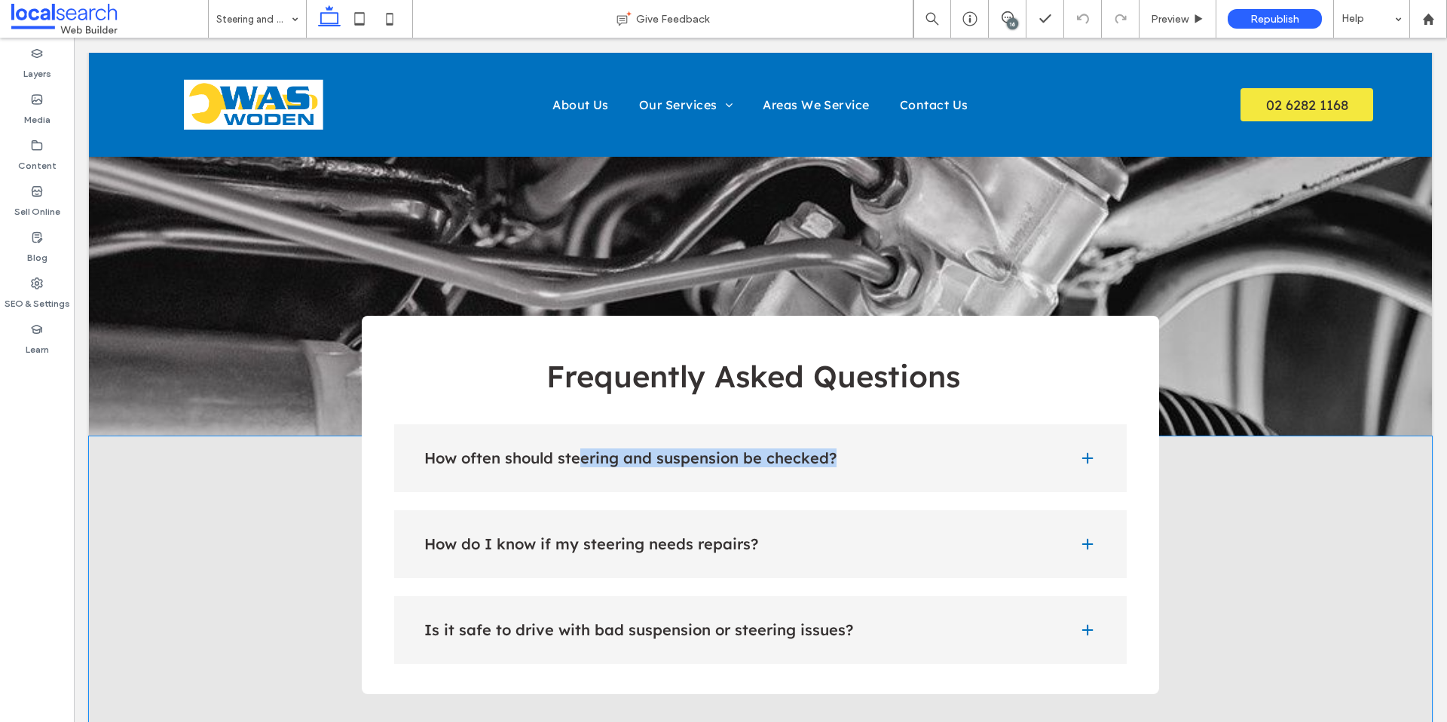
click at [578, 424] on div "How often should steering and suspension be checked?" at bounding box center [760, 458] width 733 height 68
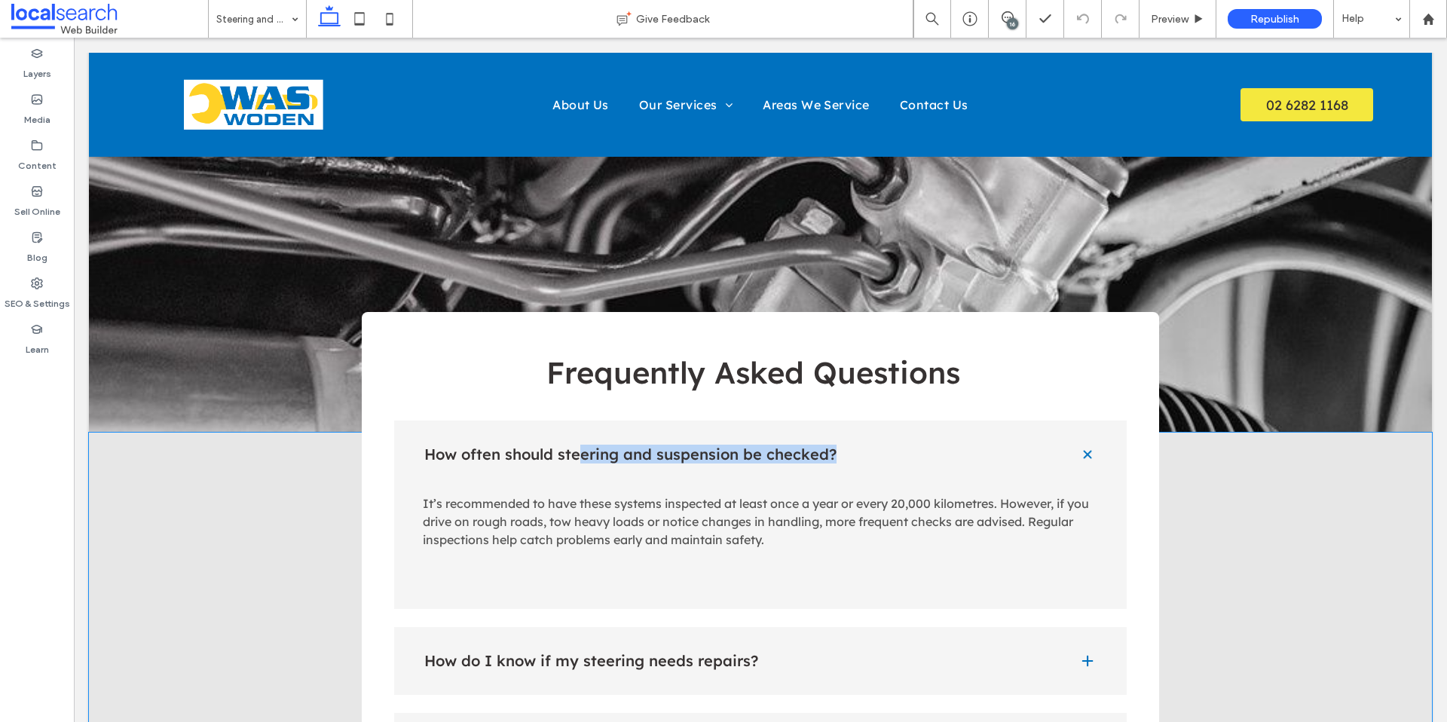
scroll to position [1544, 0]
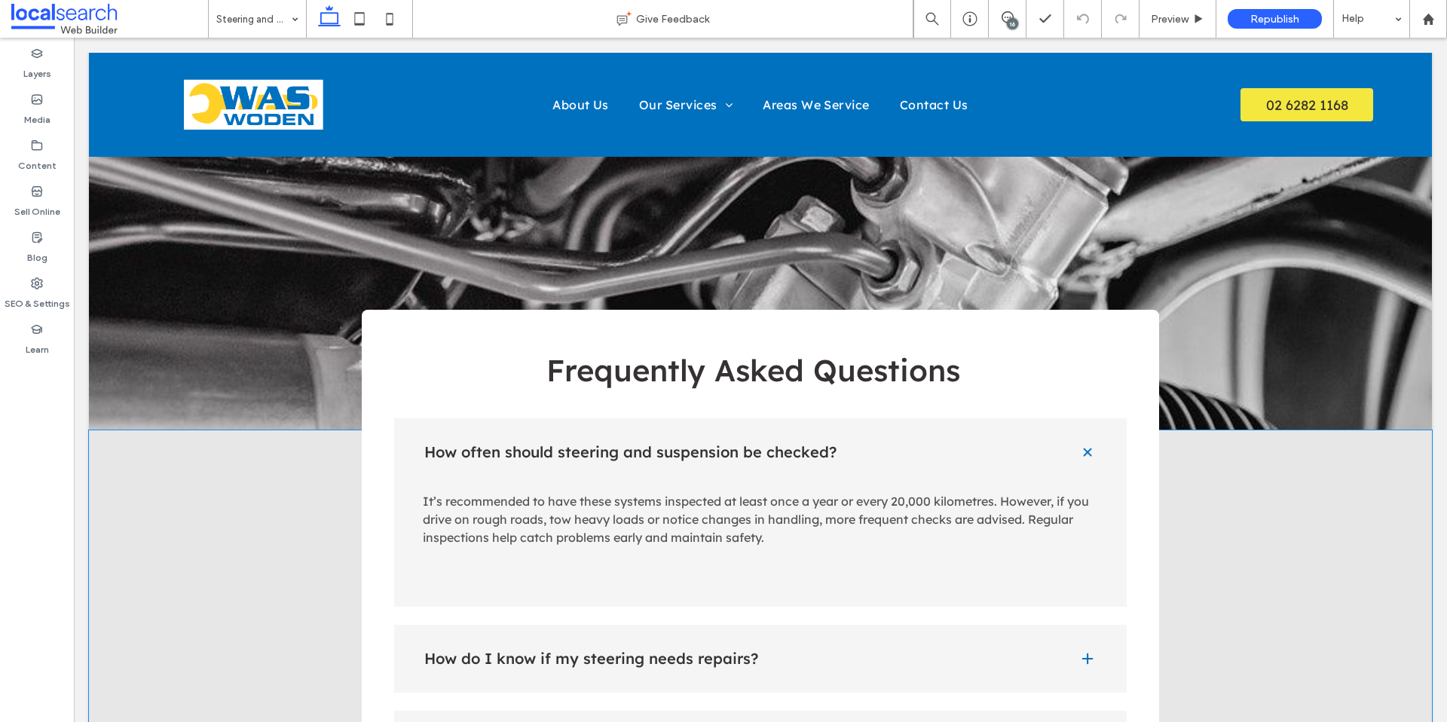
click at [473, 445] on h4 "How often should steering and suspension be checked?" at bounding box center [739, 452] width 631 height 15
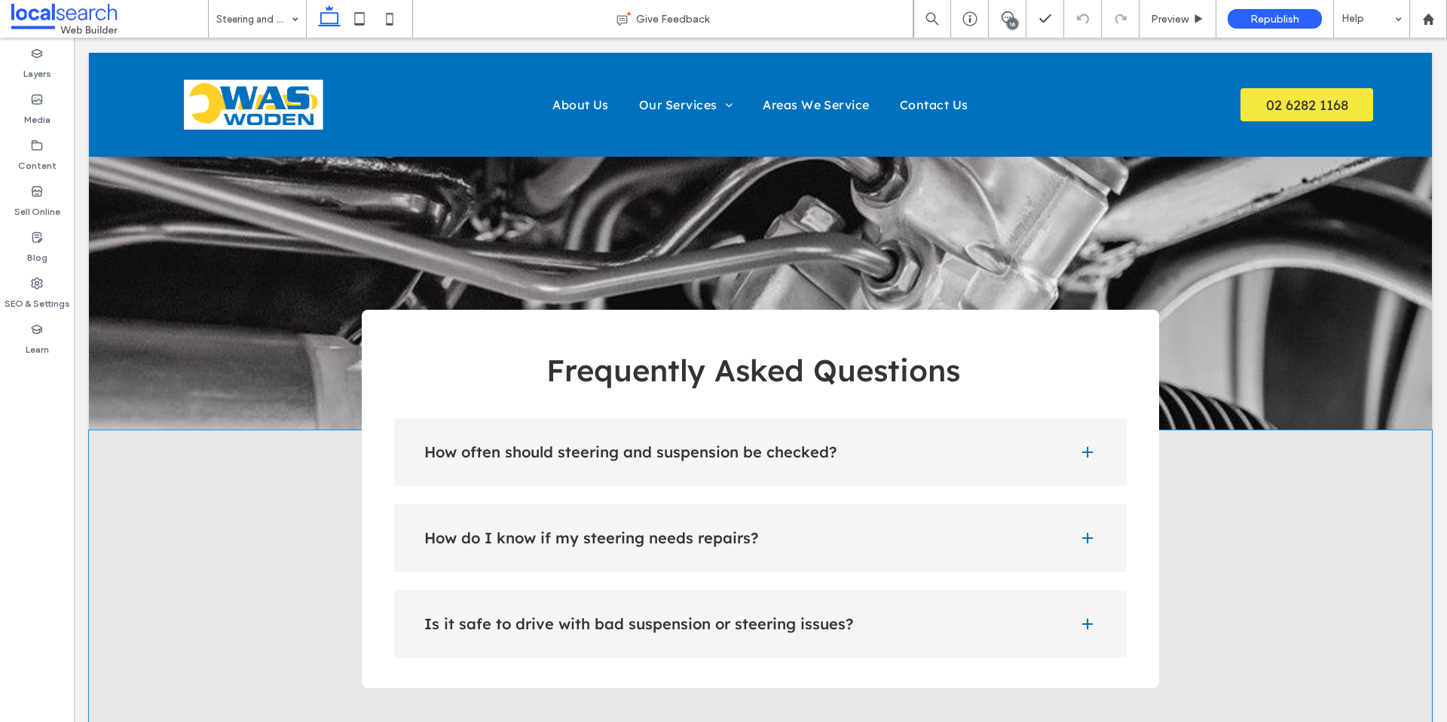
click at [473, 445] on h4 "How often should steering and suspension be checked?" at bounding box center [739, 452] width 631 height 15
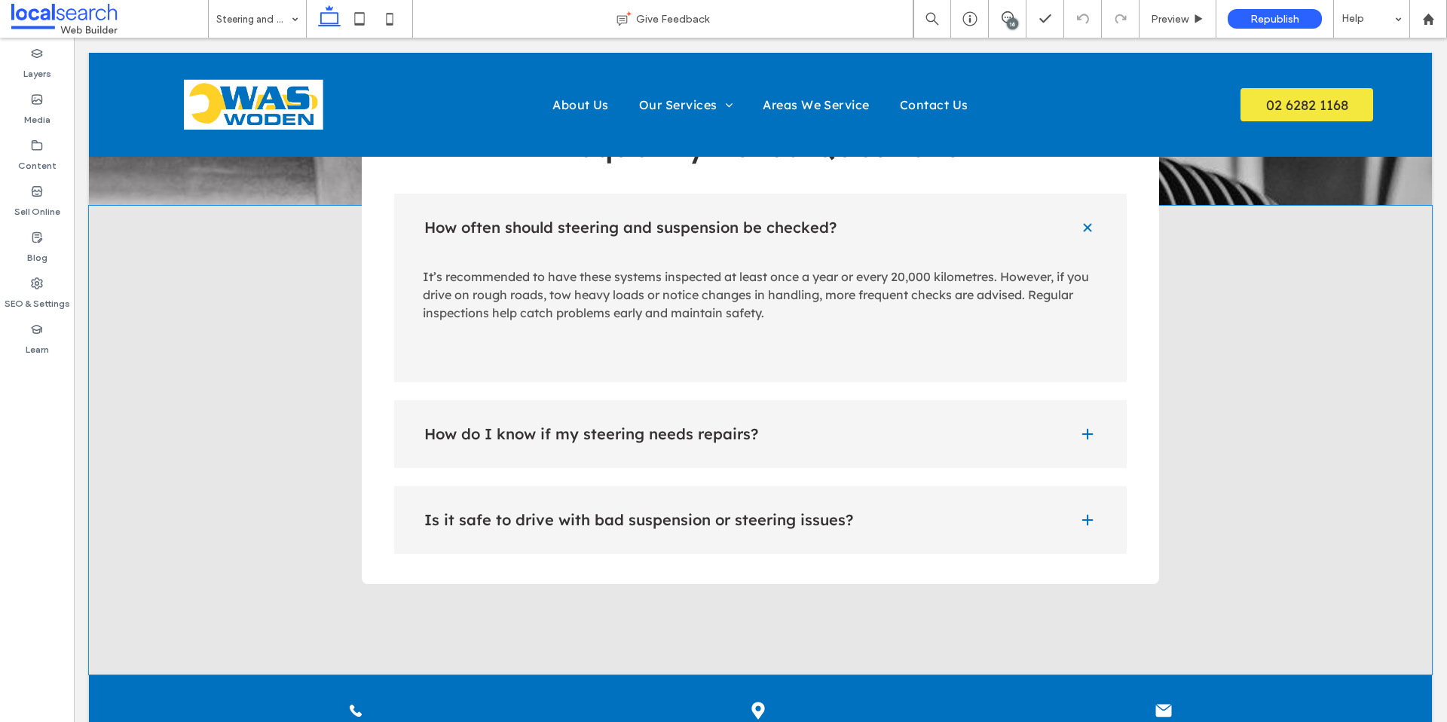
scroll to position [1772, 0]
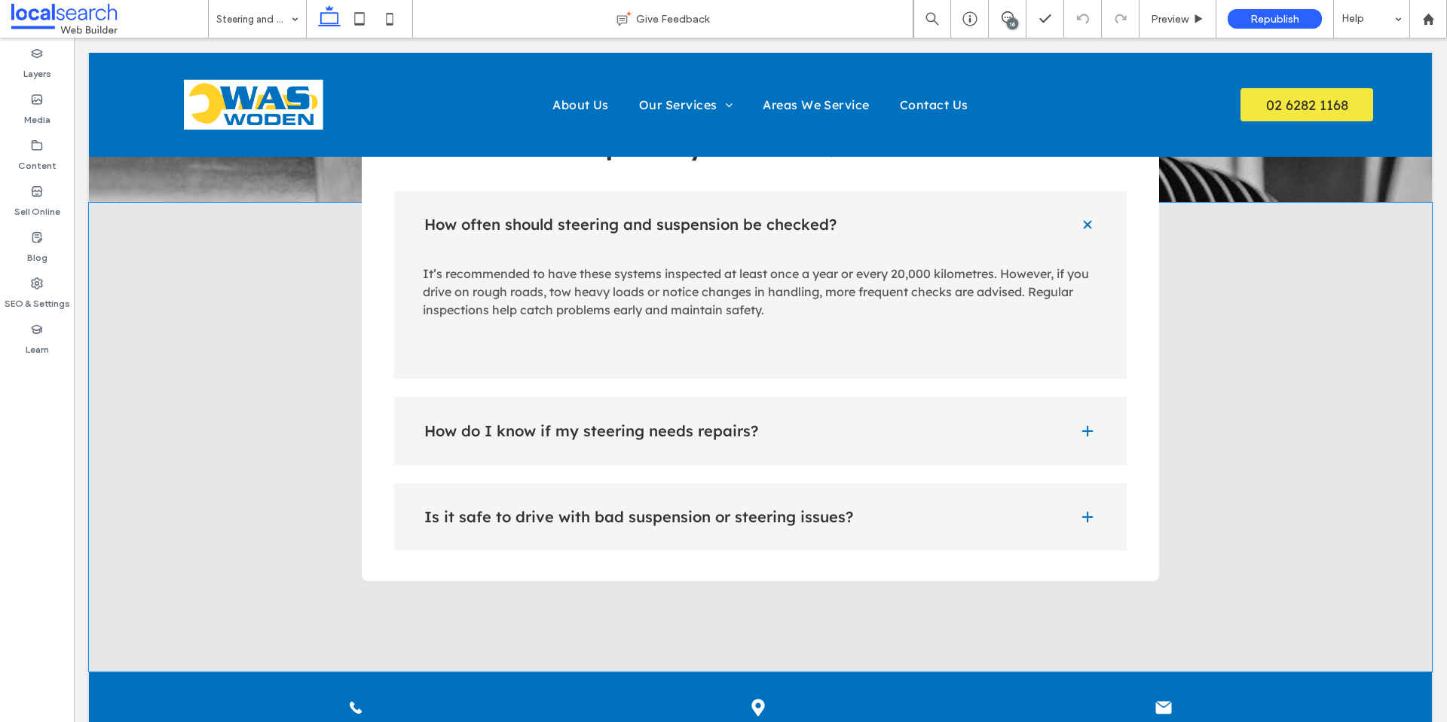
click at [578, 424] on h4 "How do I know if my steering needs repairs?" at bounding box center [739, 431] width 631 height 15
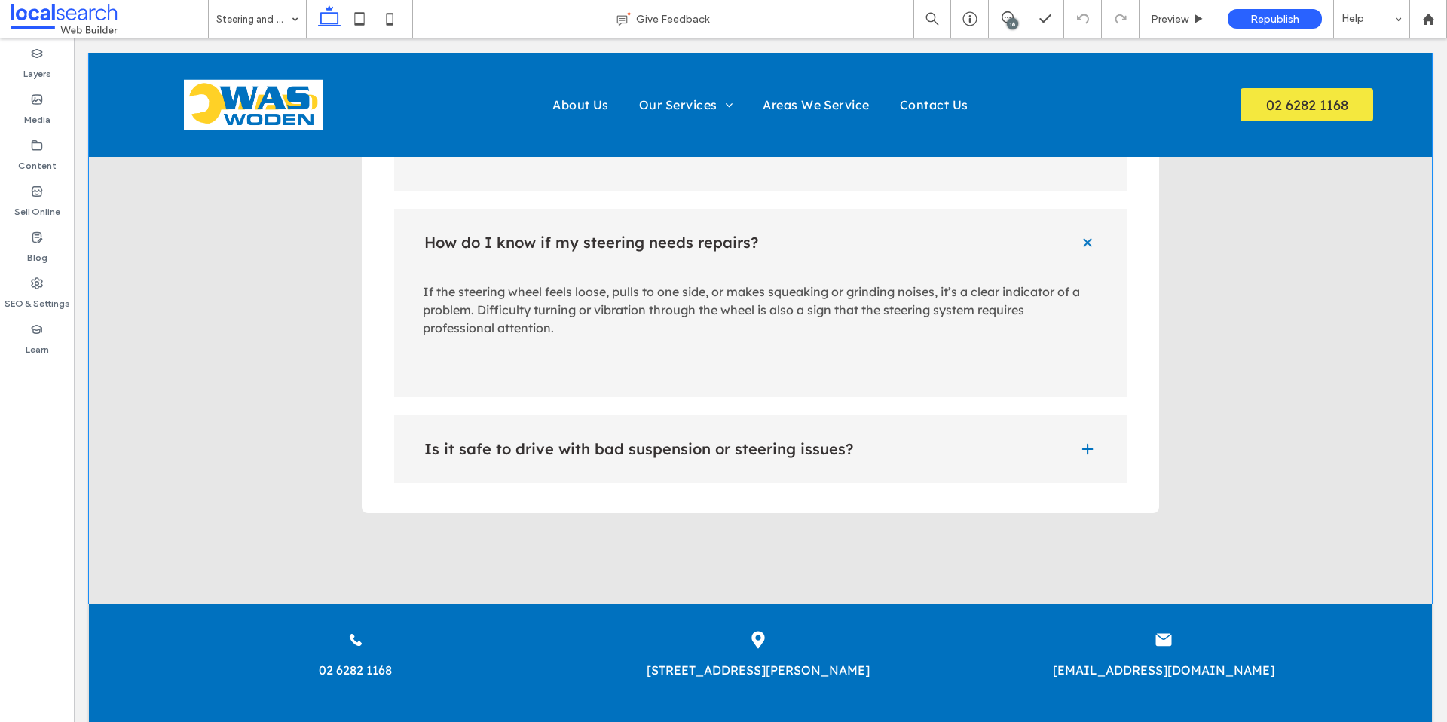
click at [578, 415] on div "Is it safe to drive with bad suspension or steering issues?" at bounding box center [760, 449] width 733 height 68
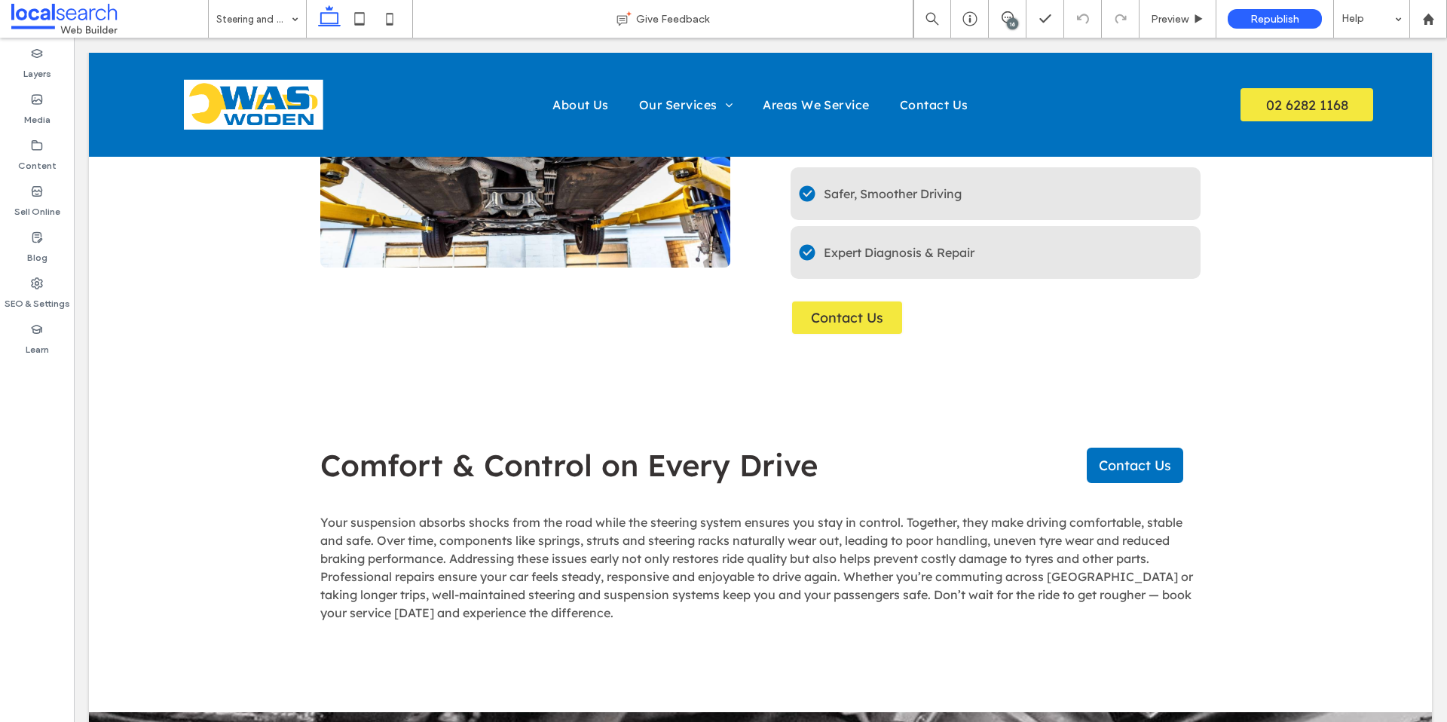
scroll to position [0, 0]
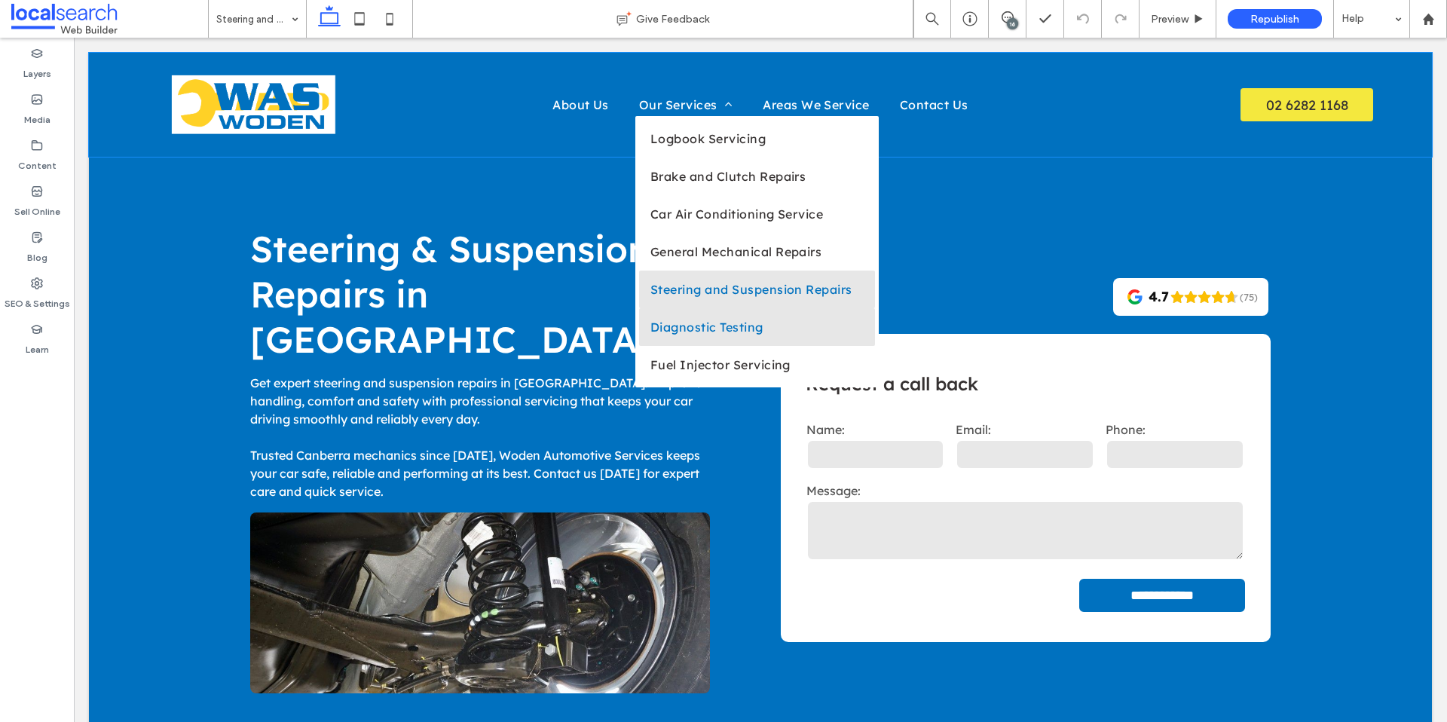
click at [684, 326] on span "Diagnostic Testing" at bounding box center [706, 327] width 113 height 15
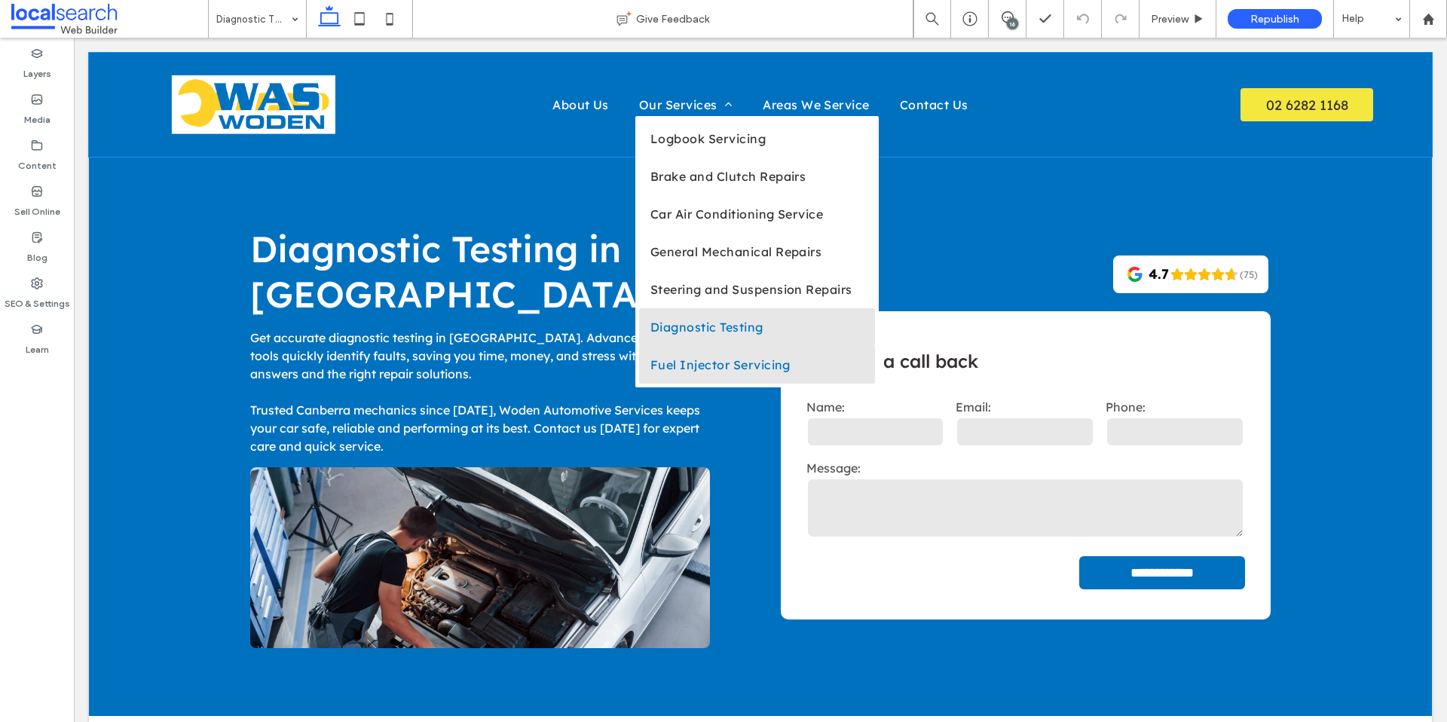
click at [711, 353] on link "Fuel Injector Servicing" at bounding box center [757, 365] width 236 height 38
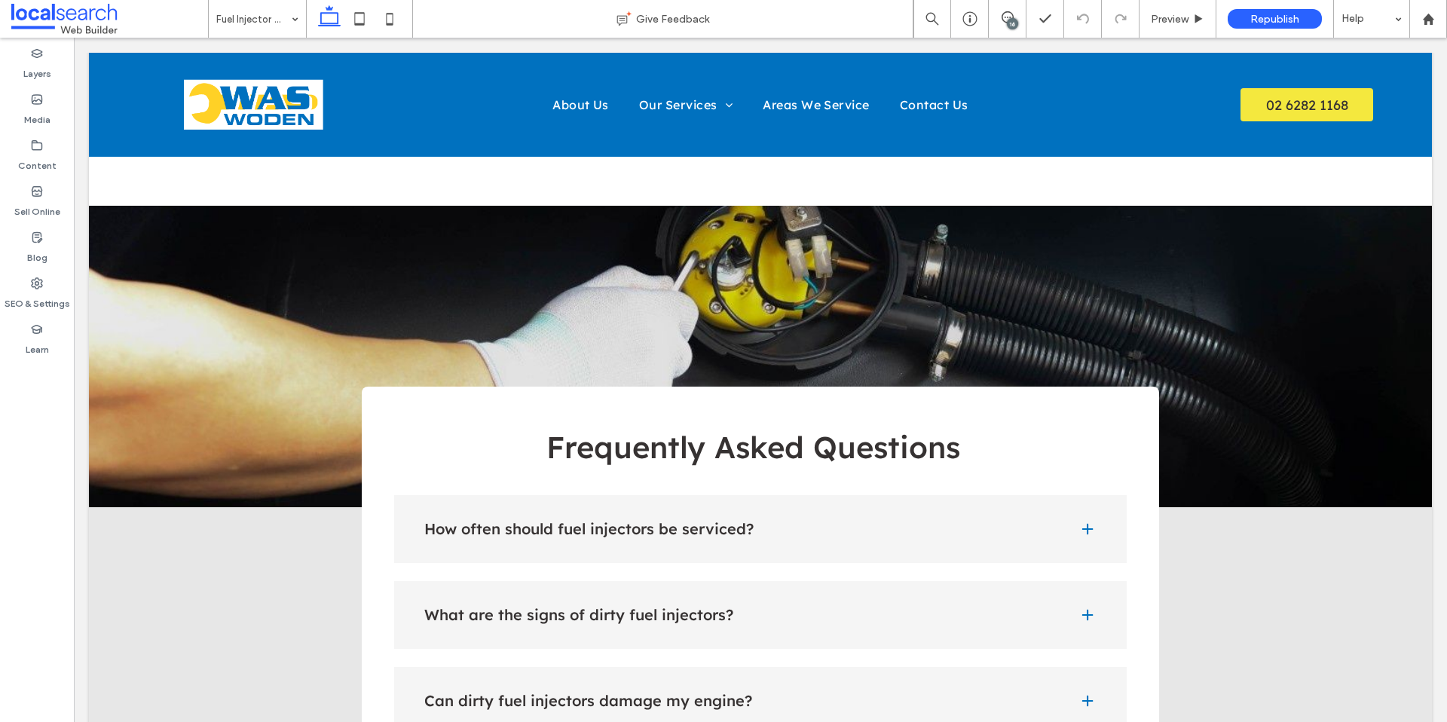
scroll to position [1595, 0]
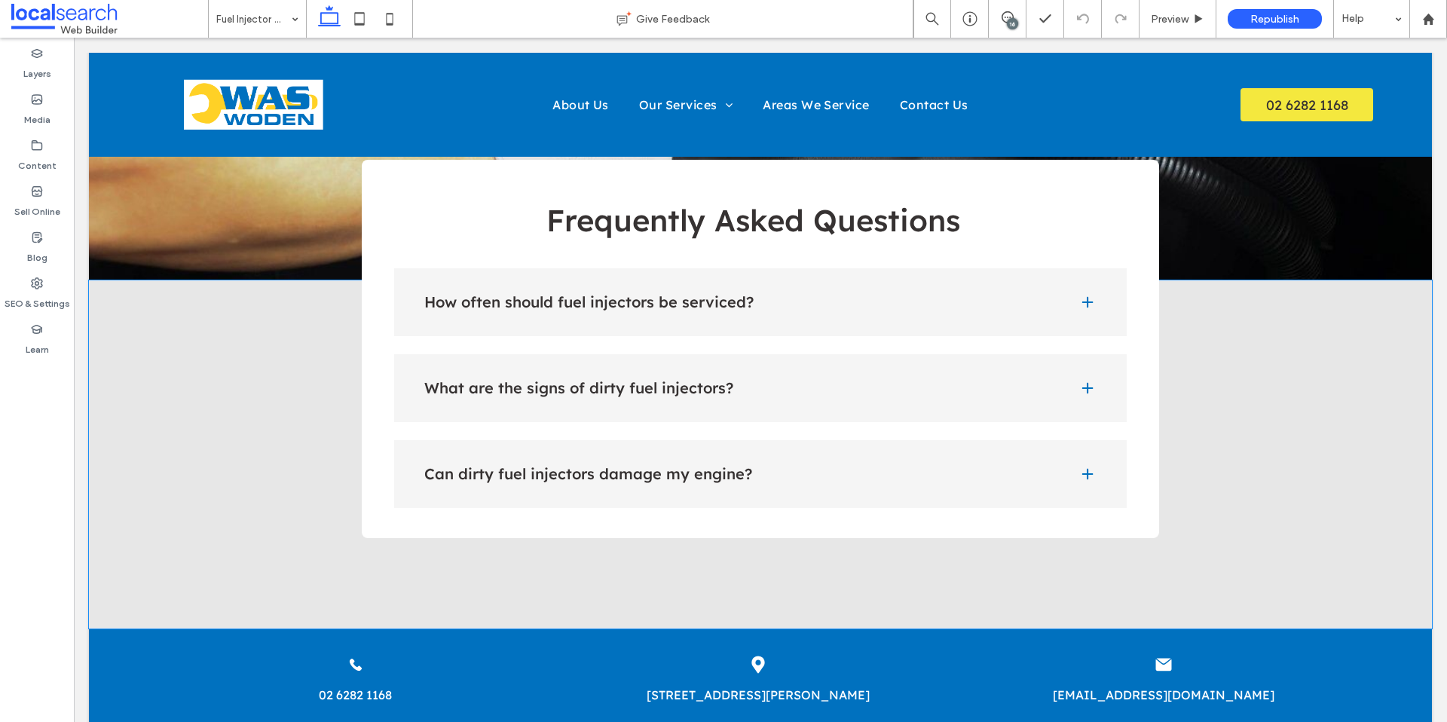
click at [797, 310] on div "How often should fuel injectors be serviced?" at bounding box center [760, 302] width 733 height 68
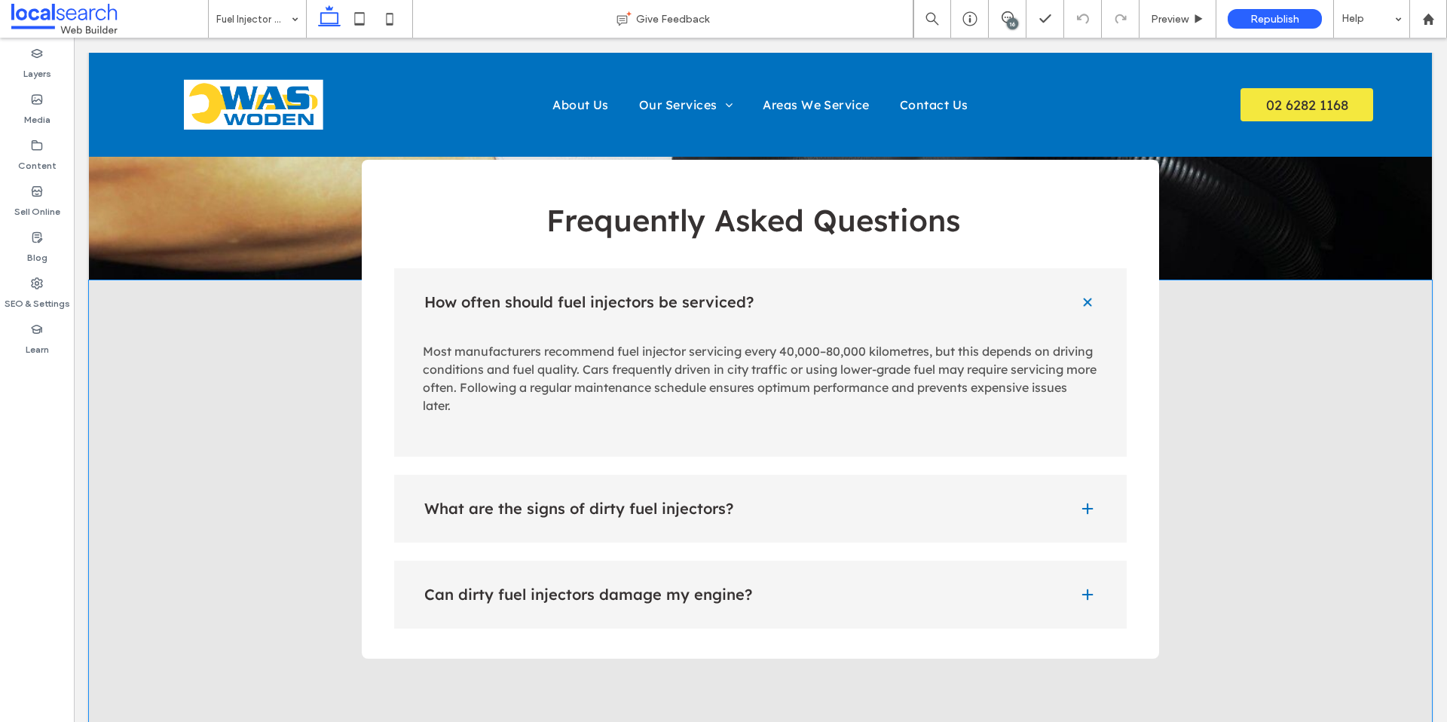
click at [763, 532] on div "What are the signs of dirty fuel injectors?" at bounding box center [760, 509] width 733 height 68
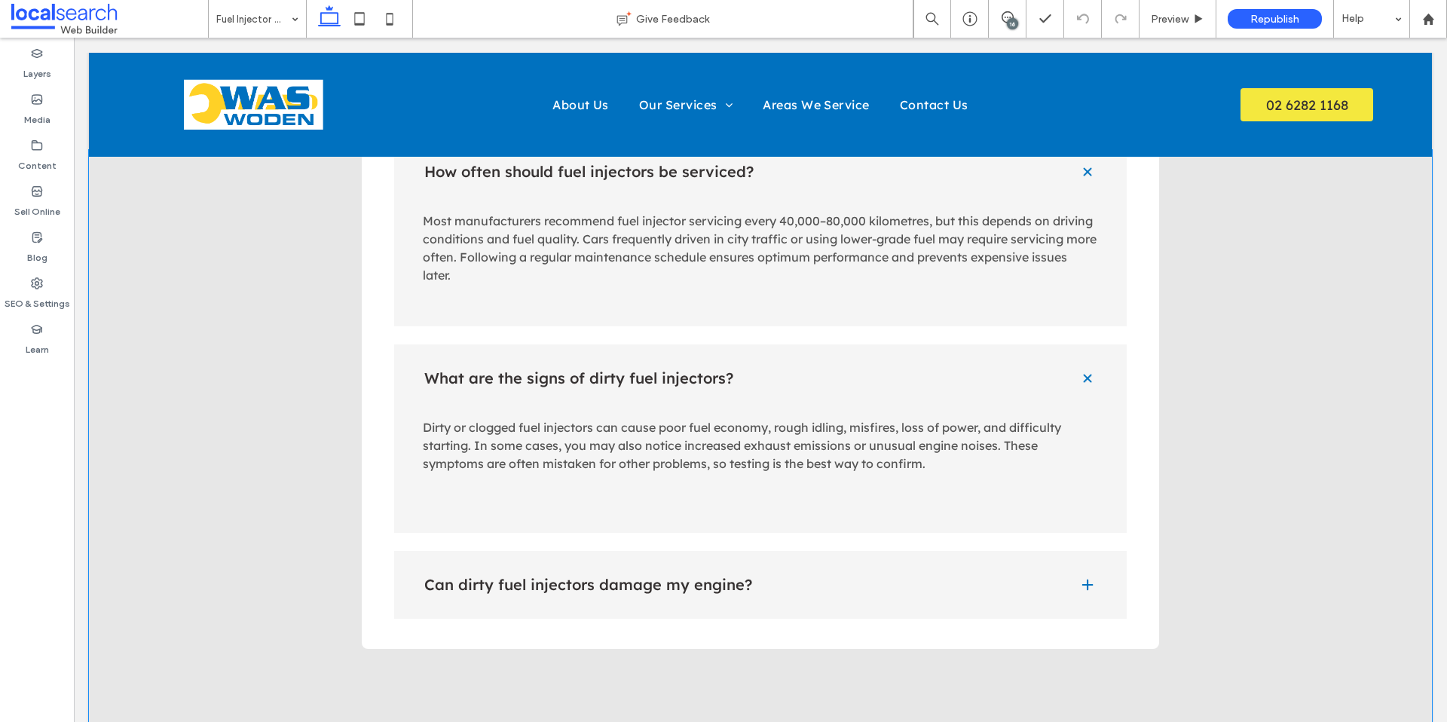
click at [780, 619] on div "Frequently Asked Questions How often should fuel injectors be serviced? Most ma…" at bounding box center [760, 338] width 797 height 619
click at [791, 595] on div "Can dirty fuel injectors damage my engine?" at bounding box center [760, 586] width 733 height 68
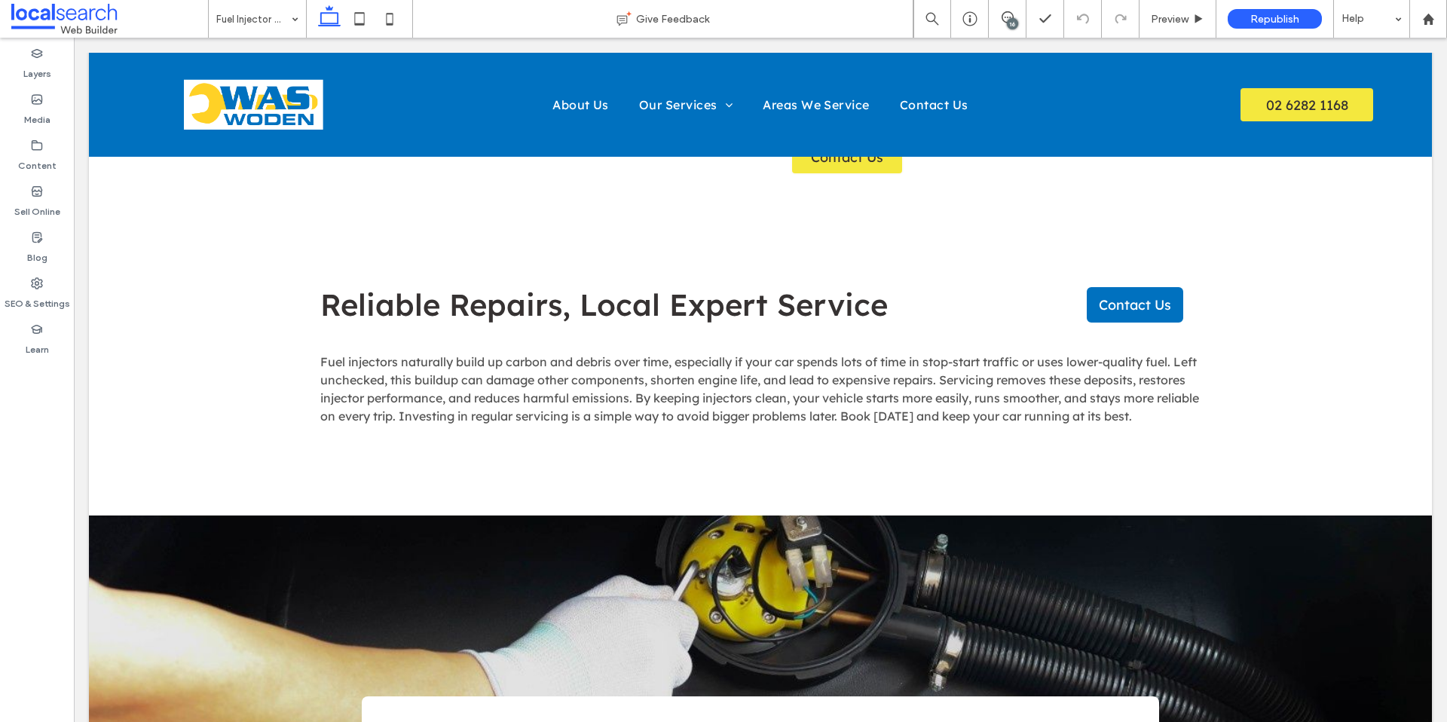
scroll to position [0, 0]
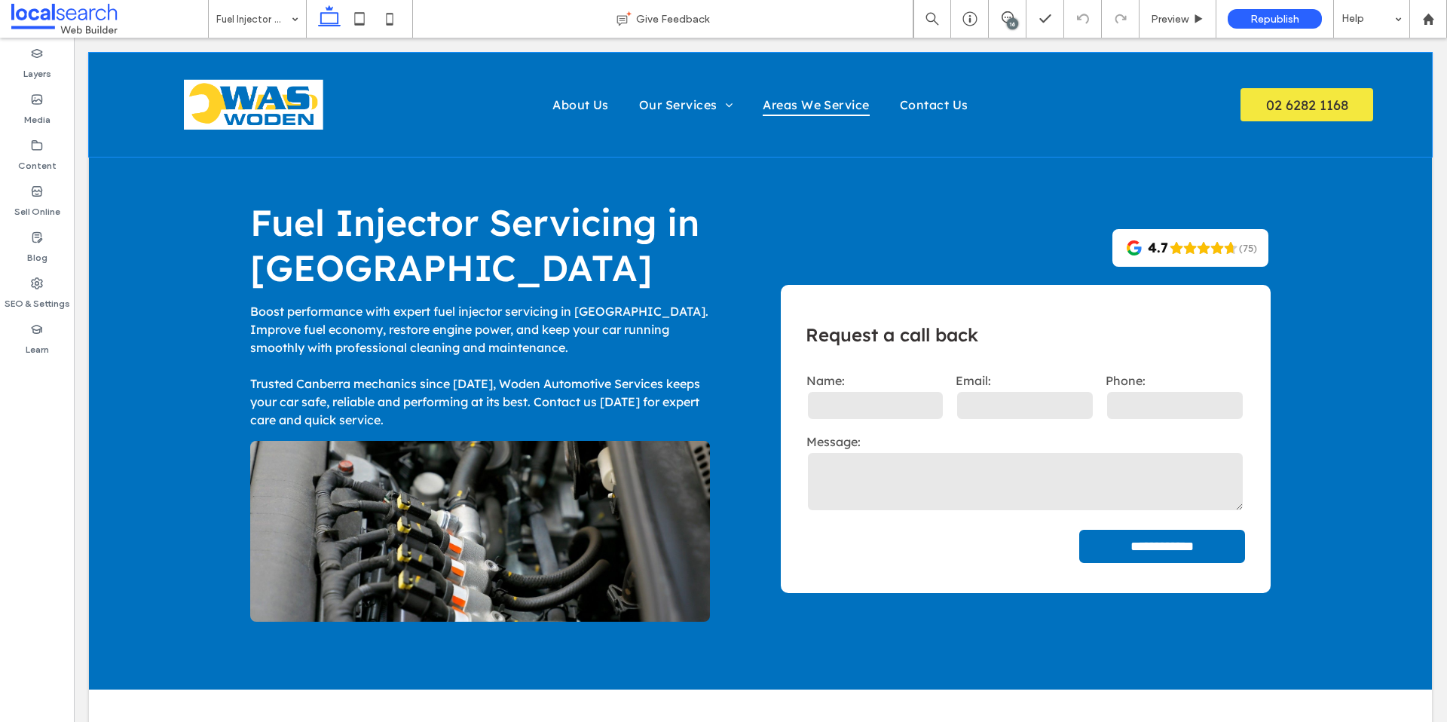
click at [810, 106] on span "Areas We Service" at bounding box center [816, 104] width 107 height 23
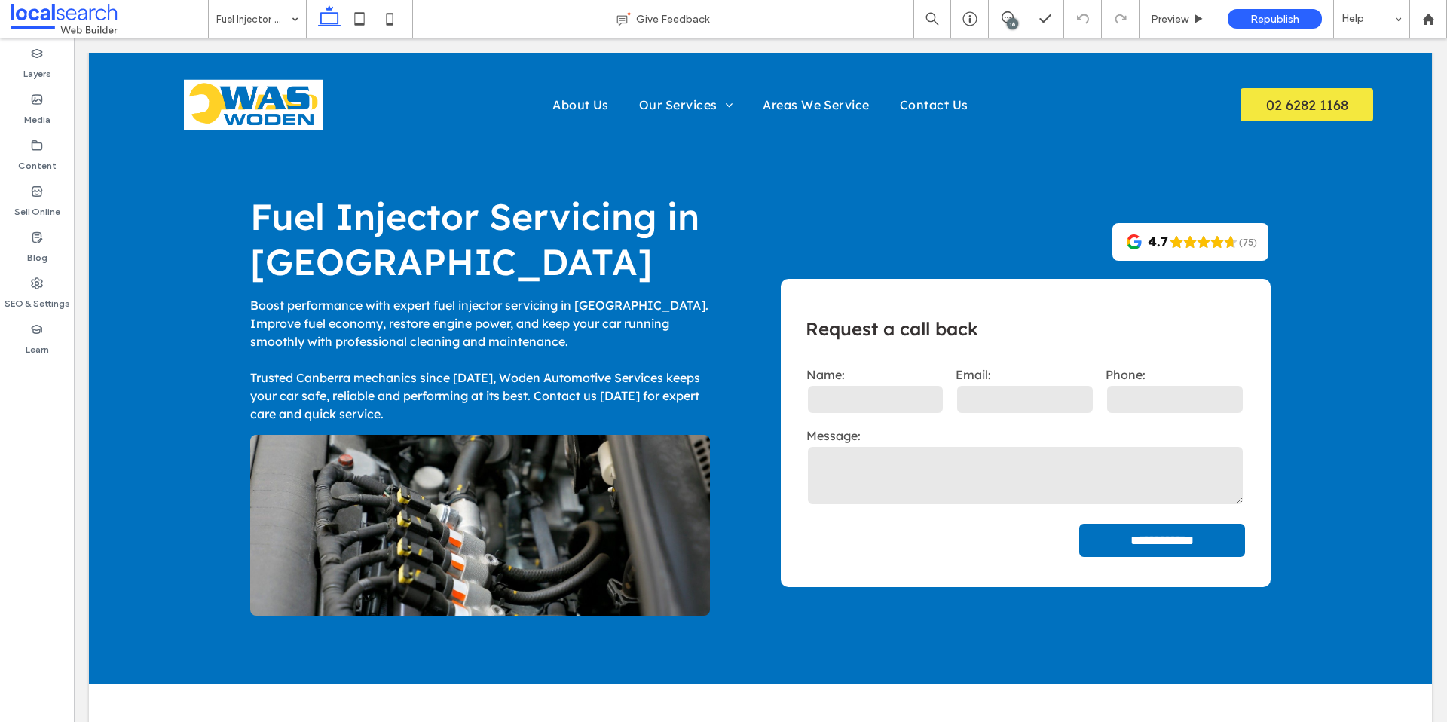
scroll to position [35, 0]
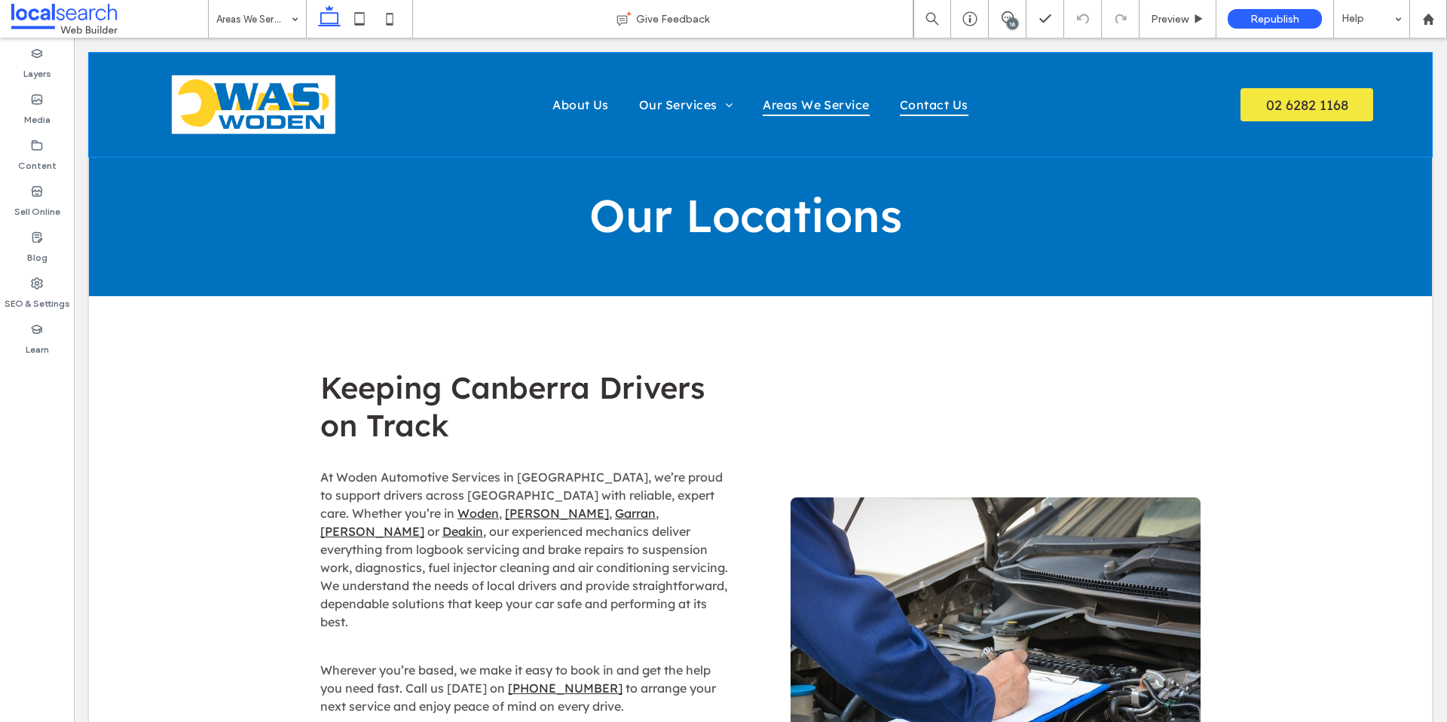
click at [934, 109] on span "Contact Us" at bounding box center [934, 104] width 69 height 23
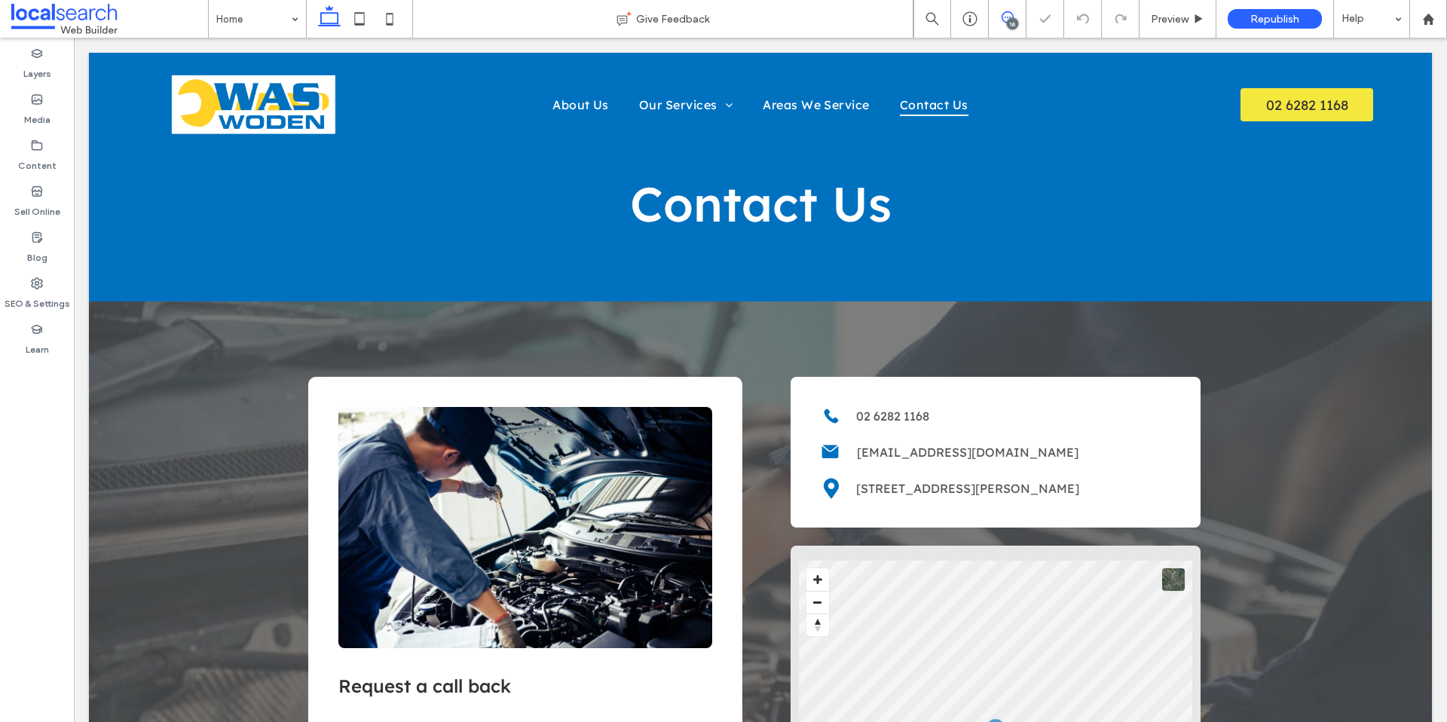
click at [1014, 16] on span at bounding box center [1007, 17] width 37 height 12
